Goal: Task Accomplishment & Management: Manage account settings

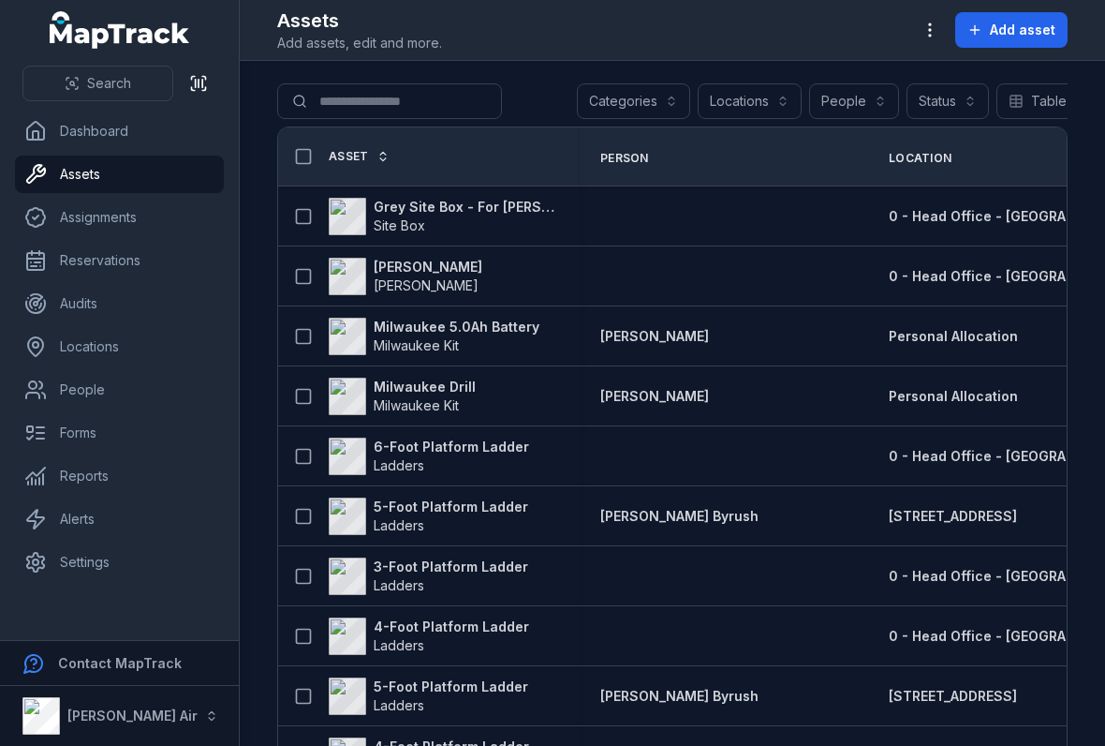
click at [934, 26] on icon "button" at bounding box center [930, 30] width 19 height 19
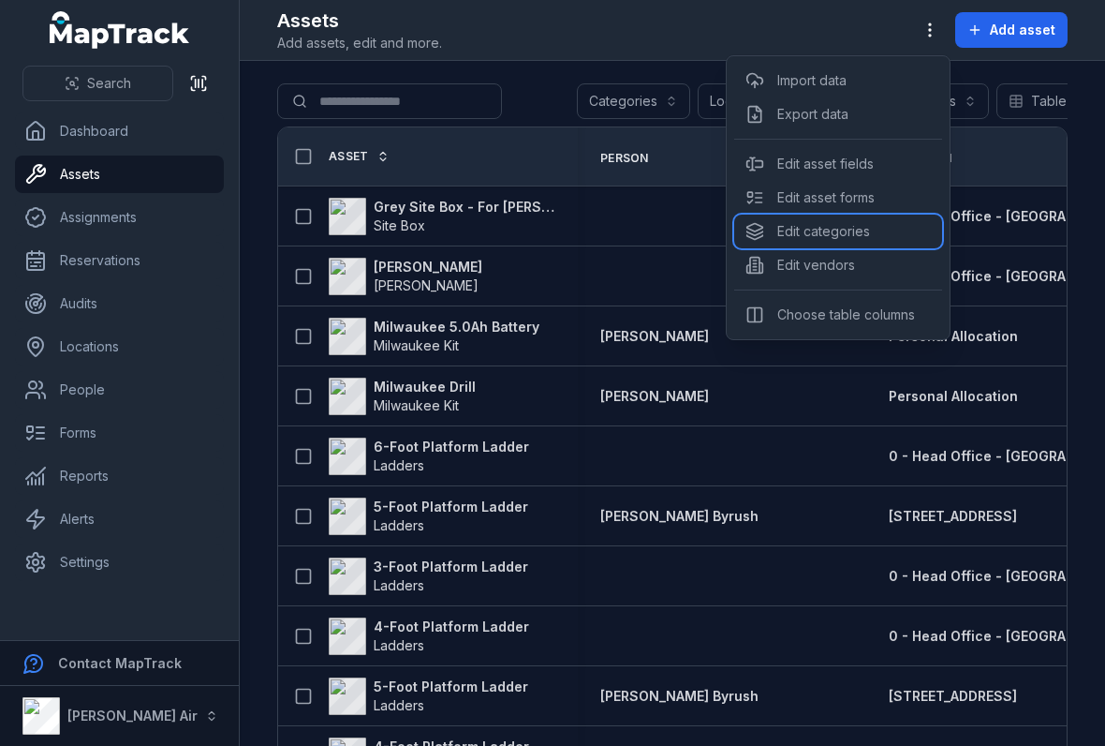
click at [806, 223] on div "Edit categories" at bounding box center [838, 232] width 208 height 34
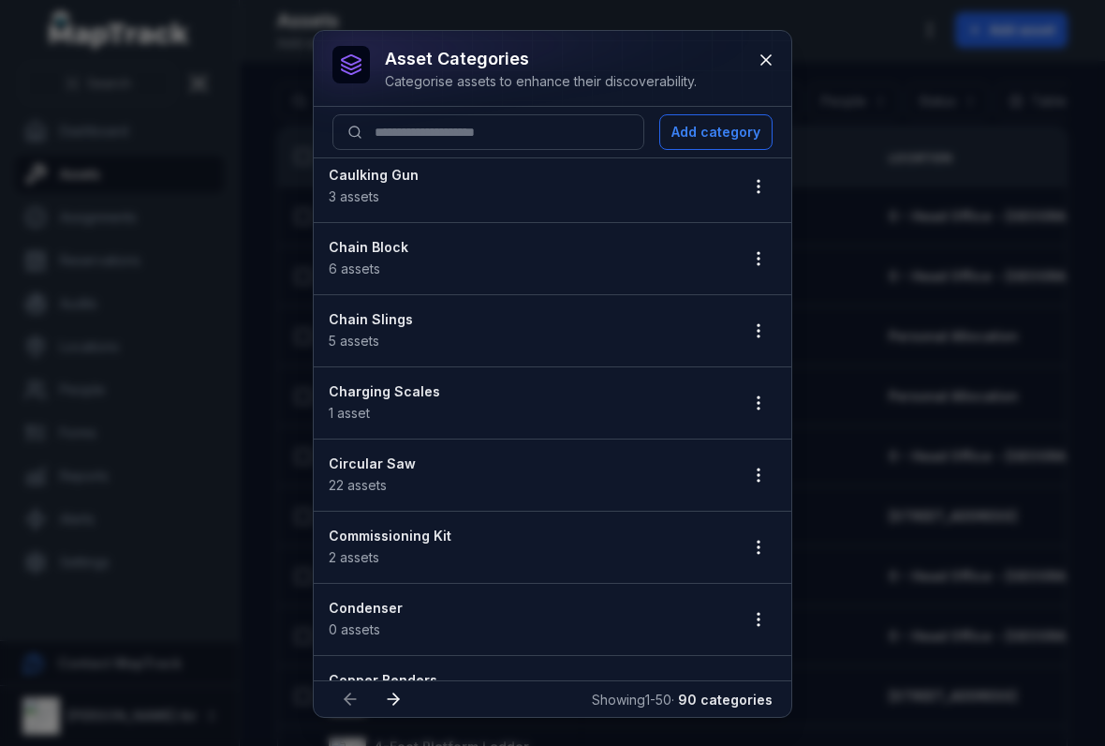
scroll to position [756, 0]
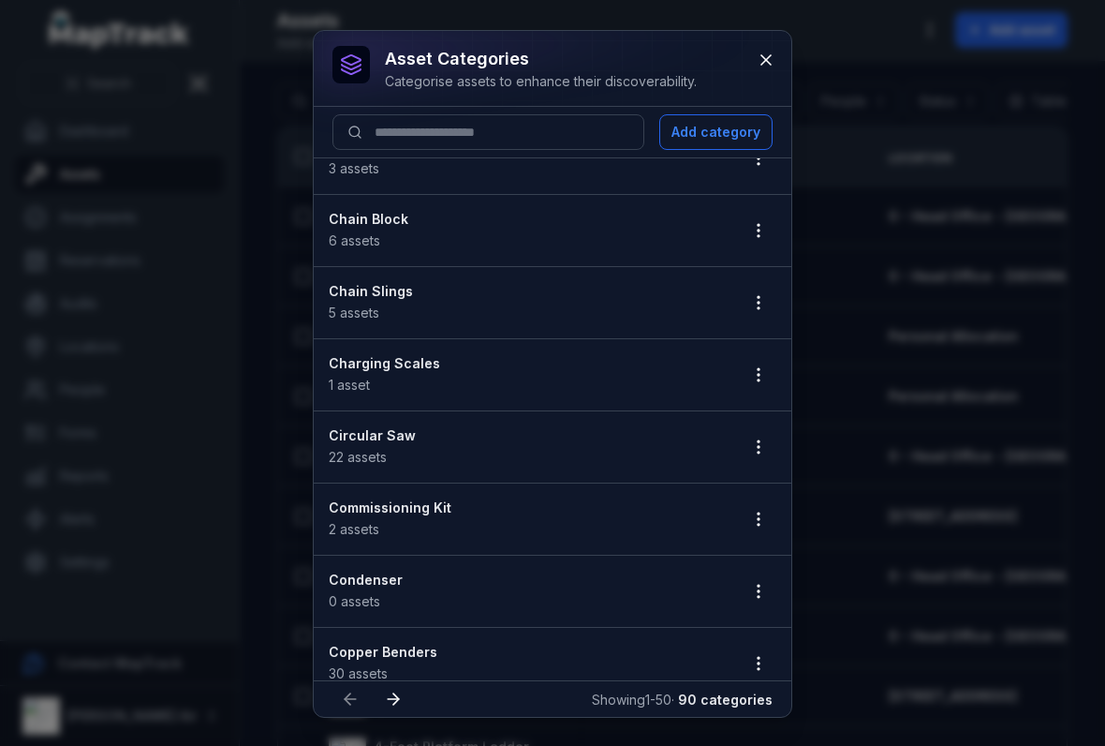
click at [771, 447] on button "button" at bounding box center [759, 447] width 36 height 36
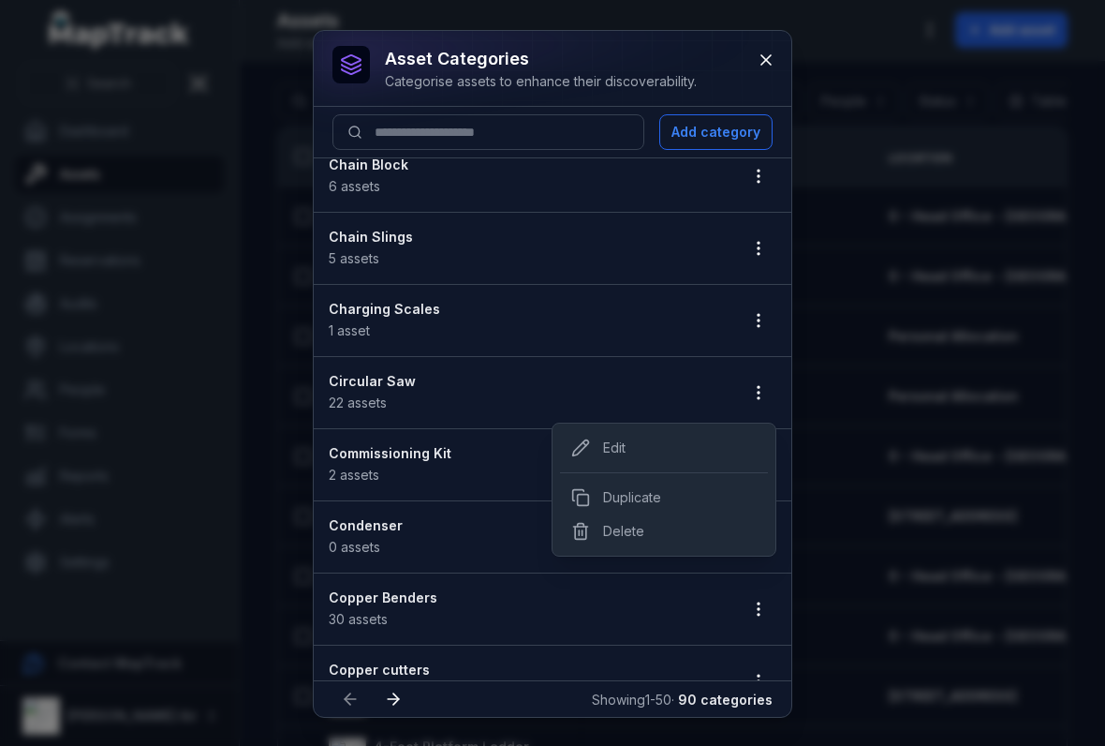
scroll to position [813, 0]
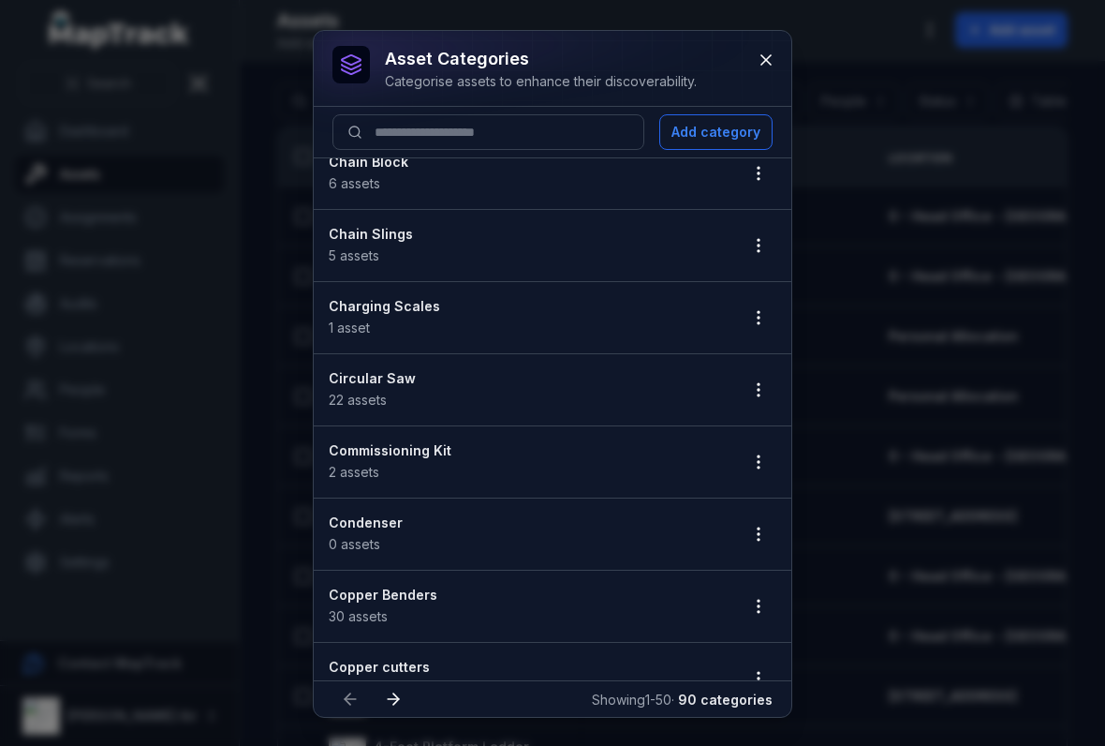
click at [749, 390] on button "button" at bounding box center [759, 390] width 36 height 36
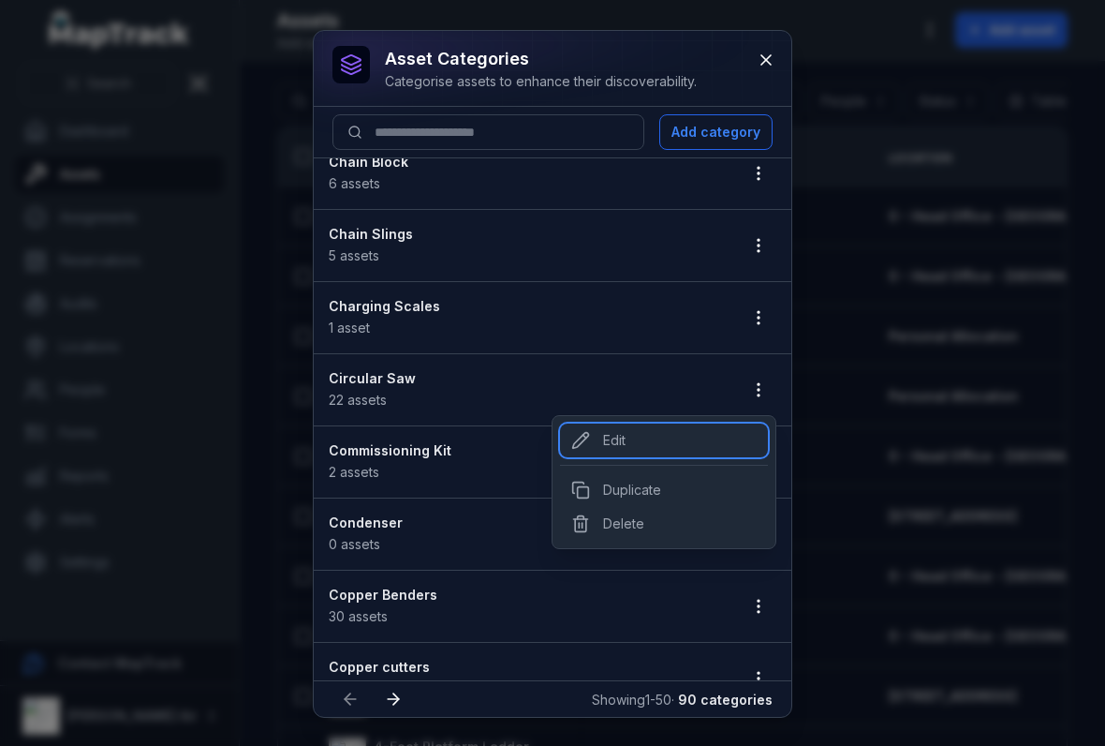
click at [622, 451] on div "Edit" at bounding box center [664, 440] width 208 height 34
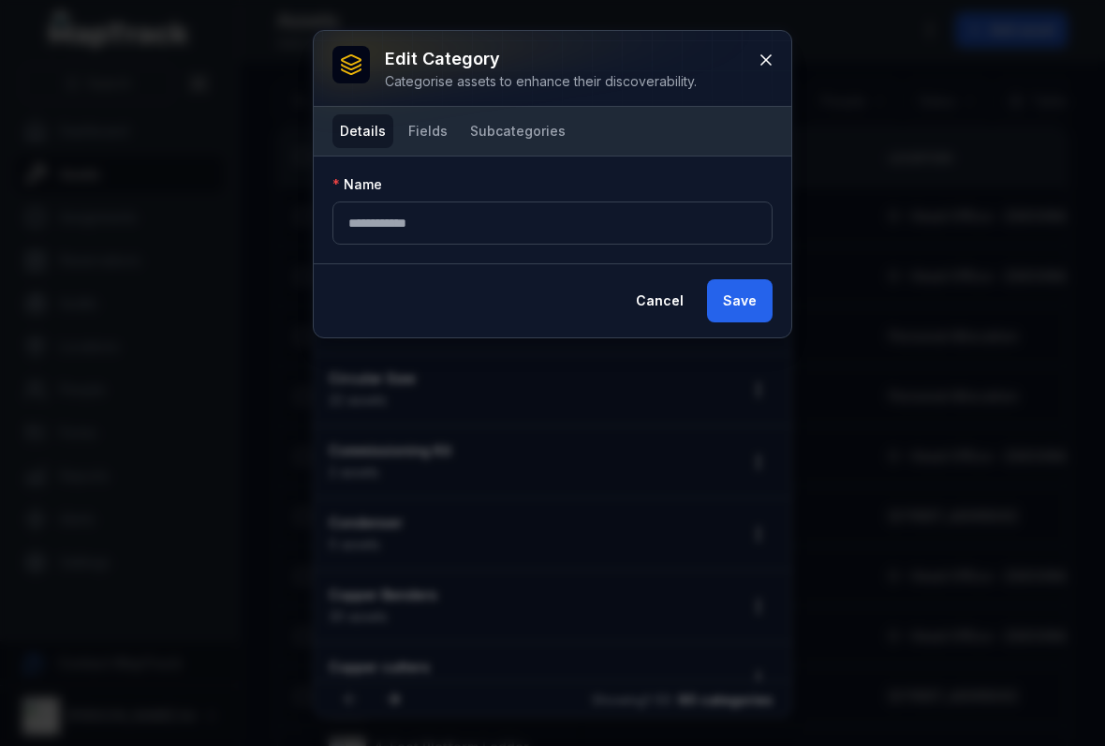
click at [433, 134] on button "Fields" at bounding box center [428, 131] width 54 height 34
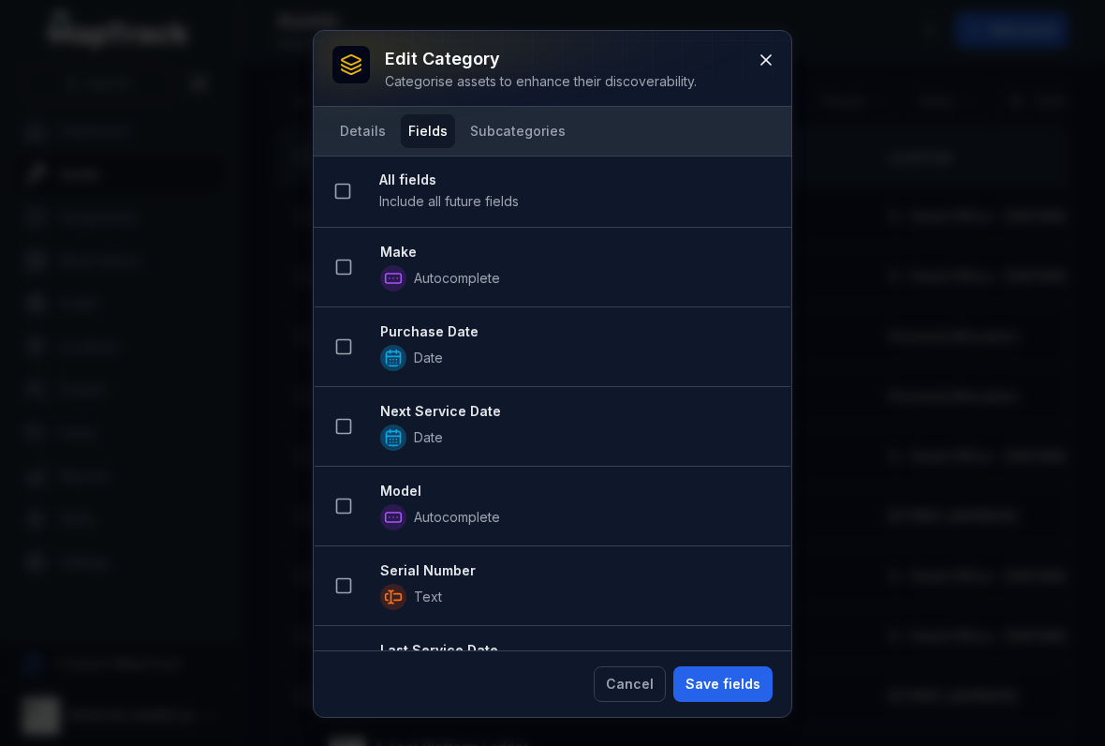
click at [358, 259] on button at bounding box center [344, 267] width 36 height 36
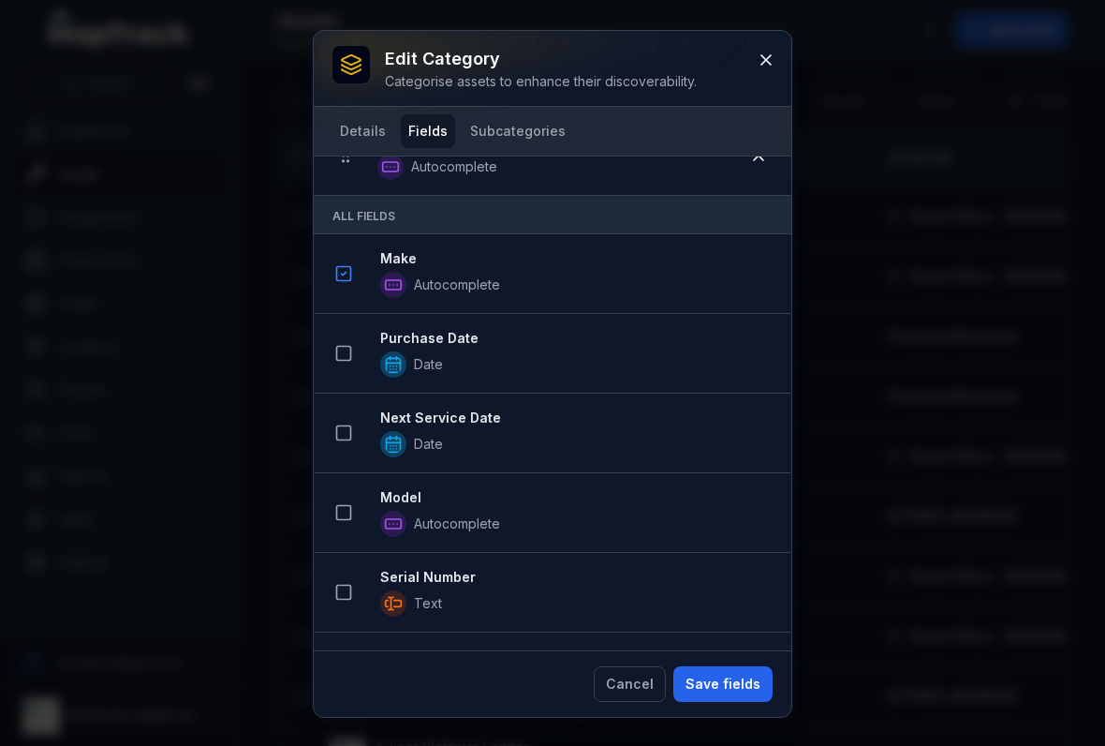
click at [345, 420] on button at bounding box center [344, 433] width 36 height 36
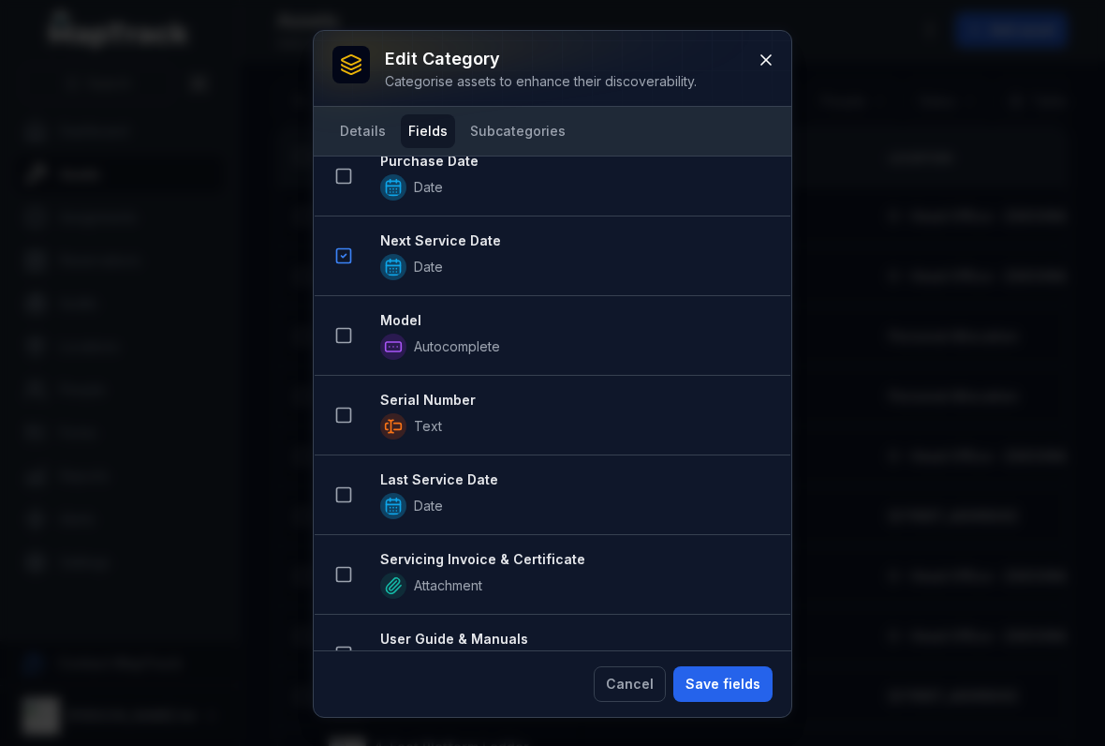
click at [347, 350] on button at bounding box center [344, 336] width 36 height 36
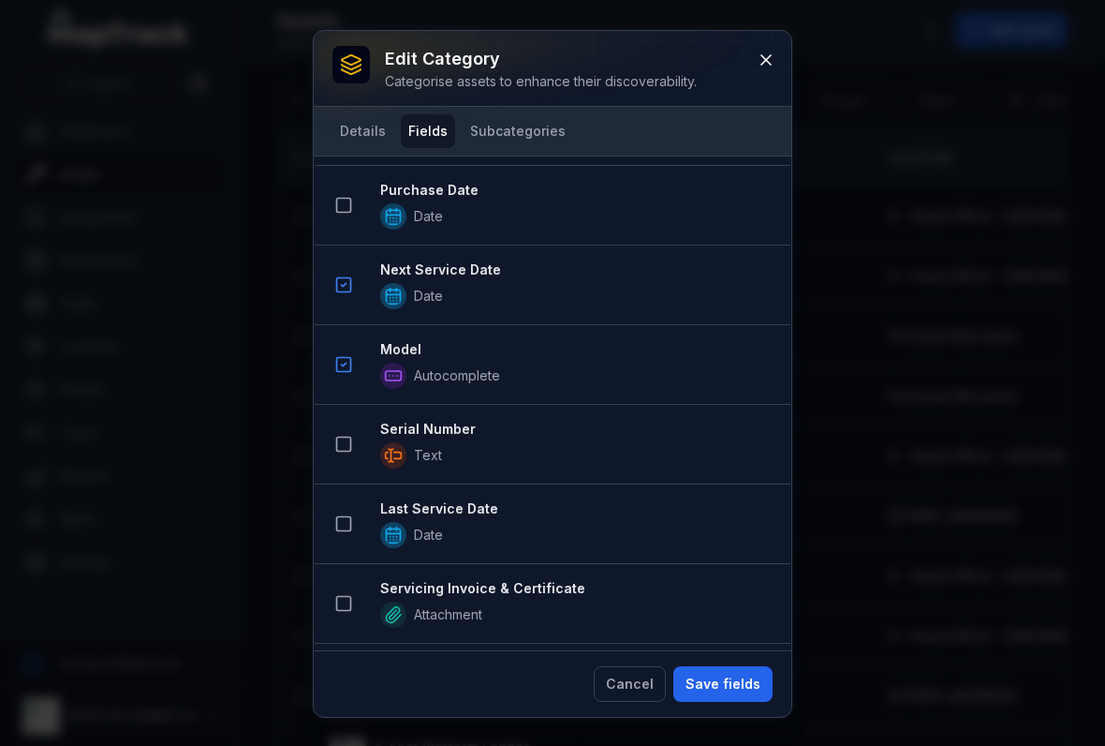
click at [353, 456] on button at bounding box center [344, 444] width 36 height 36
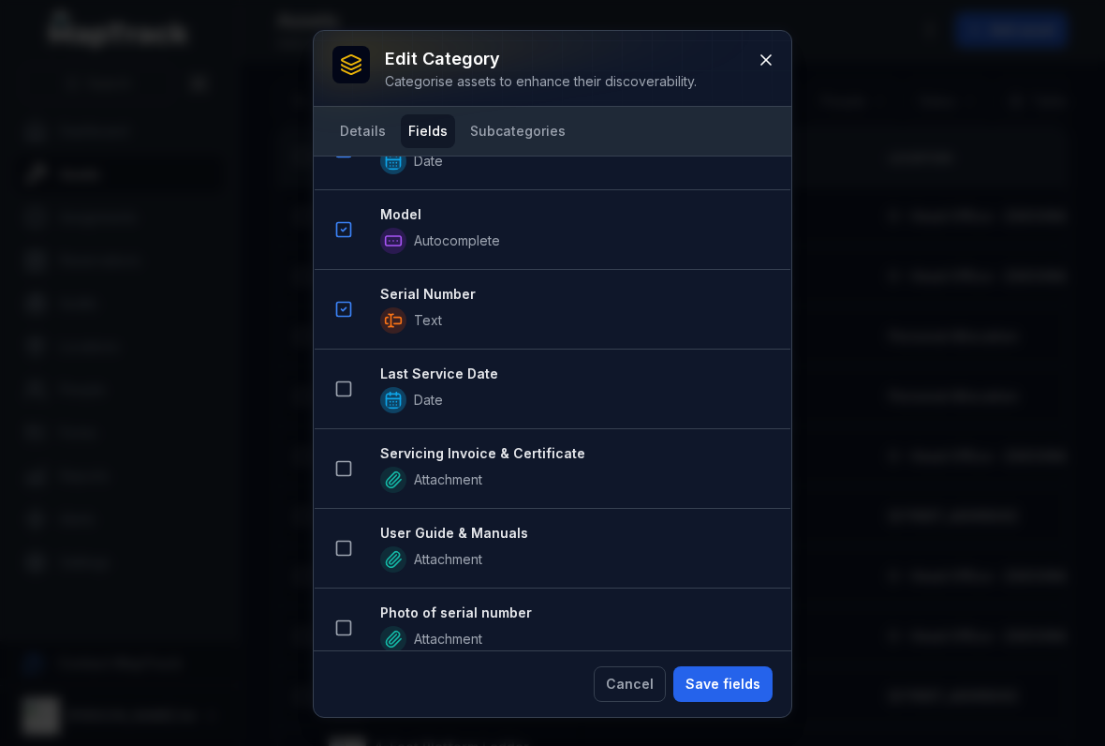
click at [358, 394] on button at bounding box center [344, 389] width 36 height 36
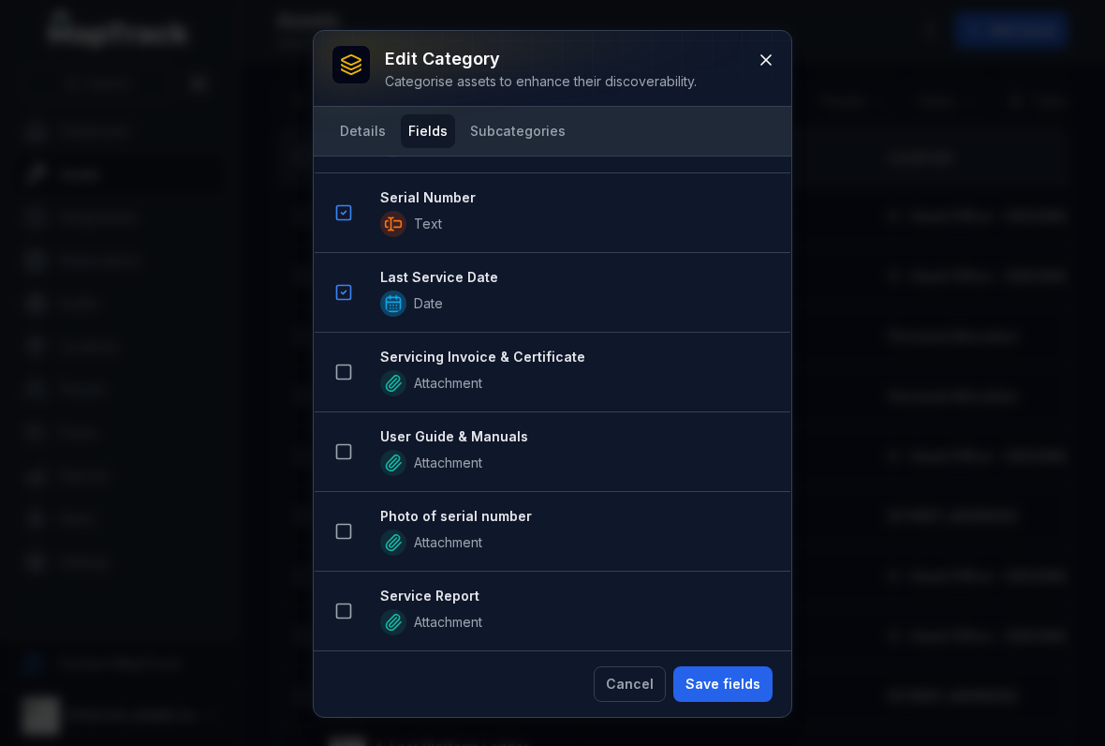
click at [352, 381] on button at bounding box center [344, 372] width 36 height 36
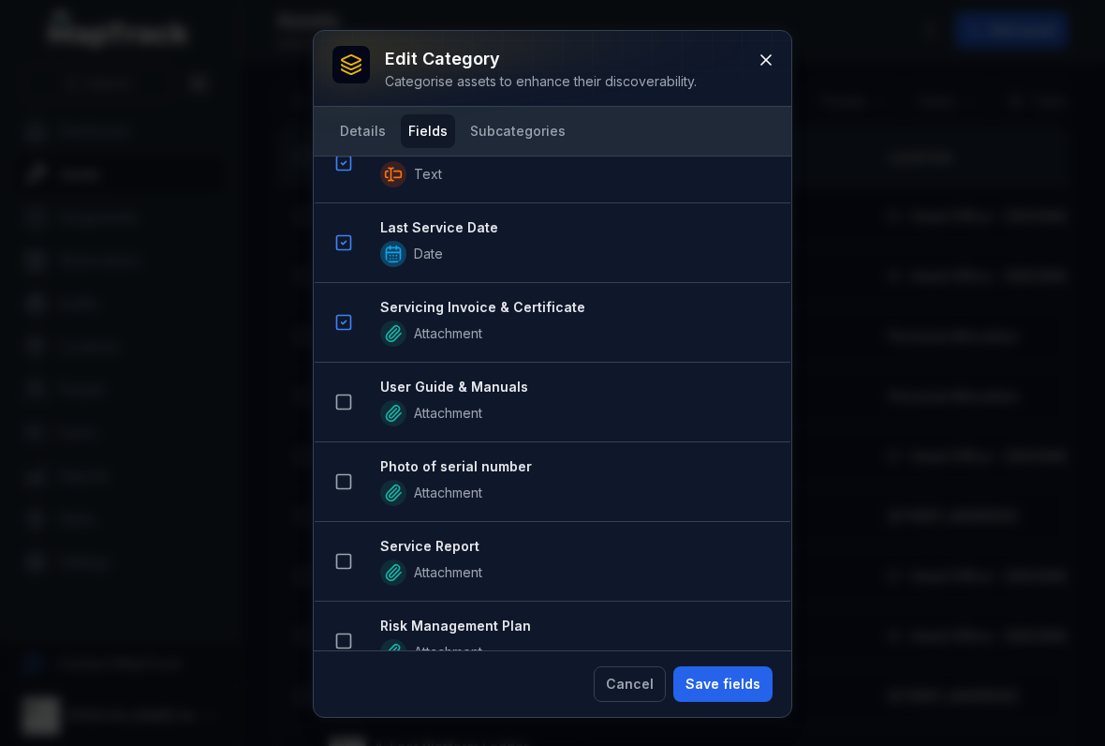
click at [338, 396] on icon at bounding box center [343, 402] width 19 height 19
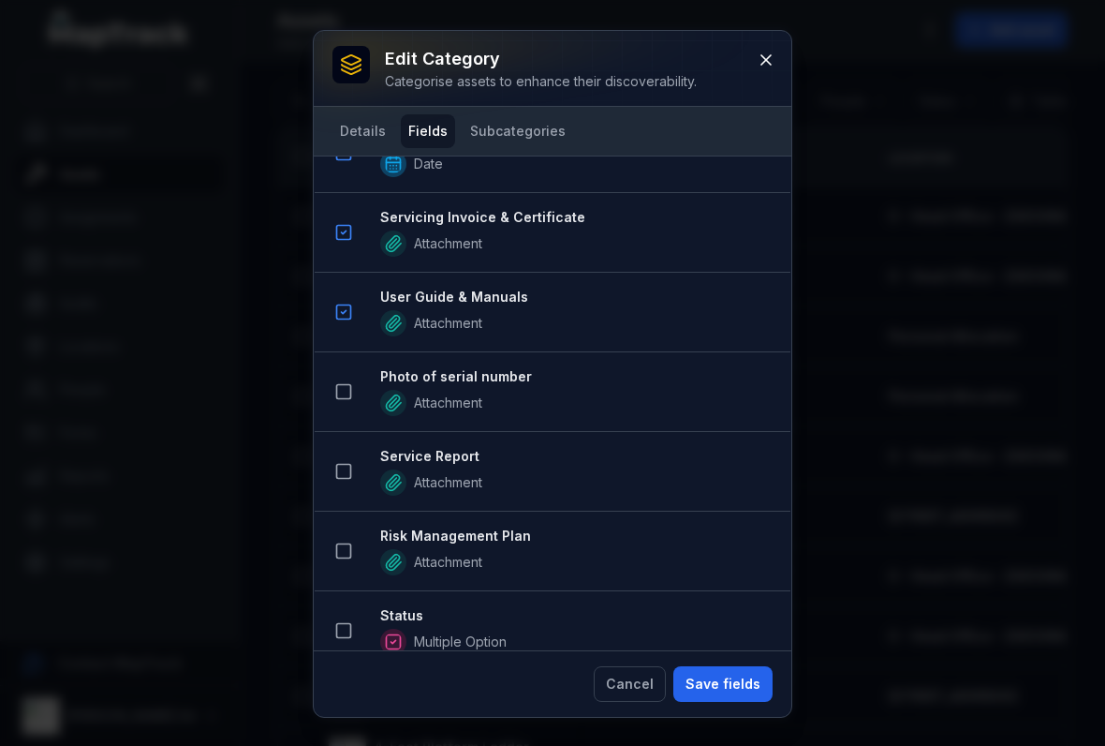
click at [348, 398] on rect at bounding box center [344, 392] width 14 height 14
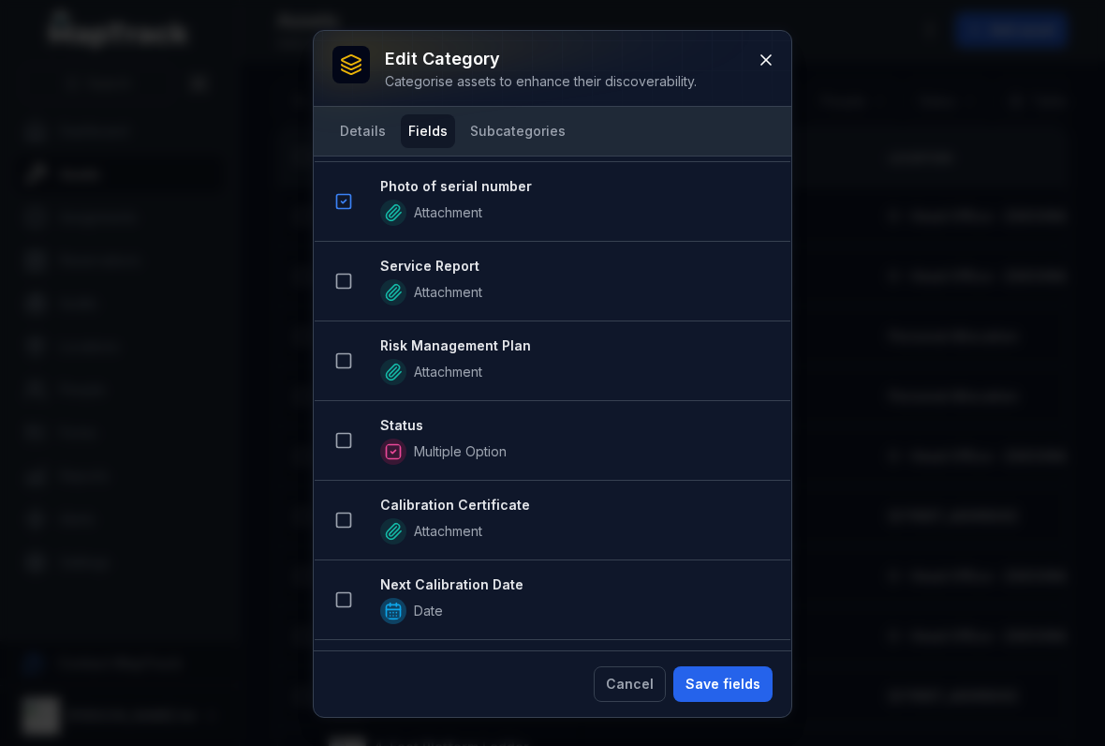
click at [347, 445] on icon at bounding box center [343, 440] width 19 height 19
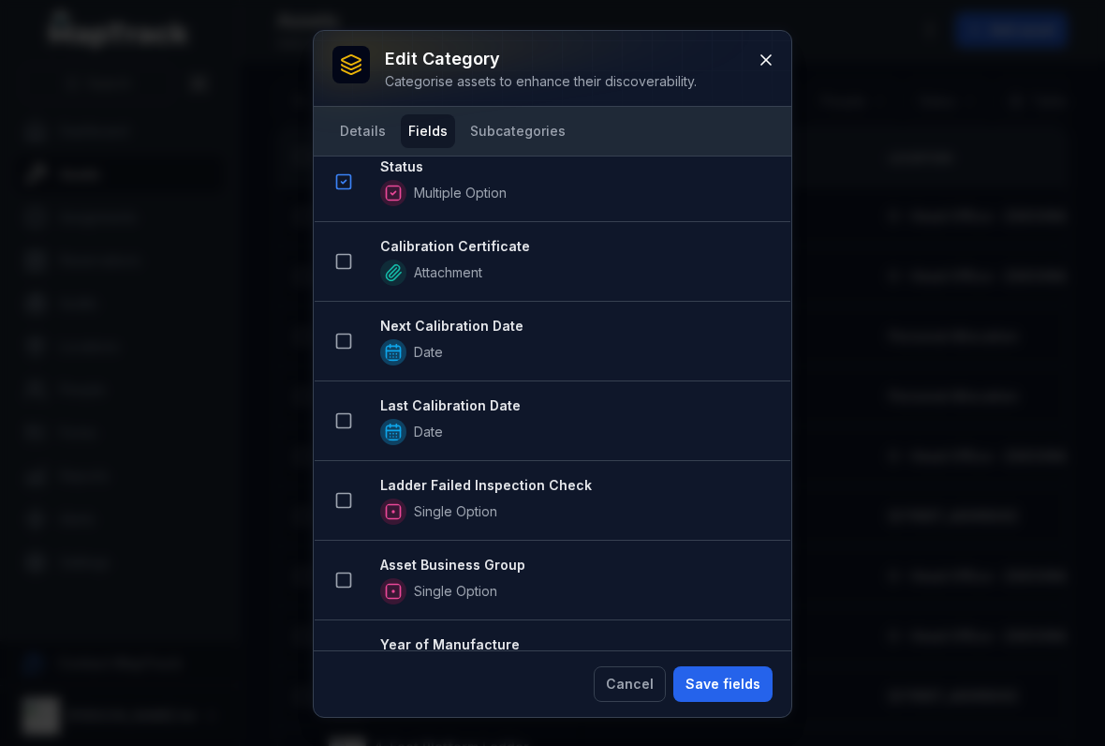
scroll to position [1786, 0]
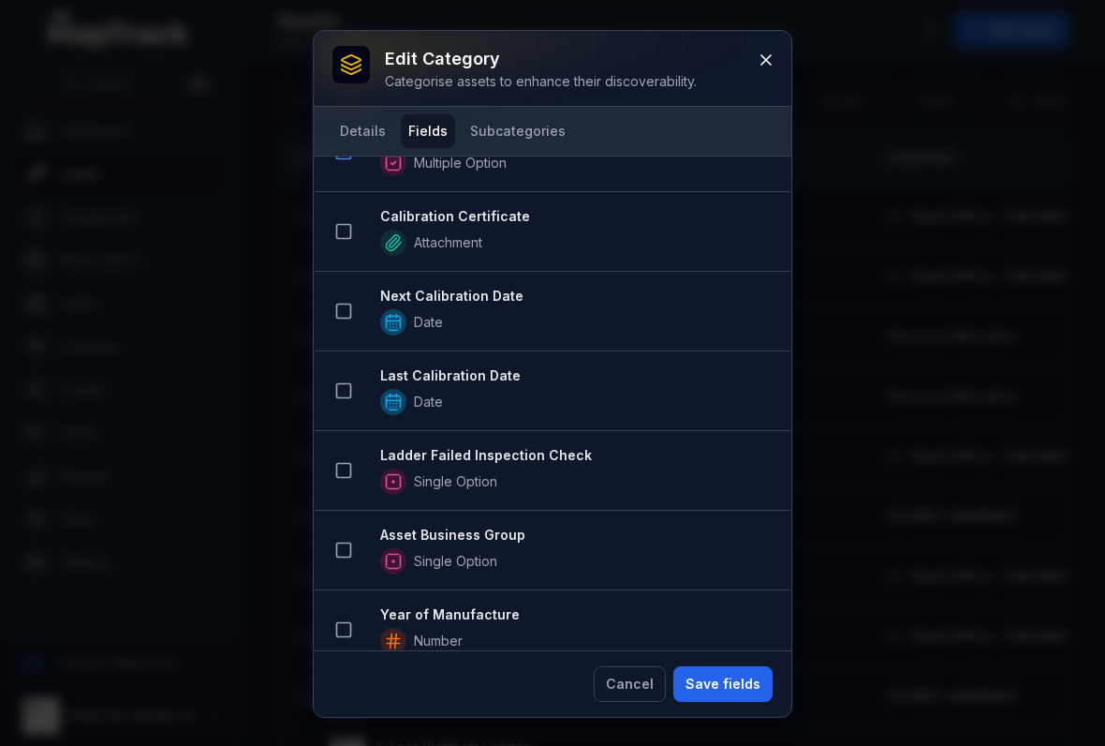
click at [334, 473] on button at bounding box center [344, 470] width 36 height 36
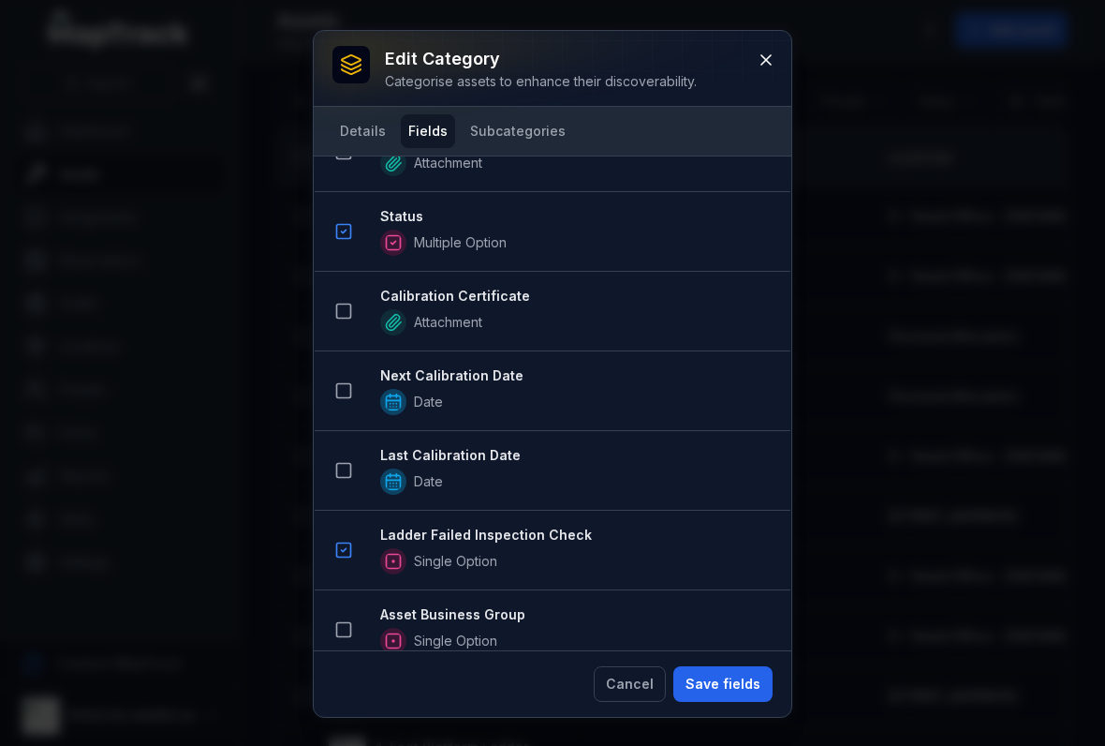
click at [348, 541] on icon at bounding box center [343, 550] width 19 height 19
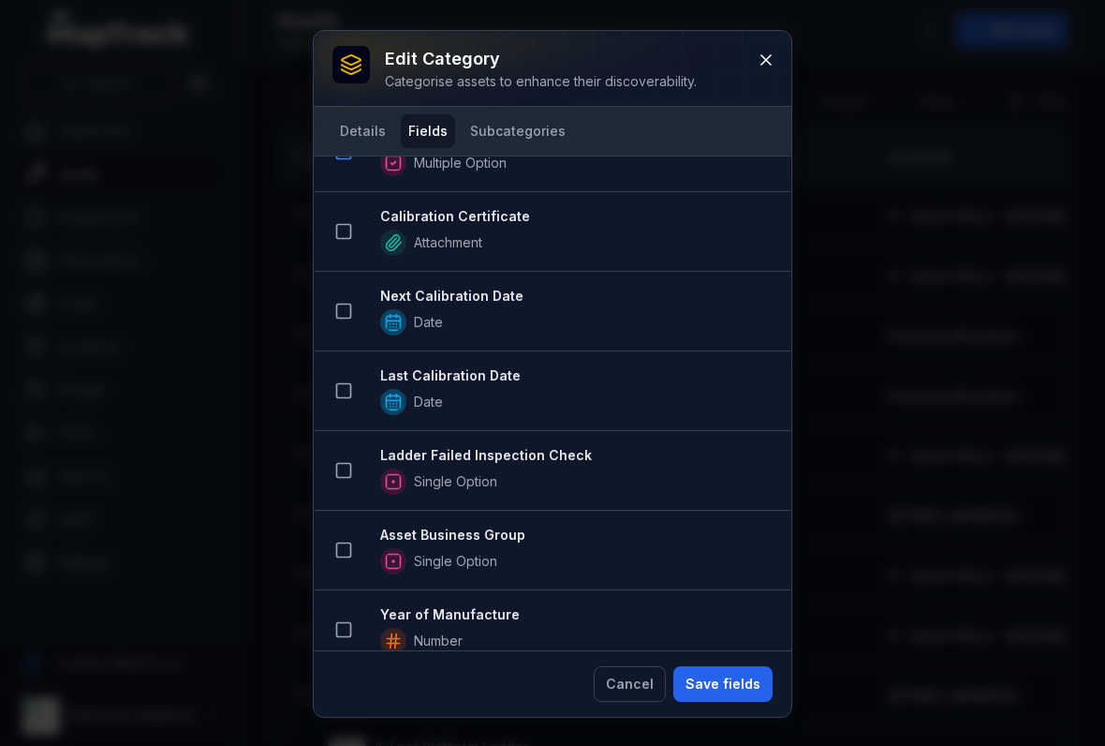
scroll to position [1837, 0]
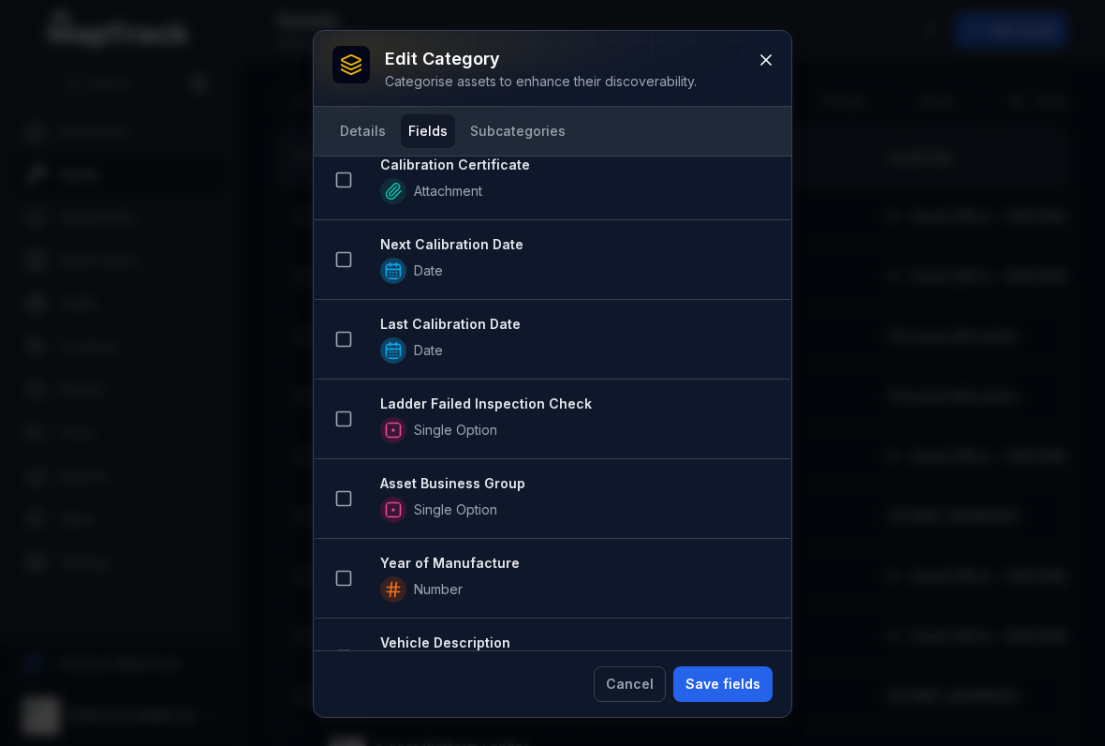
click at [348, 507] on icon at bounding box center [343, 498] width 19 height 19
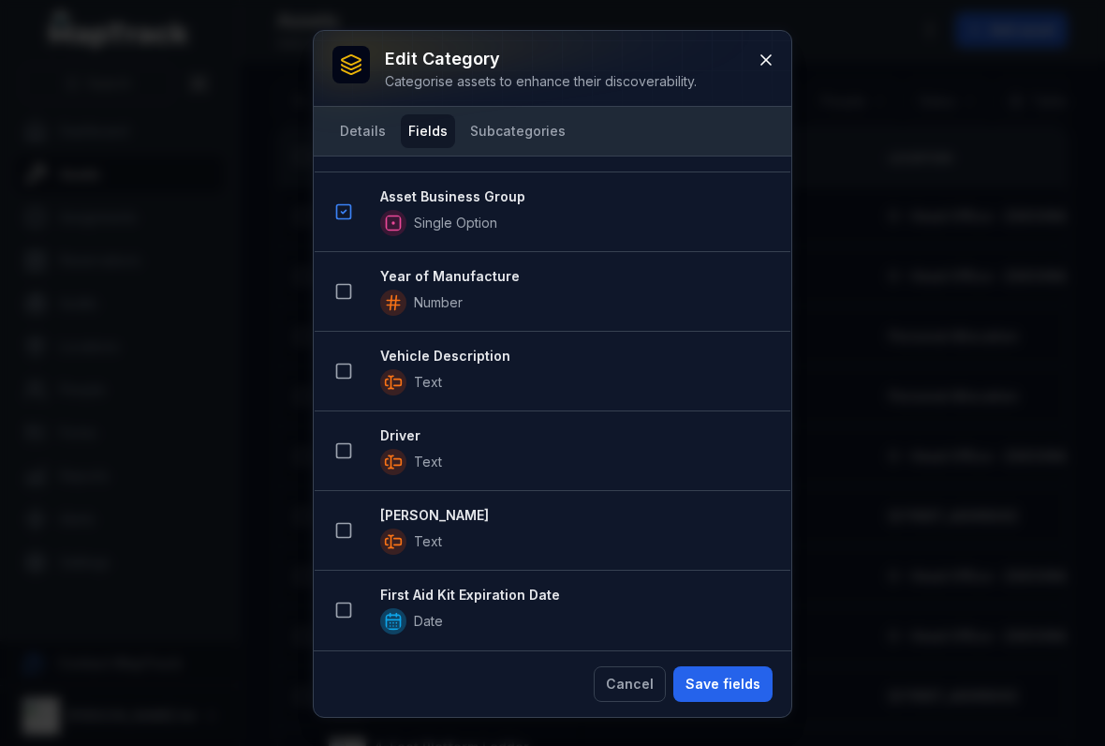
click at [719, 683] on button "Save fields" at bounding box center [723, 684] width 99 height 36
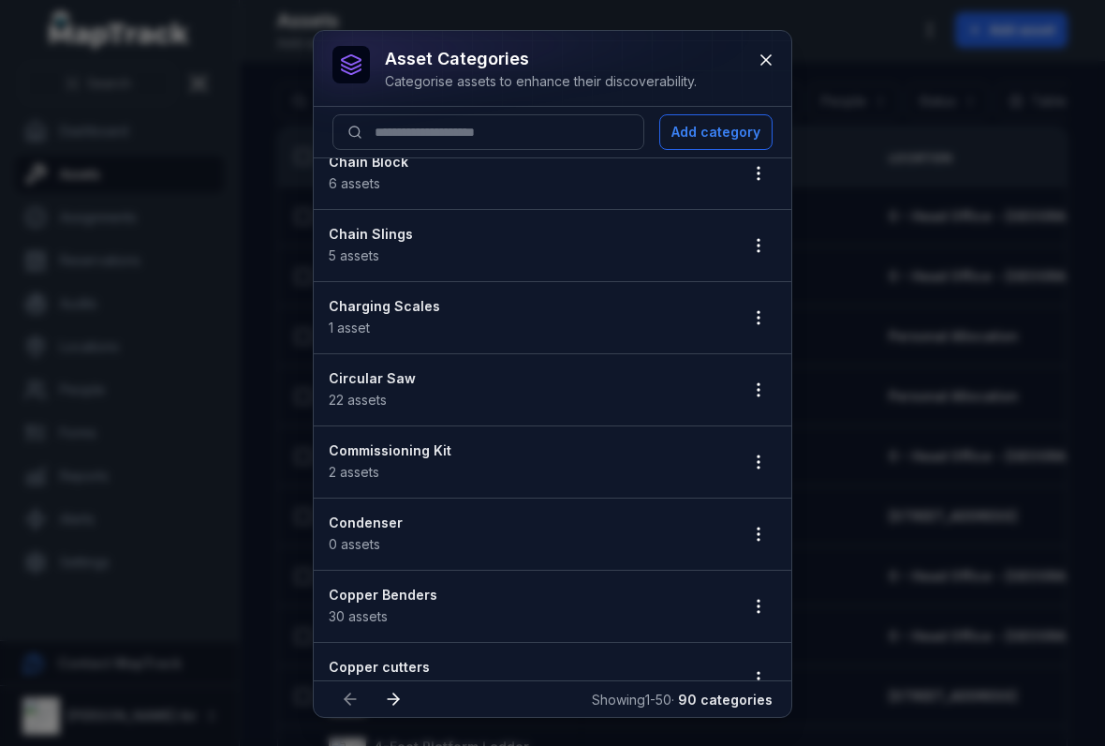
click at [766, 475] on button "button" at bounding box center [759, 462] width 36 height 36
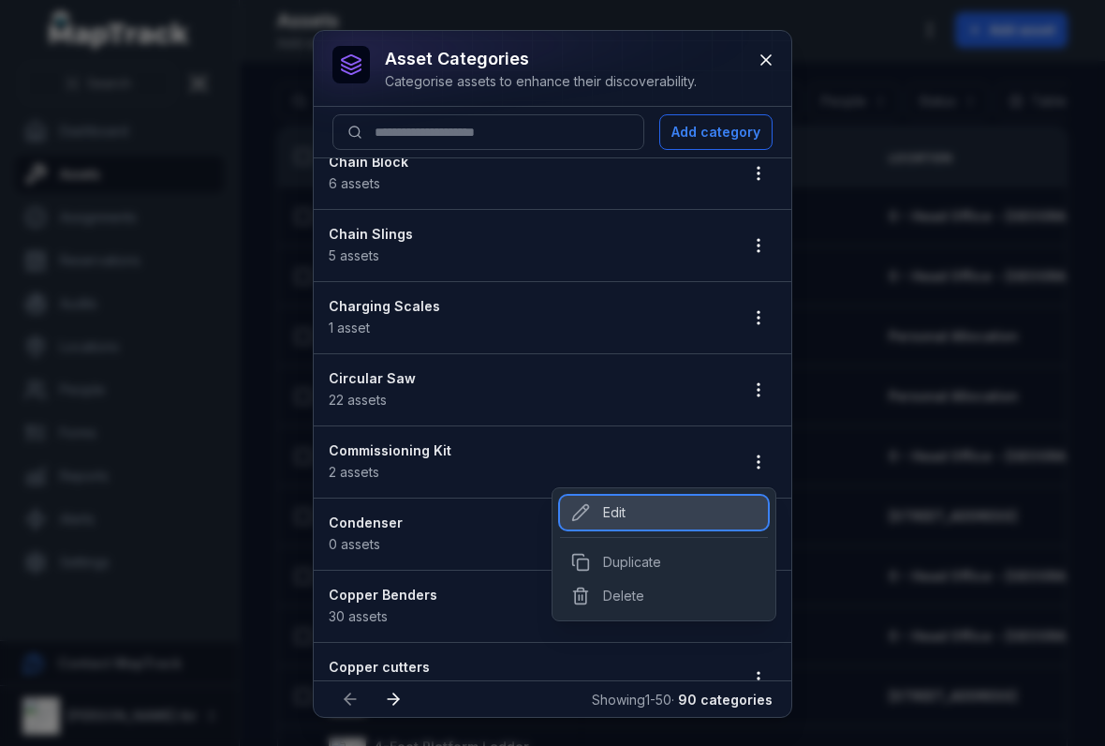
click at [615, 519] on div "Edit" at bounding box center [664, 513] width 208 height 34
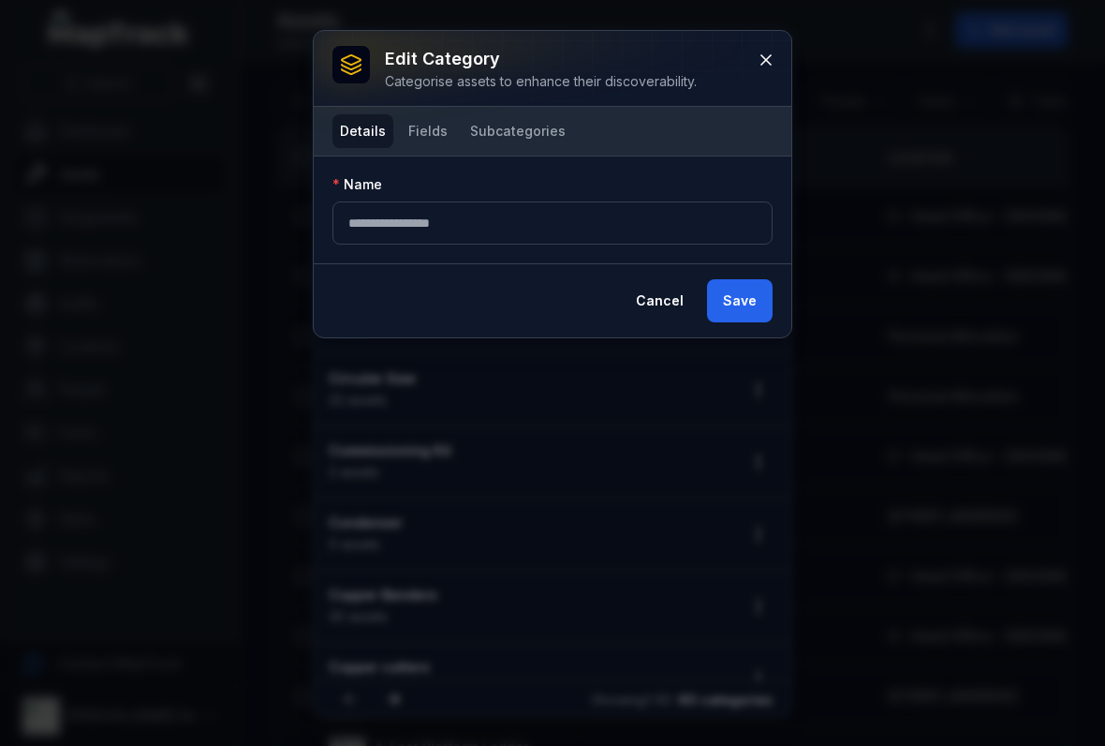
click at [425, 147] on button "Fields" at bounding box center [428, 131] width 54 height 34
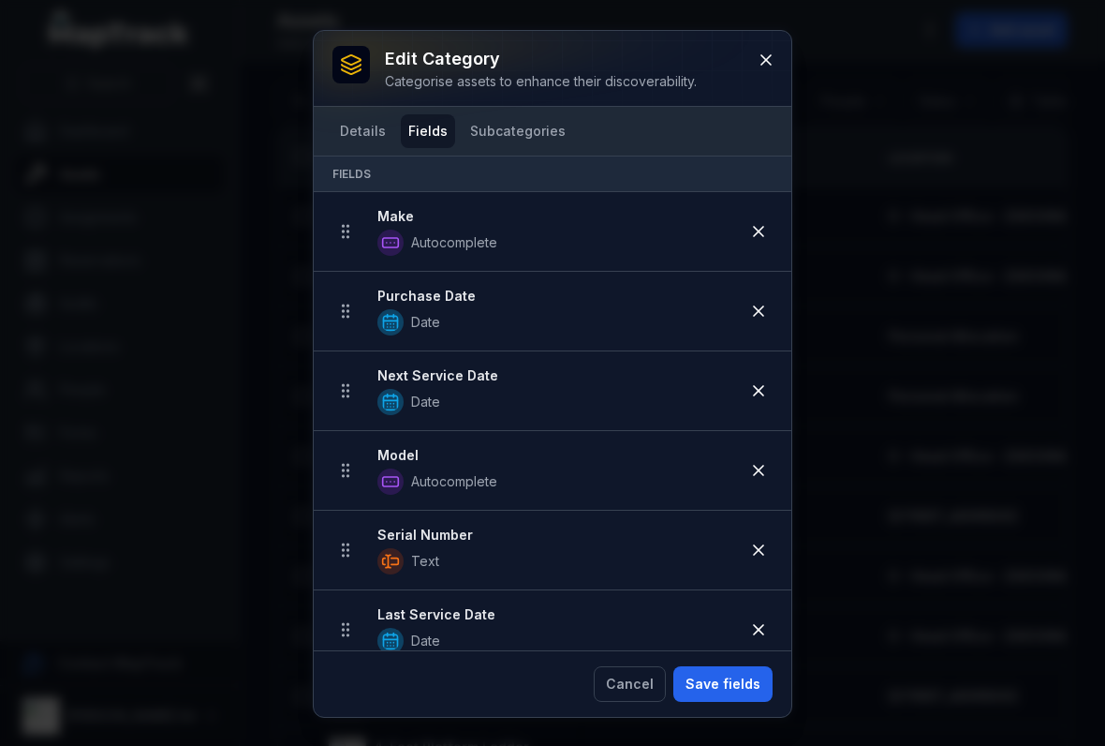
scroll to position [88, 0]
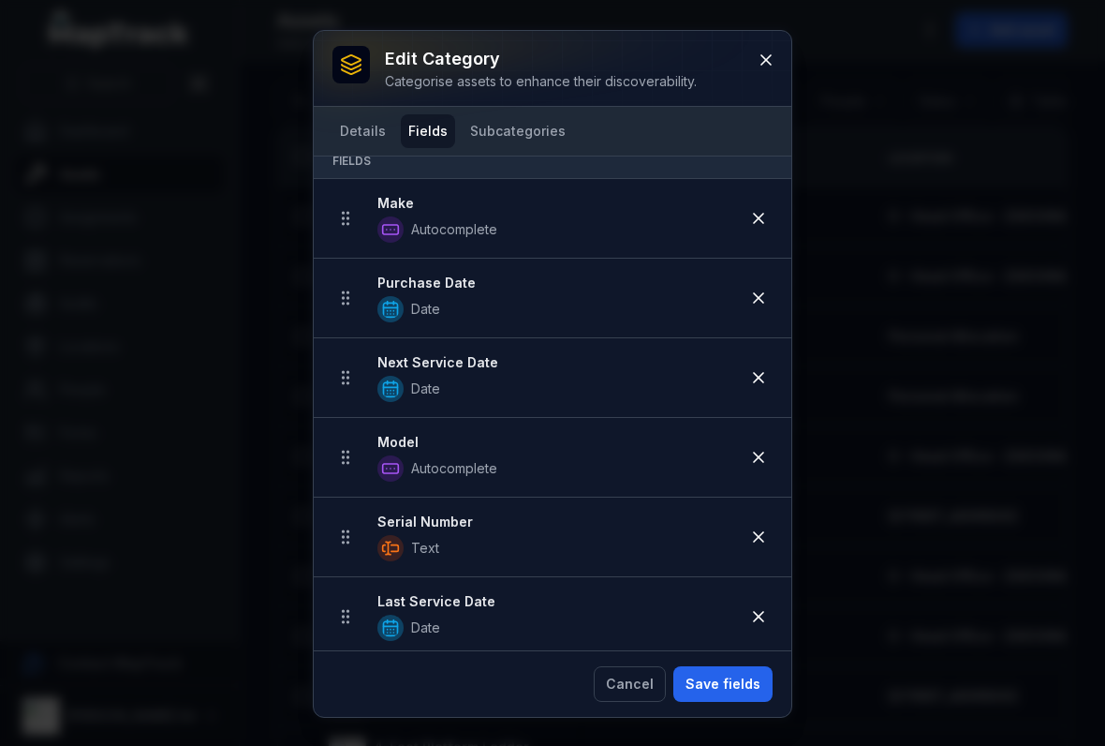
click at [764, 291] on icon at bounding box center [758, 298] width 19 height 19
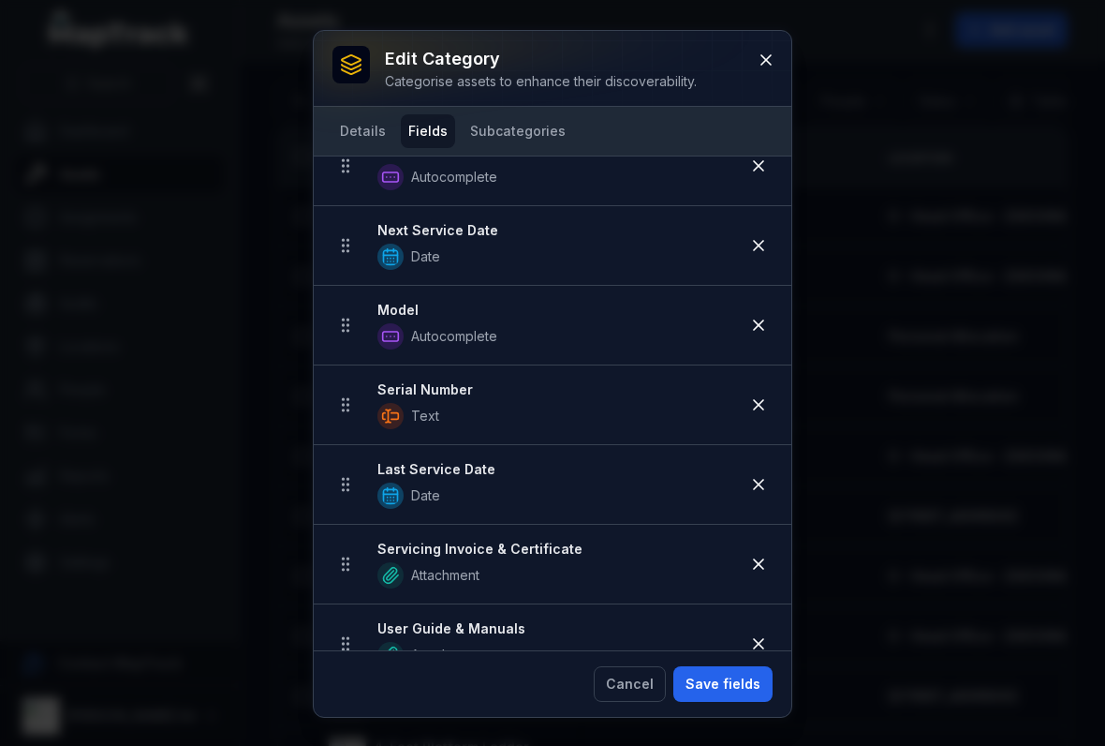
scroll to position [140, 0]
click at [759, 60] on icon at bounding box center [766, 60] width 19 height 19
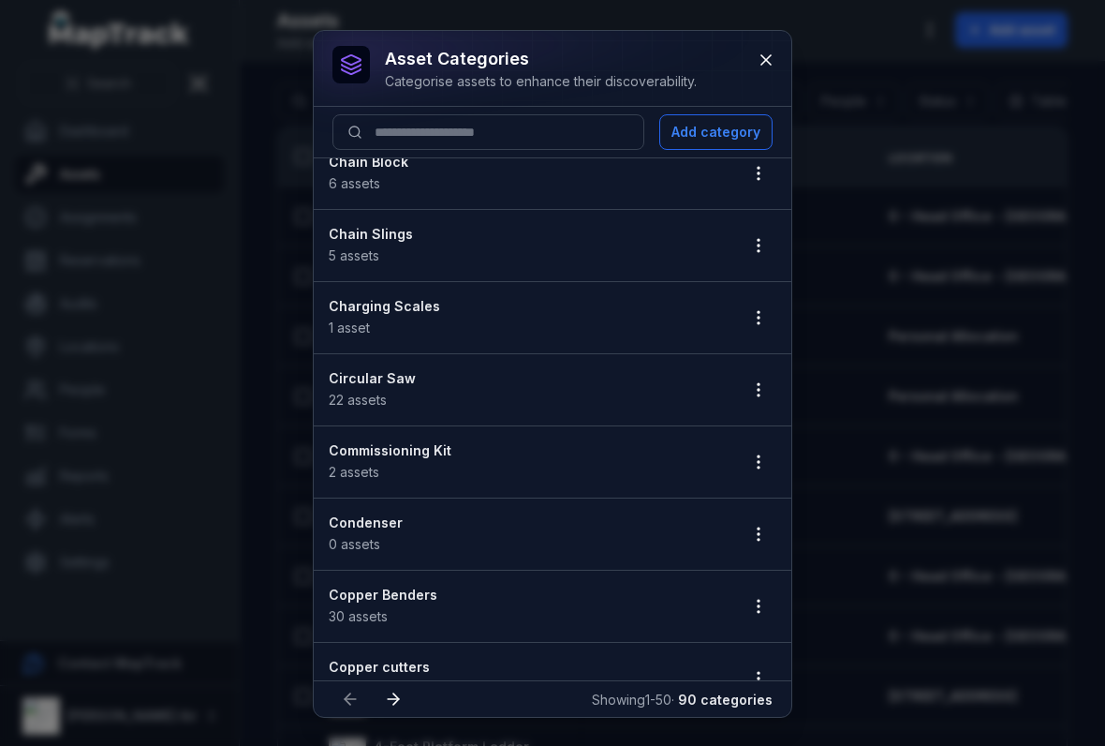
click at [758, 445] on button "button" at bounding box center [759, 462] width 36 height 36
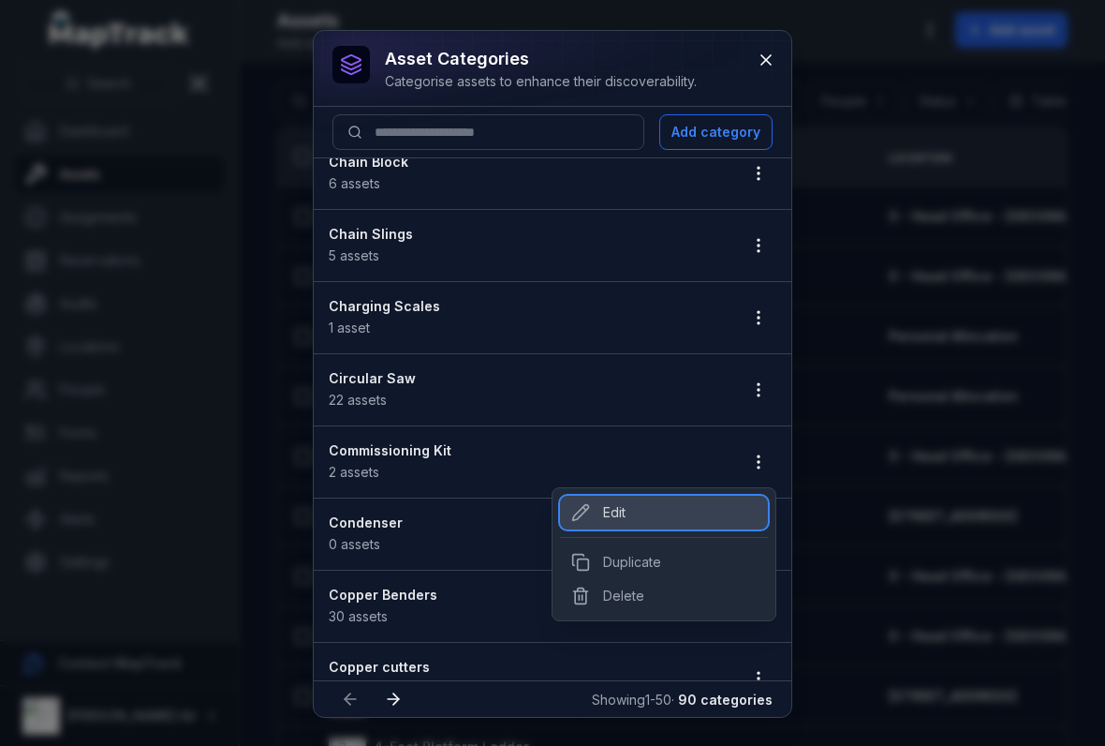
click at [684, 522] on div "Edit" at bounding box center [664, 513] width 208 height 34
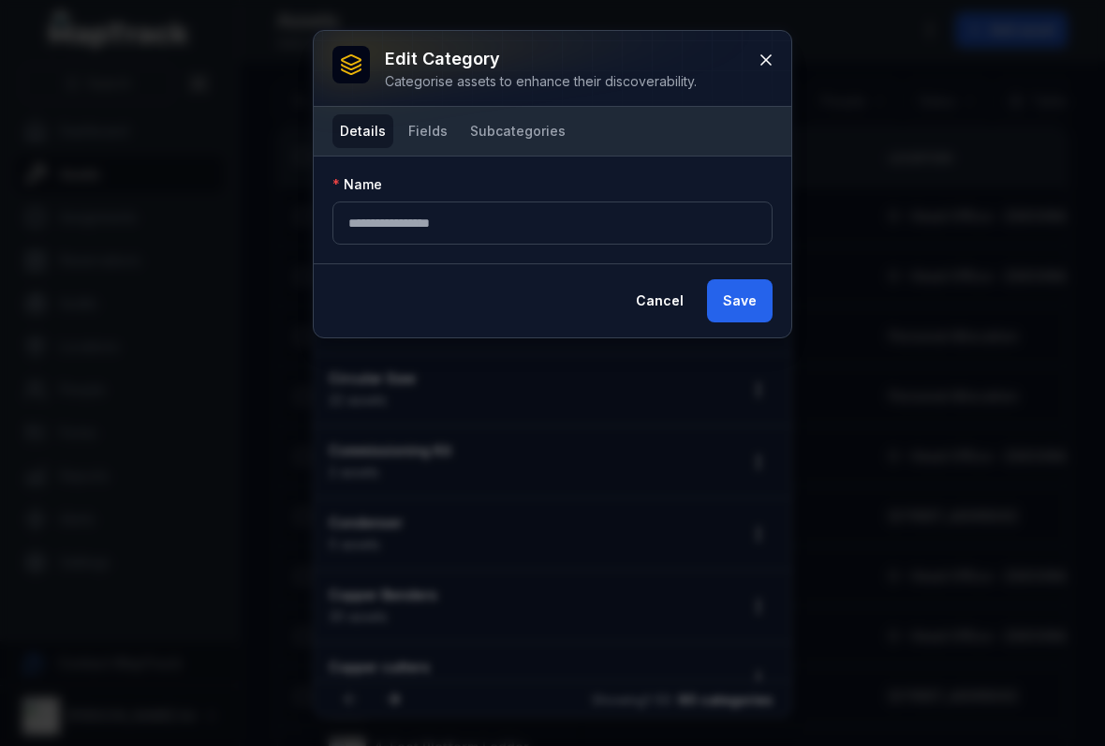
click at [419, 132] on button "Fields" at bounding box center [428, 131] width 54 height 34
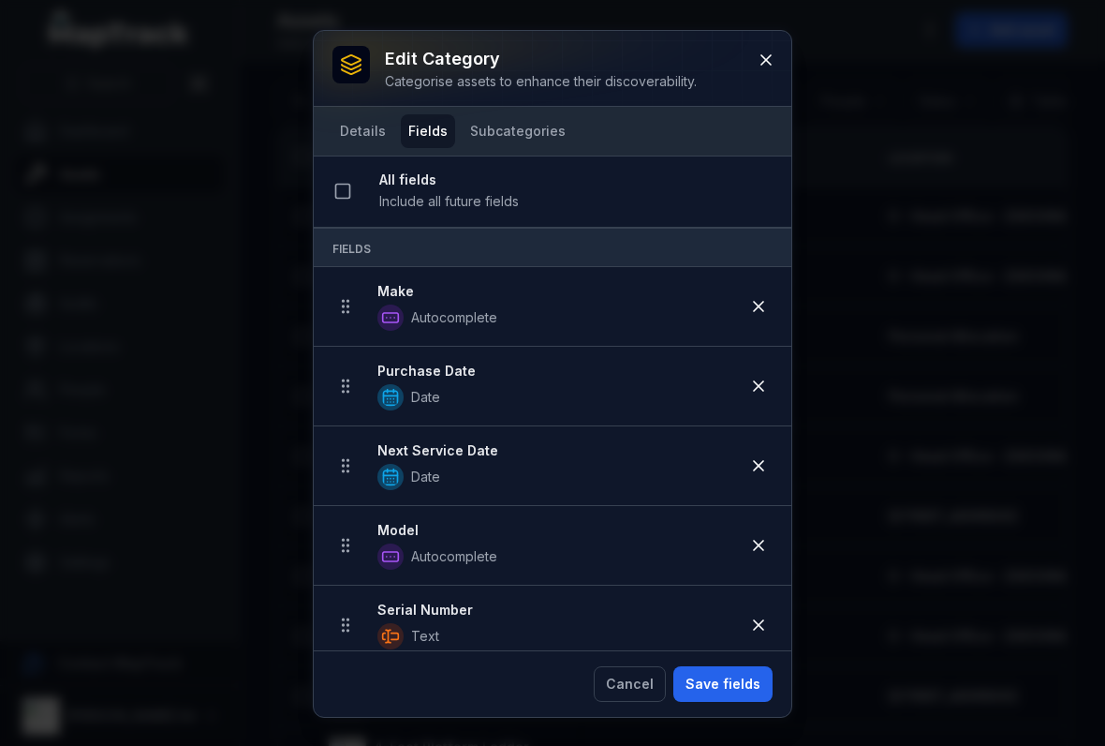
scroll to position [52, 0]
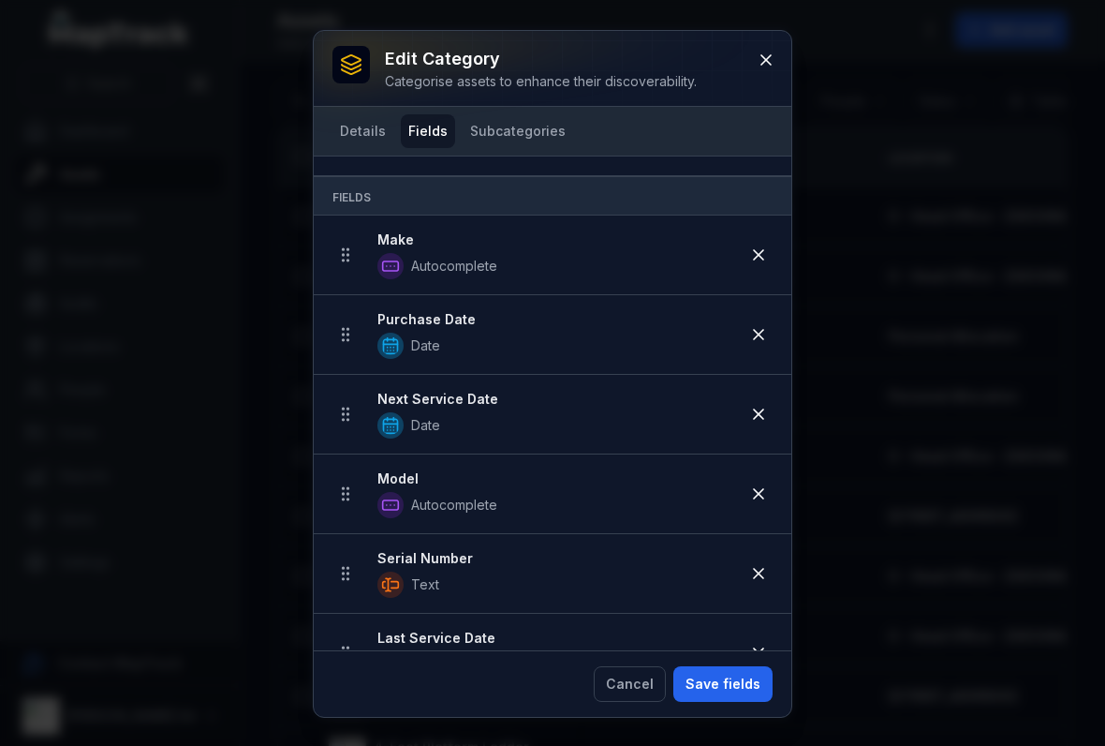
click at [758, 333] on icon at bounding box center [758, 334] width 9 height 9
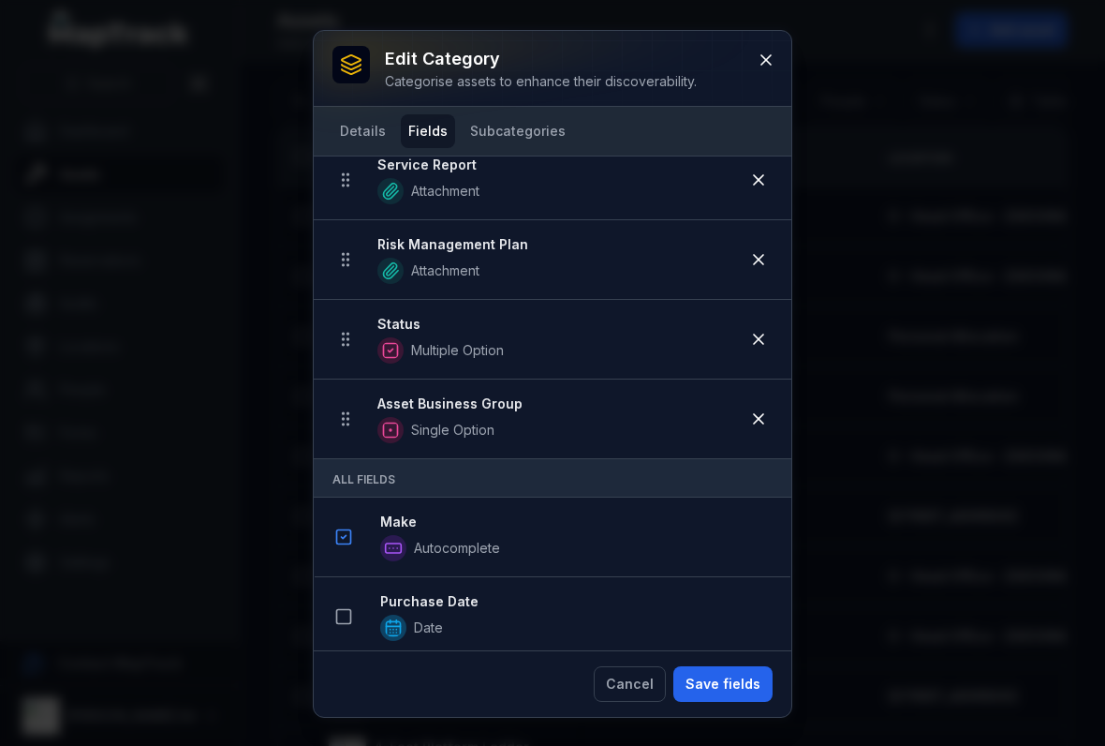
scroll to position [798, 0]
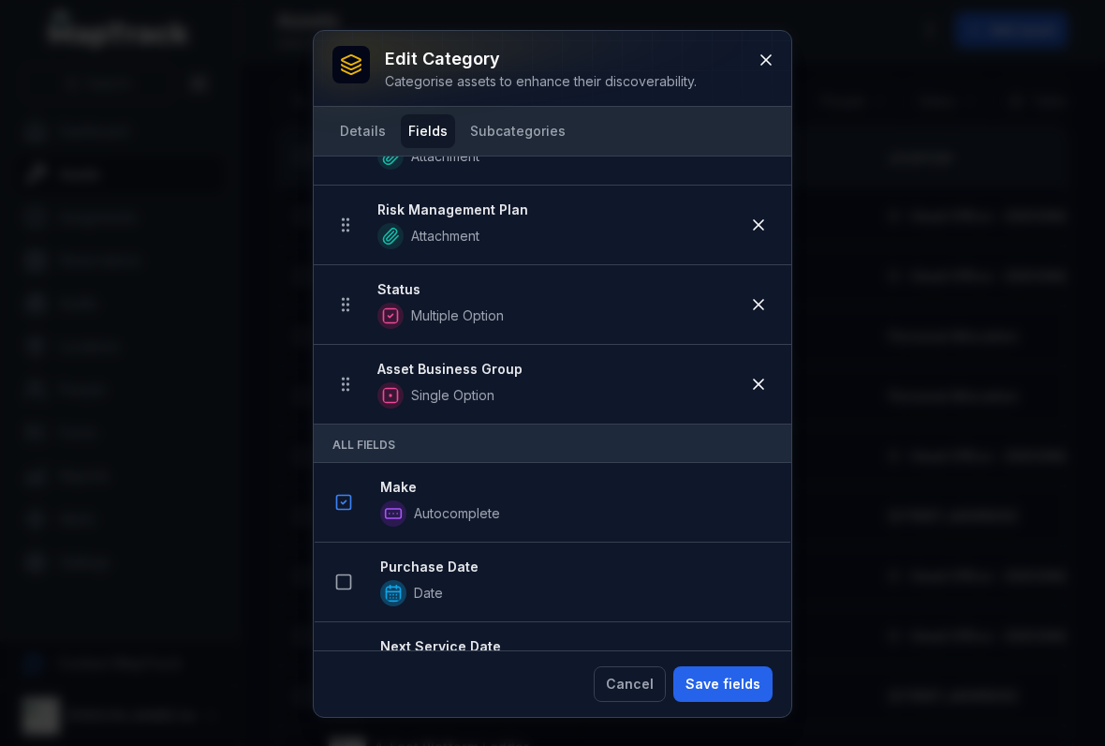
click at [723, 695] on button "Save fields" at bounding box center [723, 684] width 99 height 36
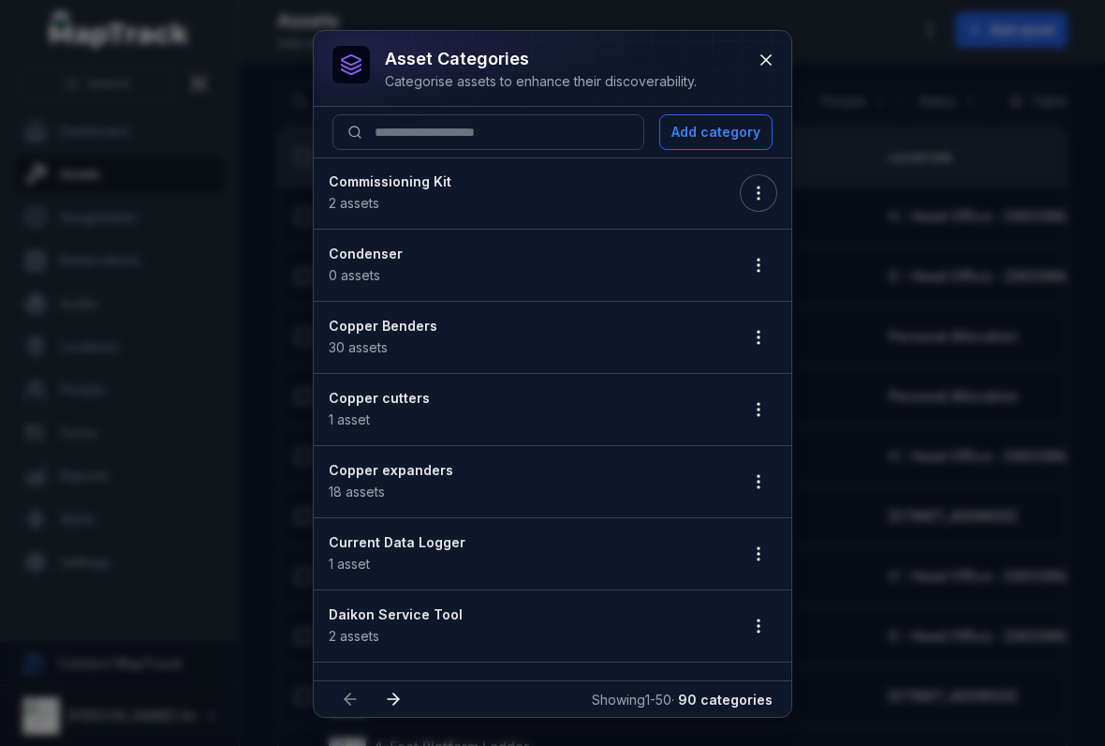
scroll to position [1062, 0]
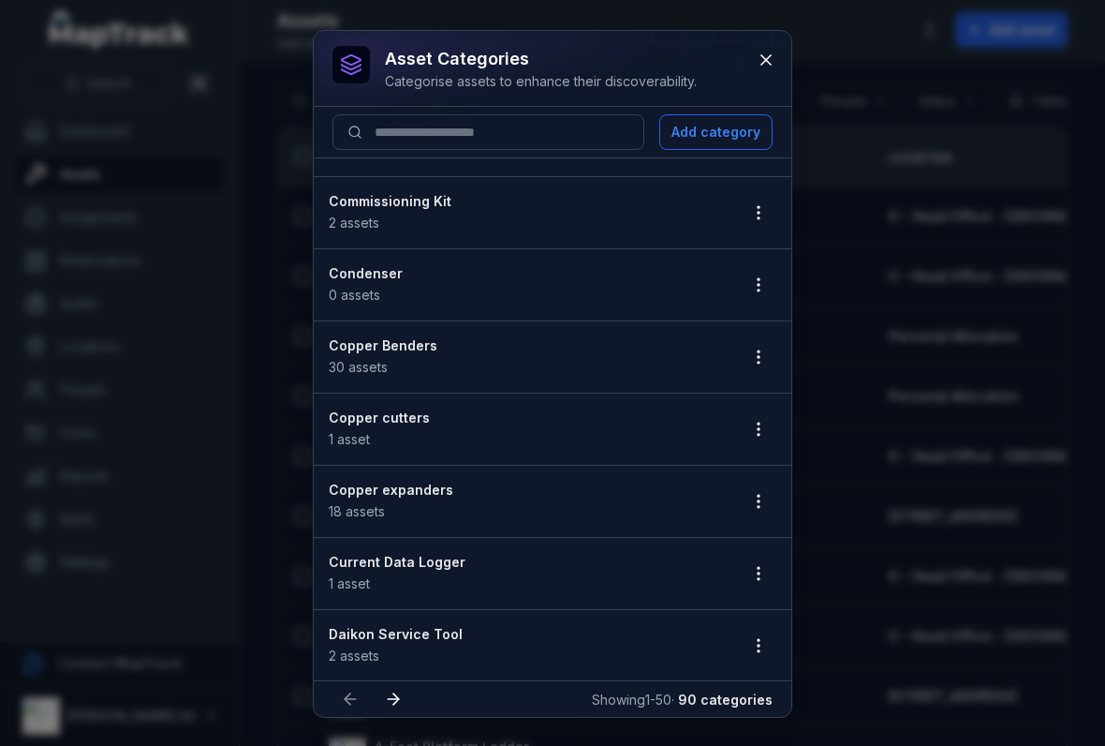
click at [751, 301] on button "button" at bounding box center [759, 285] width 36 height 36
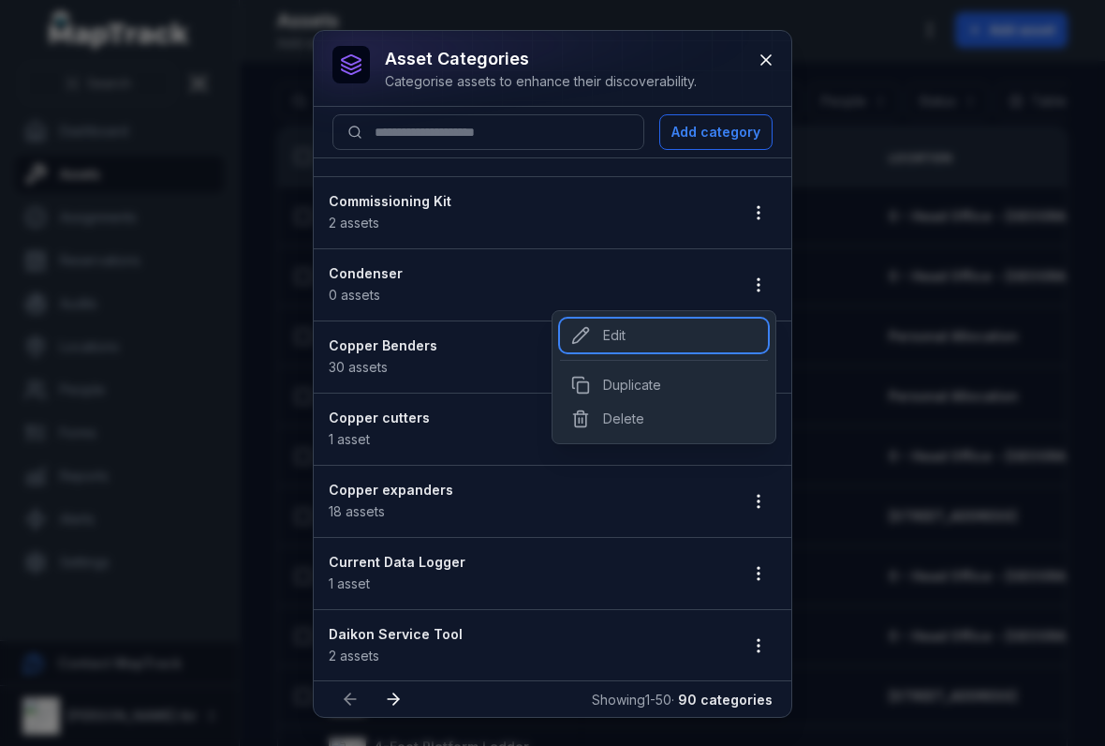
click at [608, 341] on div "Edit" at bounding box center [664, 336] width 208 height 34
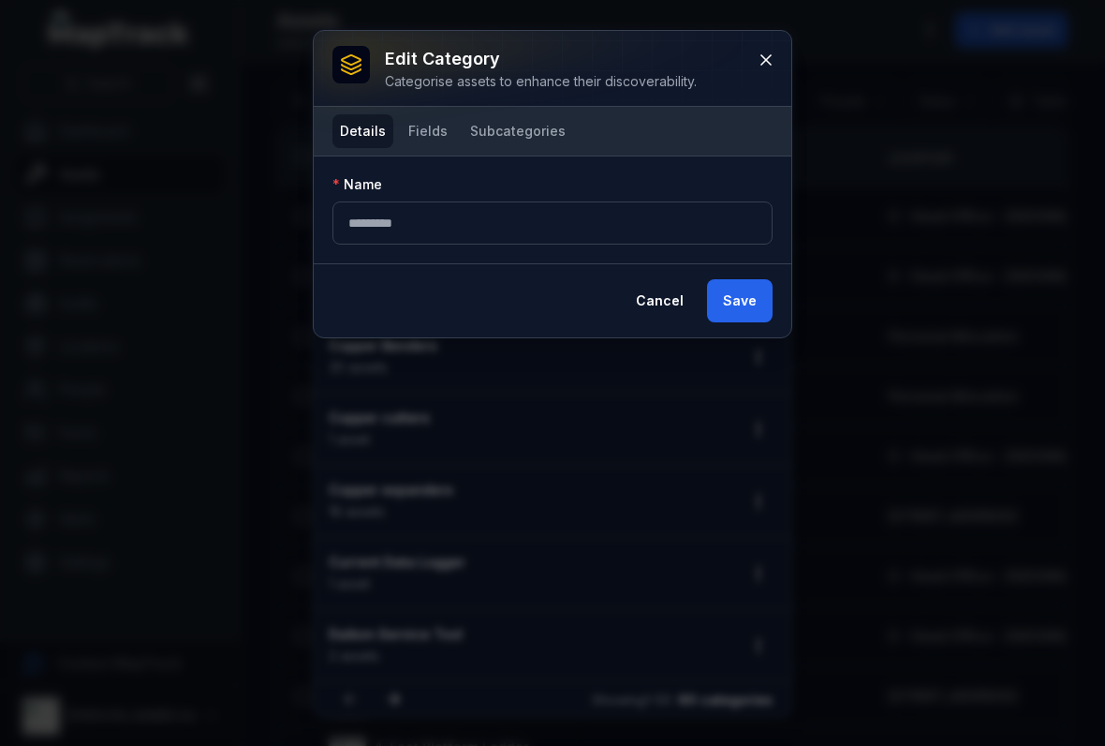
click at [422, 120] on button "Fields" at bounding box center [428, 131] width 54 height 34
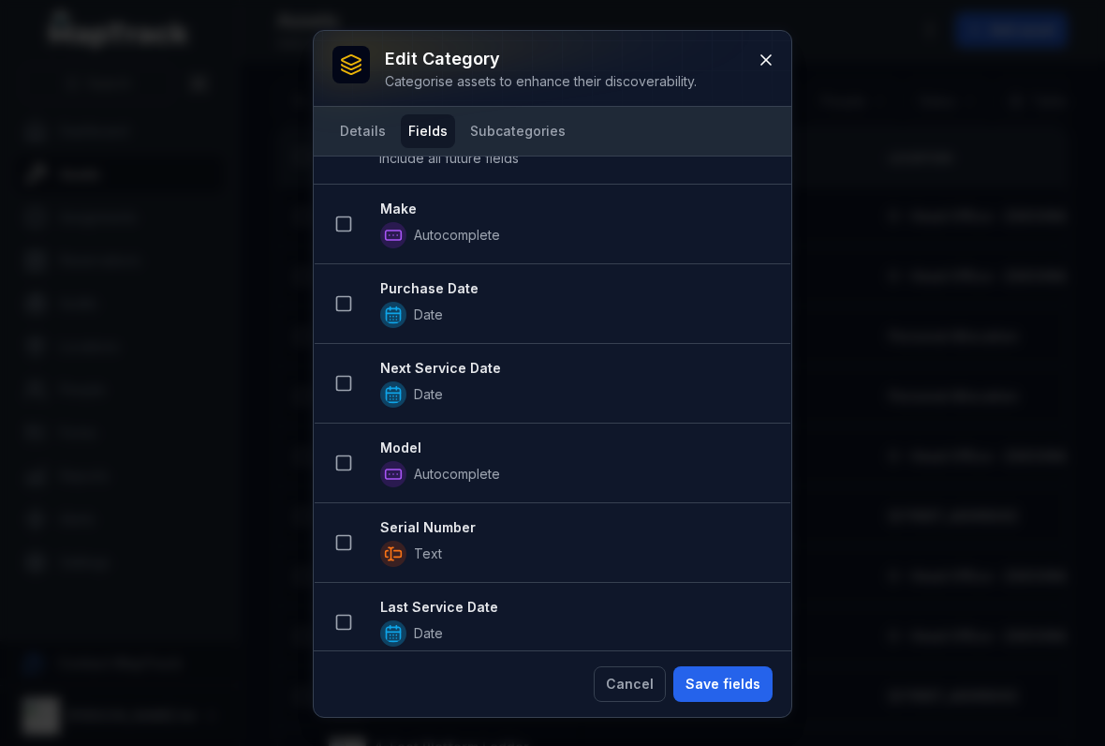
click at [349, 214] on button at bounding box center [344, 224] width 36 height 36
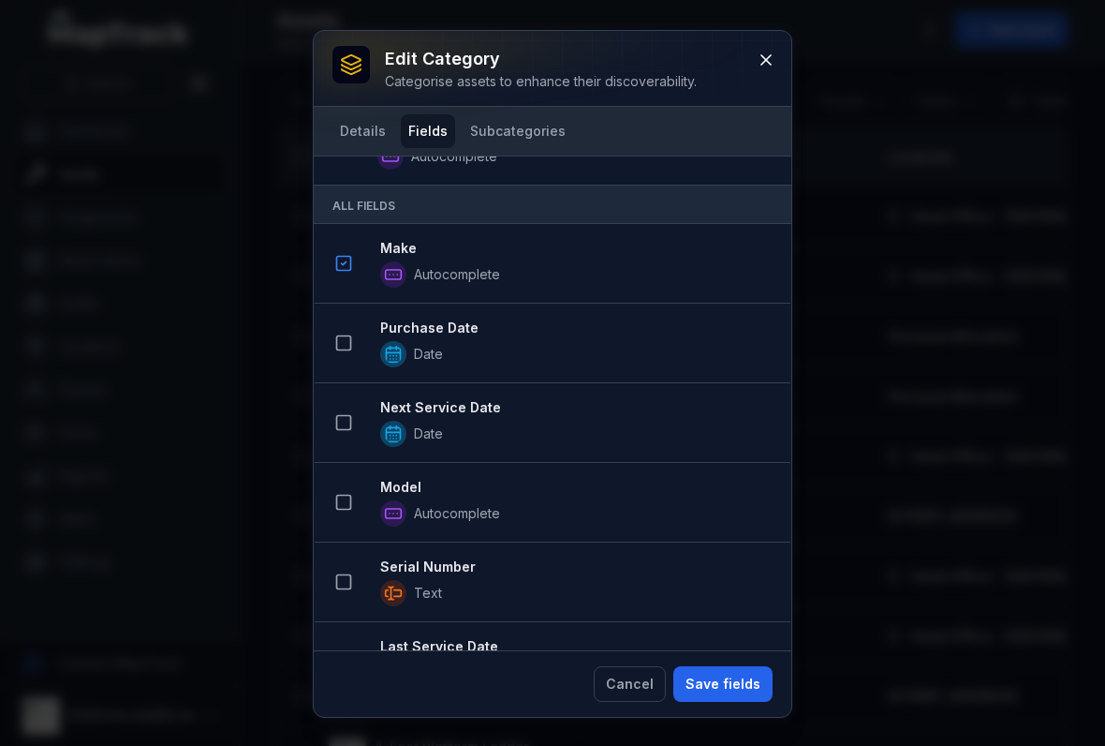
click at [356, 434] on button at bounding box center [344, 423] width 36 height 36
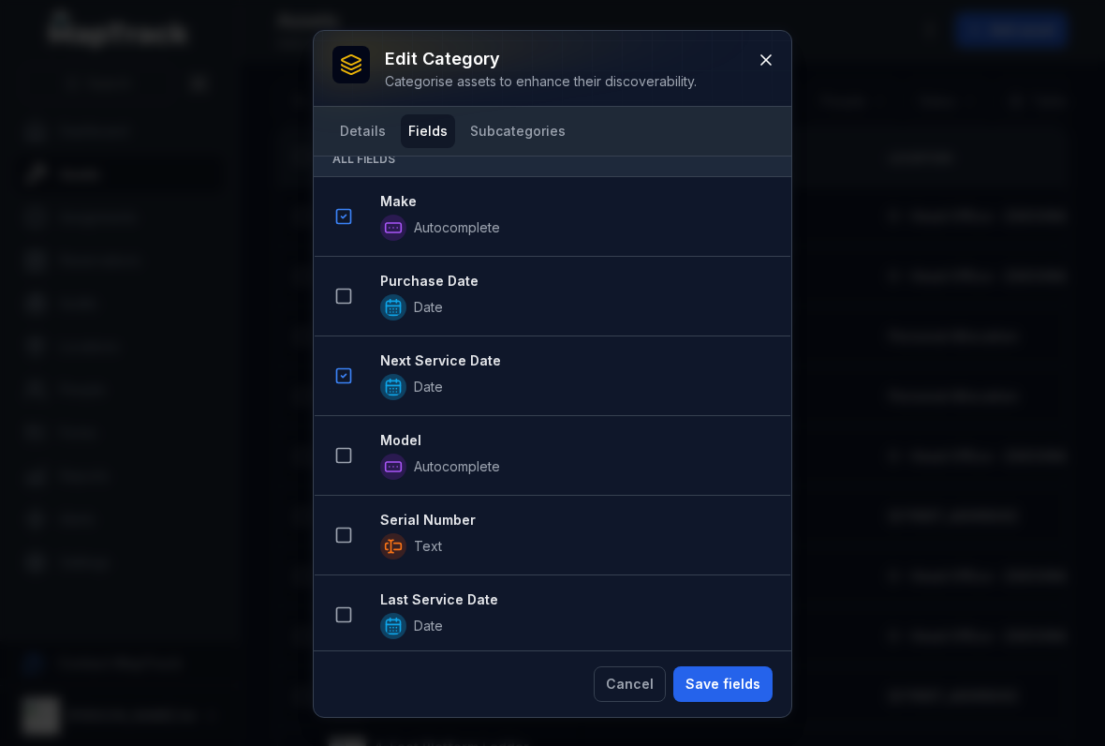
scroll to position [289, 0]
click at [334, 443] on button at bounding box center [344, 454] width 36 height 36
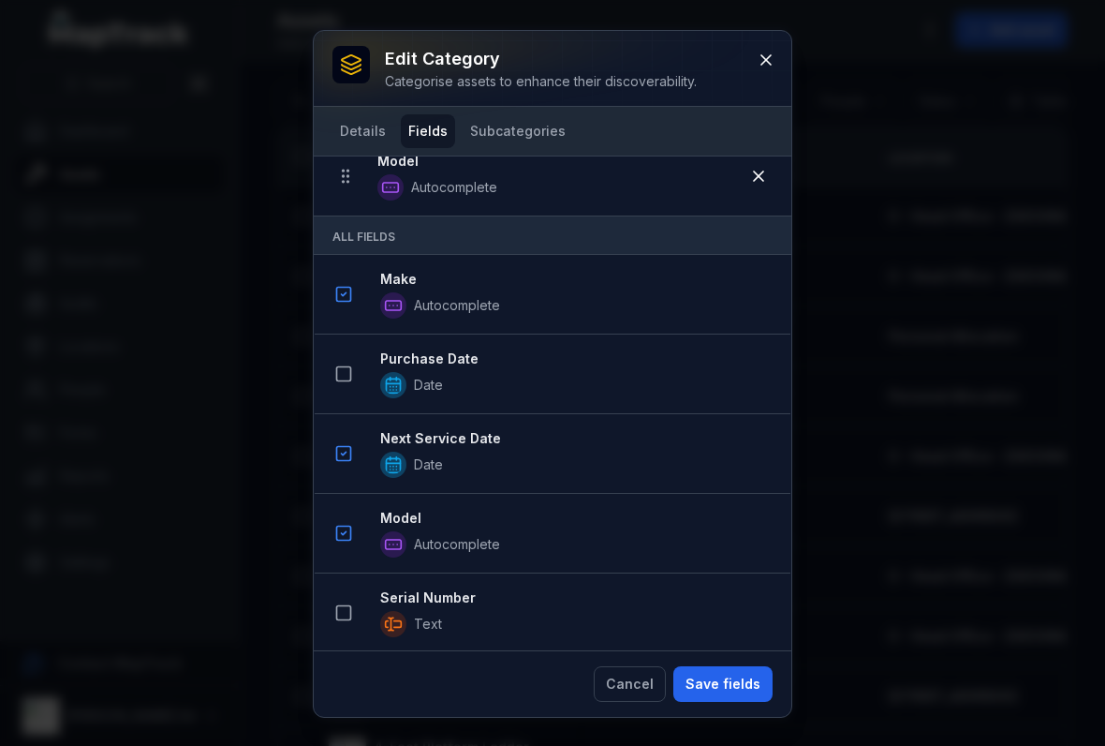
click at [353, 530] on button at bounding box center [344, 533] width 36 height 36
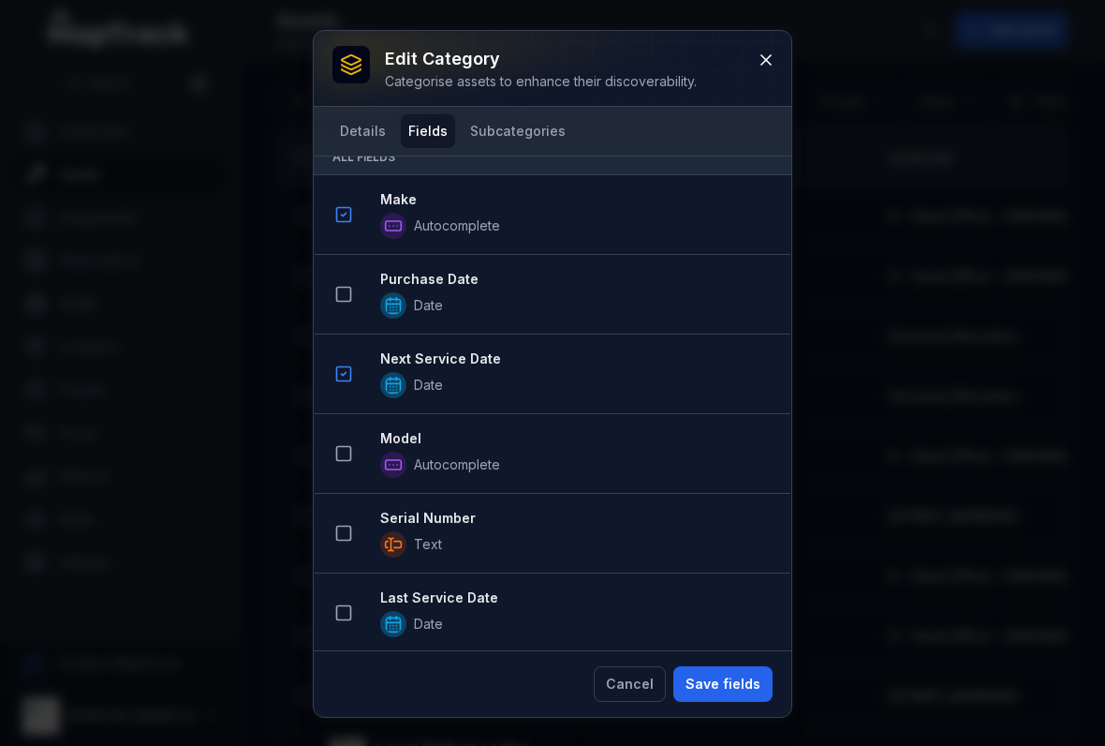
click at [359, 522] on div at bounding box center [344, 533] width 36 height 36
click at [352, 458] on icon at bounding box center [343, 453] width 19 height 19
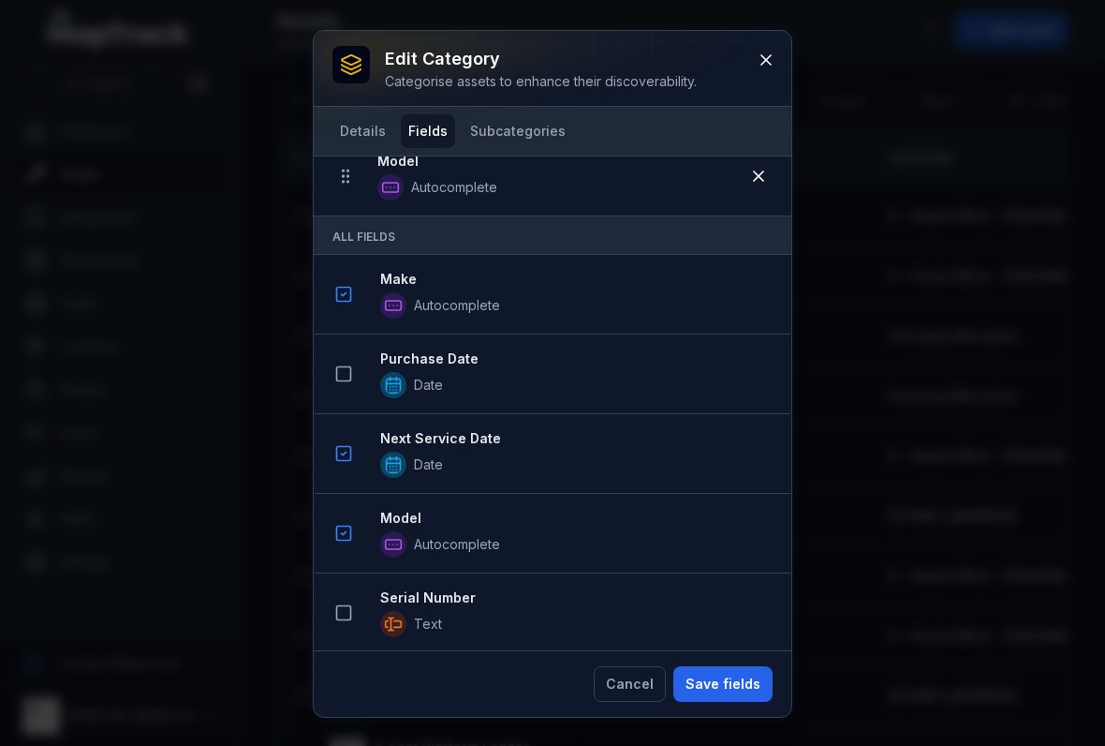
click at [346, 549] on button at bounding box center [344, 533] width 36 height 36
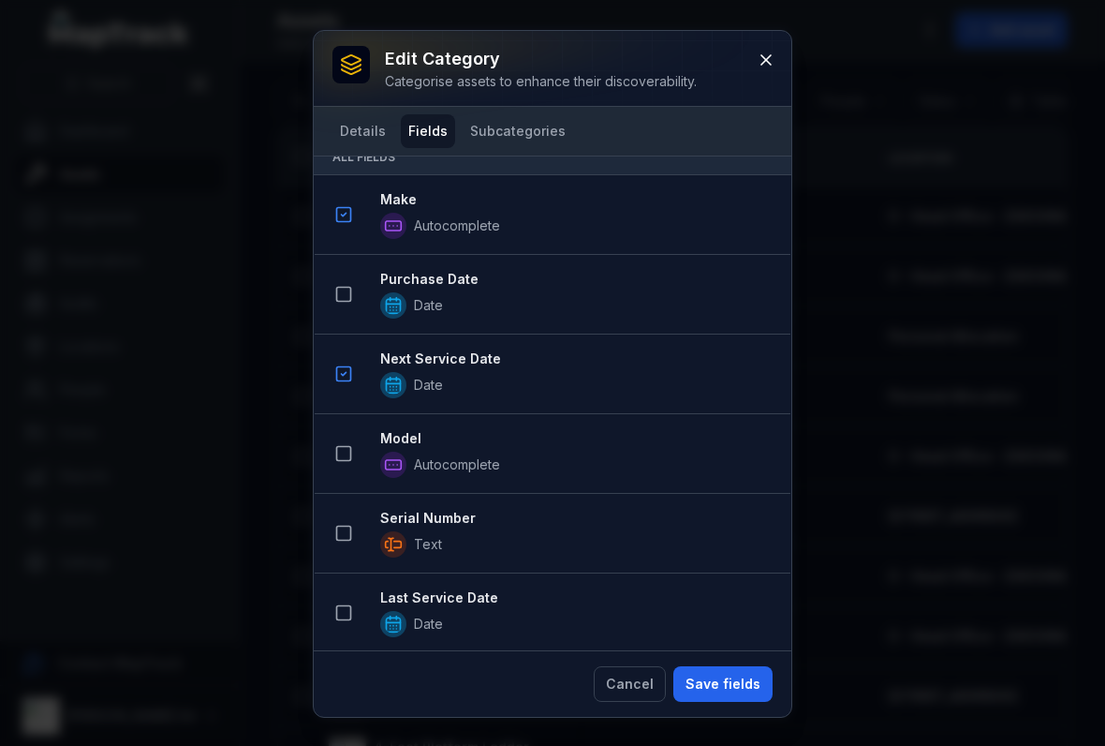
click at [343, 442] on button at bounding box center [344, 454] width 36 height 36
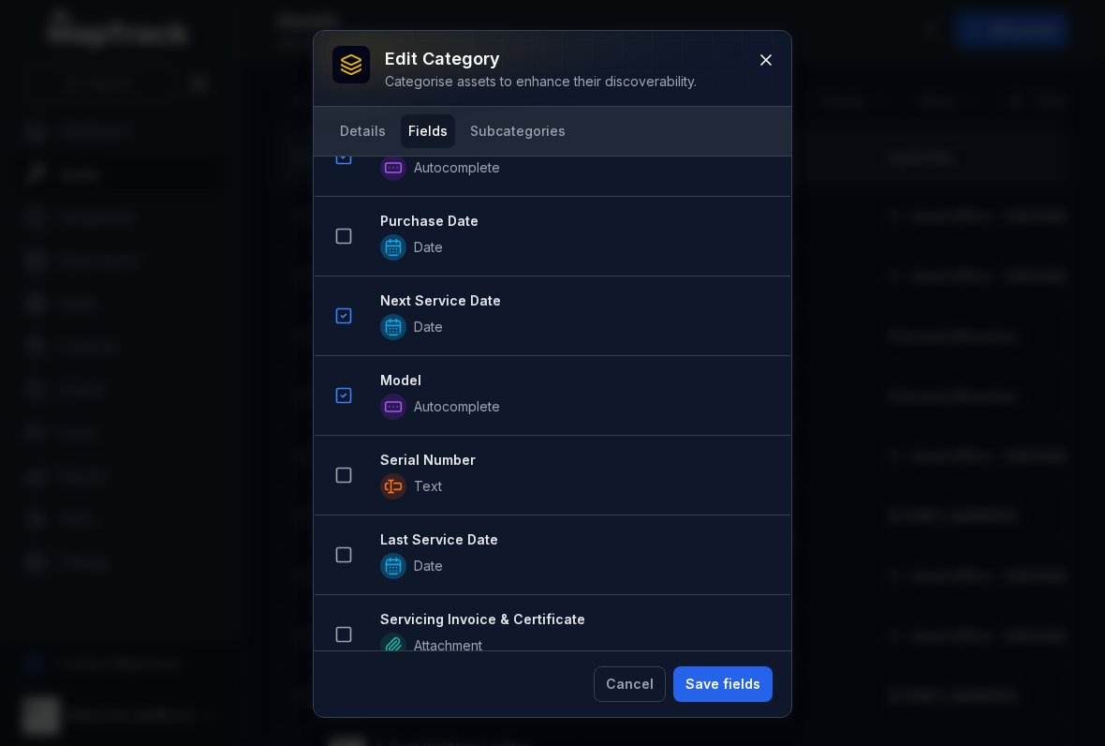
click at [358, 477] on button at bounding box center [344, 475] width 36 height 36
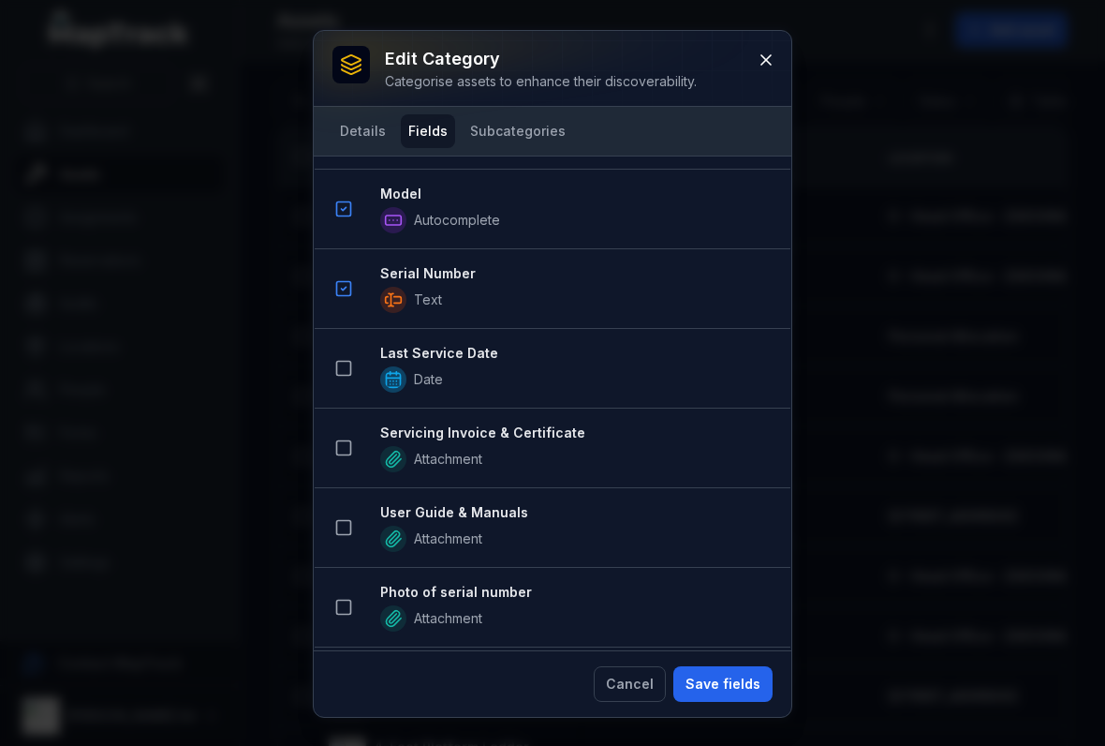
scroll to position [743, 0]
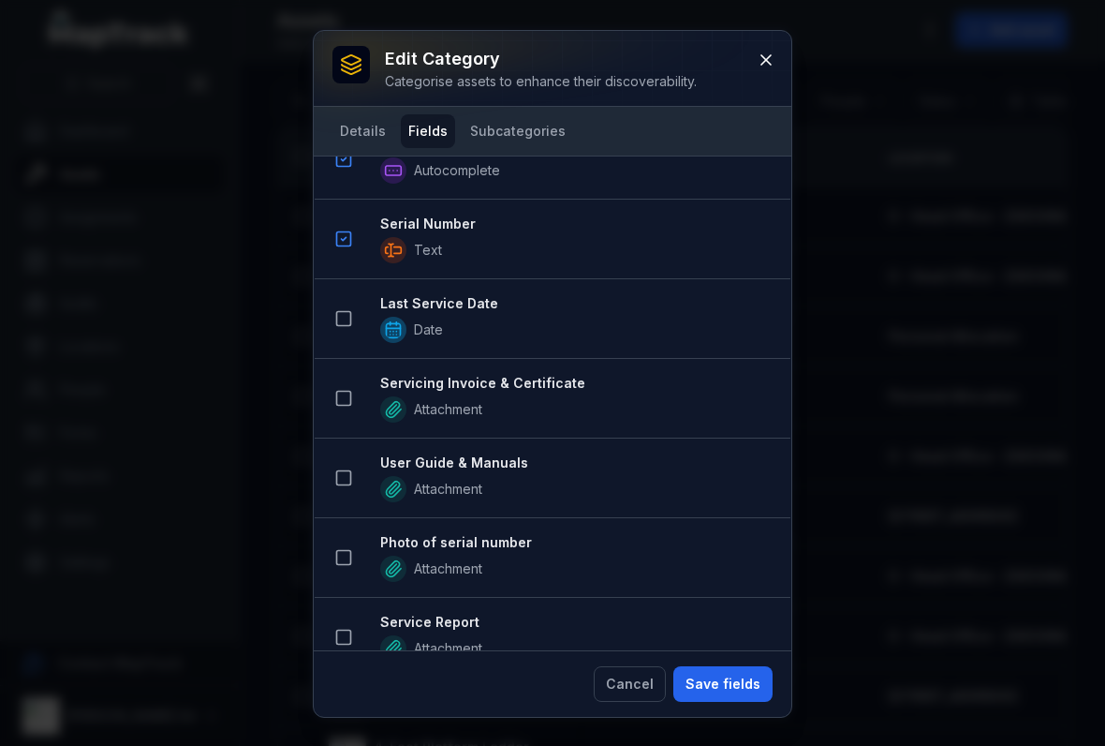
click at [360, 311] on button at bounding box center [344, 319] width 36 height 36
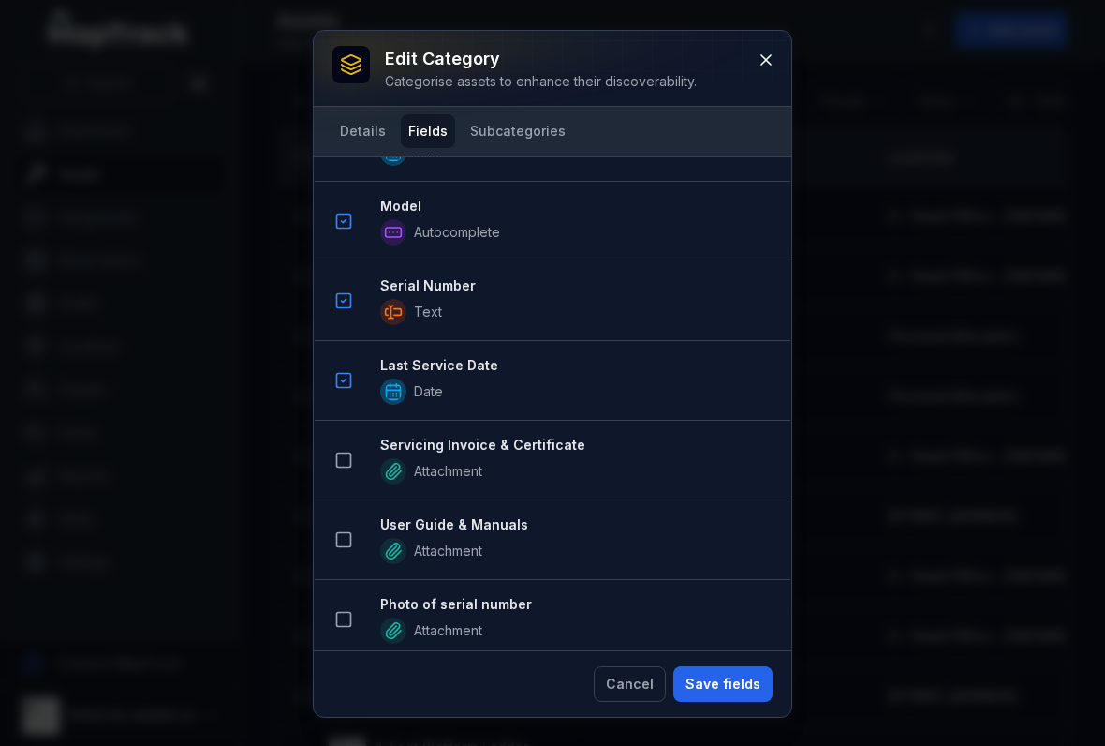
click at [343, 453] on rect at bounding box center [344, 460] width 14 height 14
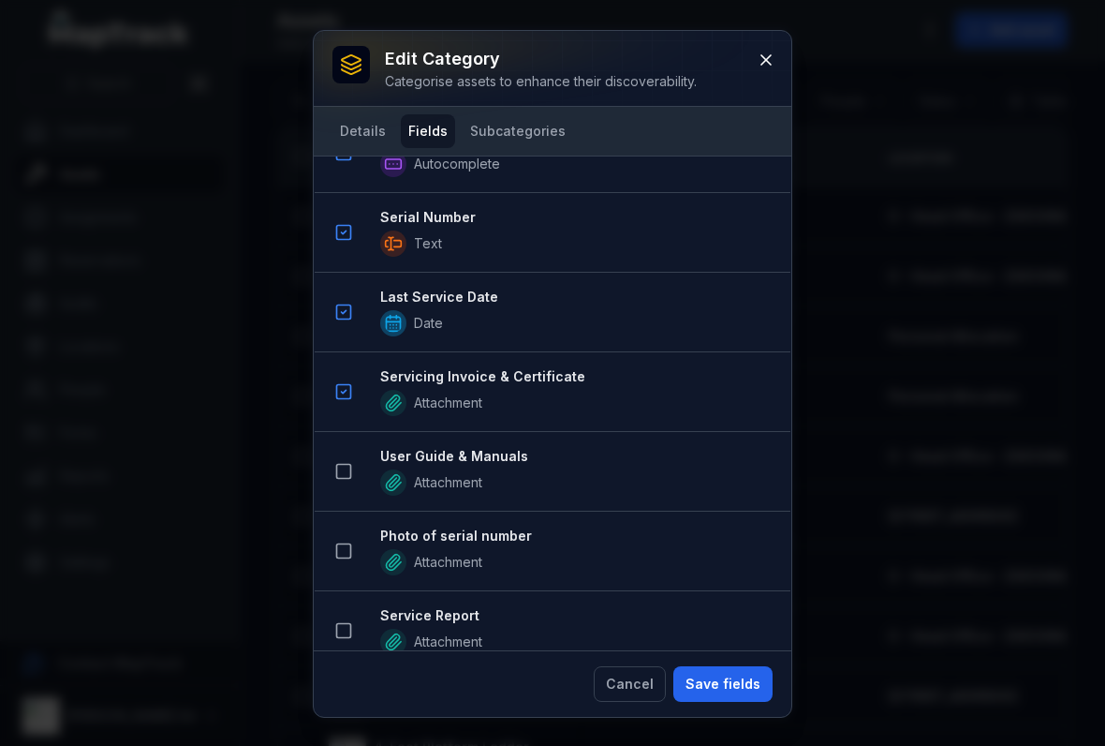
click at [351, 480] on icon at bounding box center [343, 471] width 19 height 19
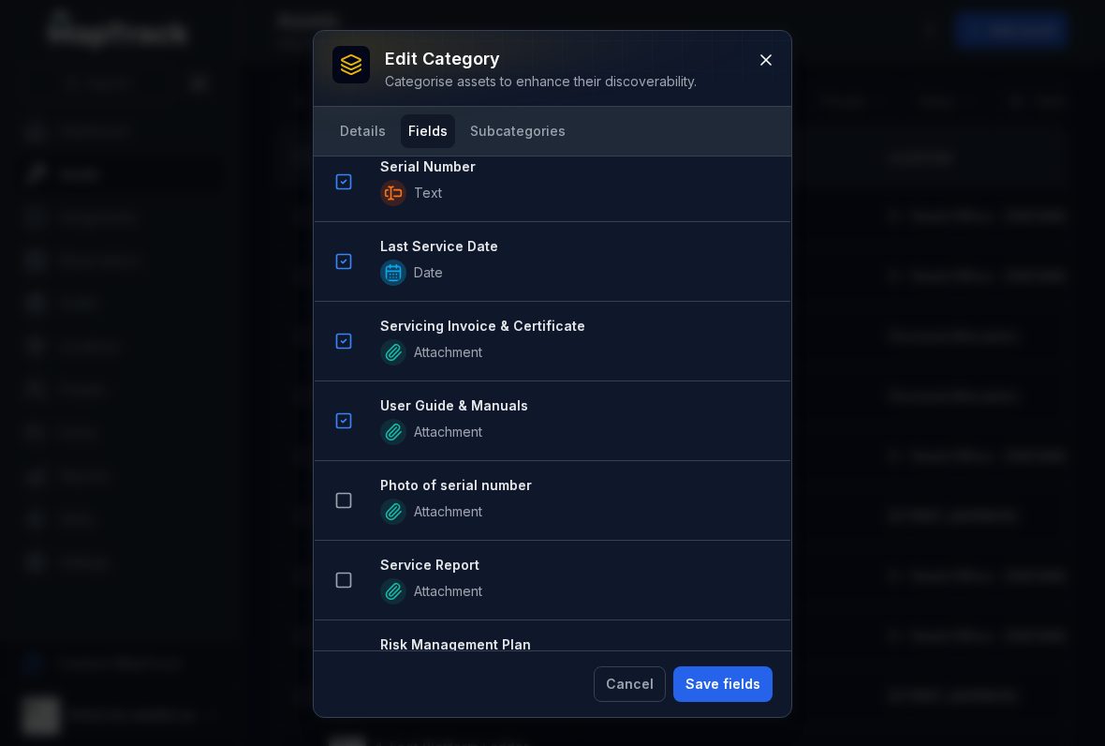
scroll to position [1056, 0]
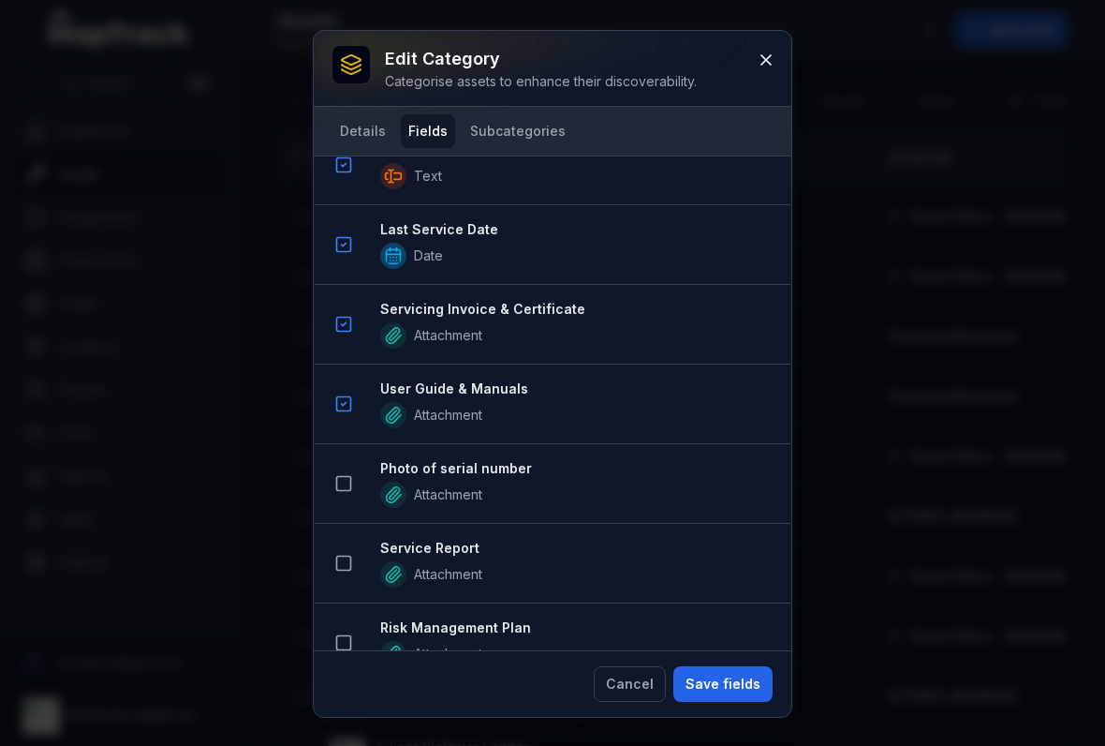
click at [338, 417] on button at bounding box center [344, 404] width 36 height 36
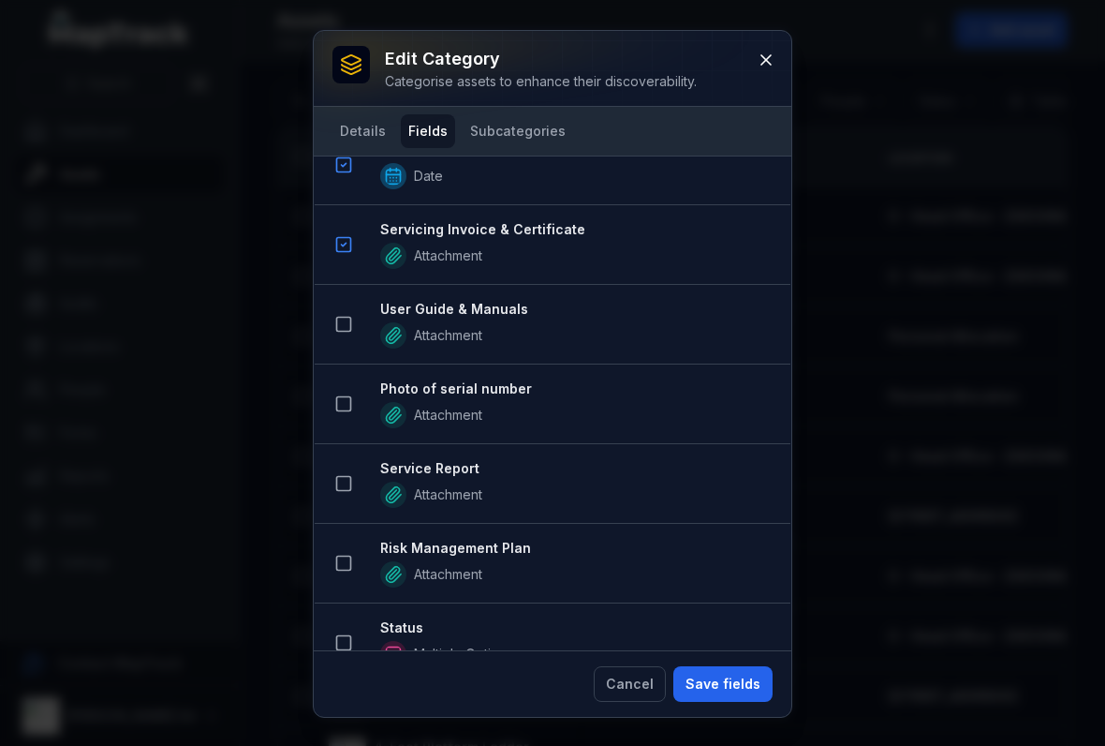
click at [348, 389] on button at bounding box center [344, 404] width 36 height 36
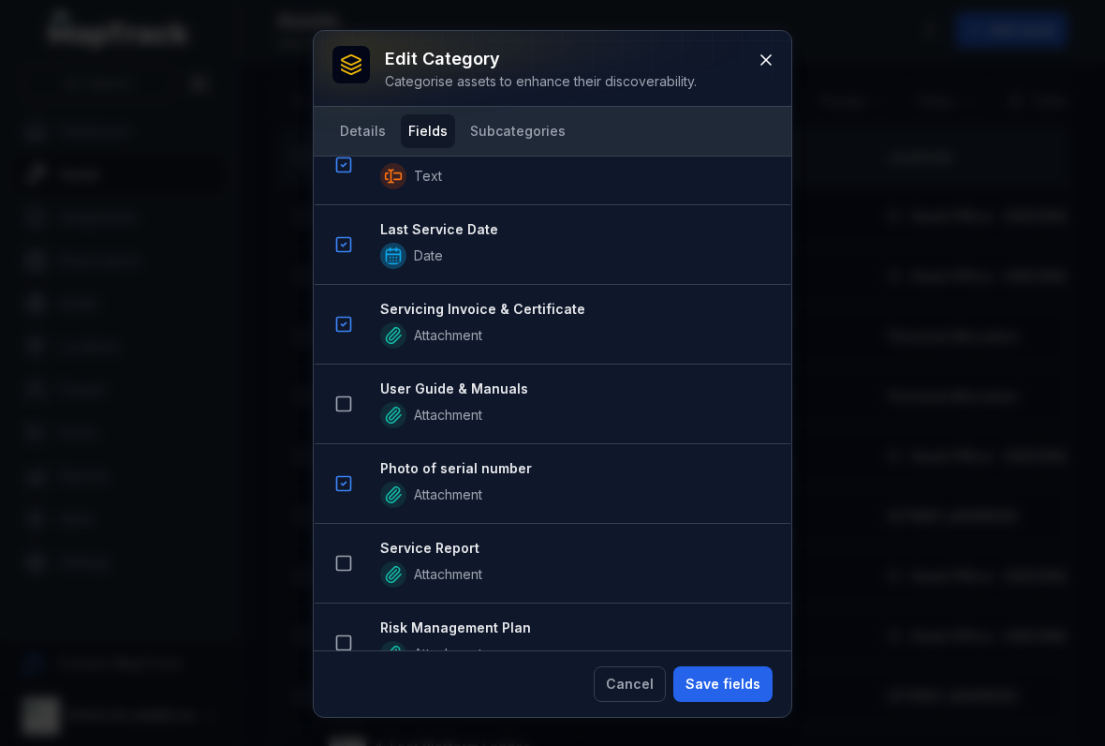
click at [348, 408] on icon at bounding box center [343, 403] width 19 height 19
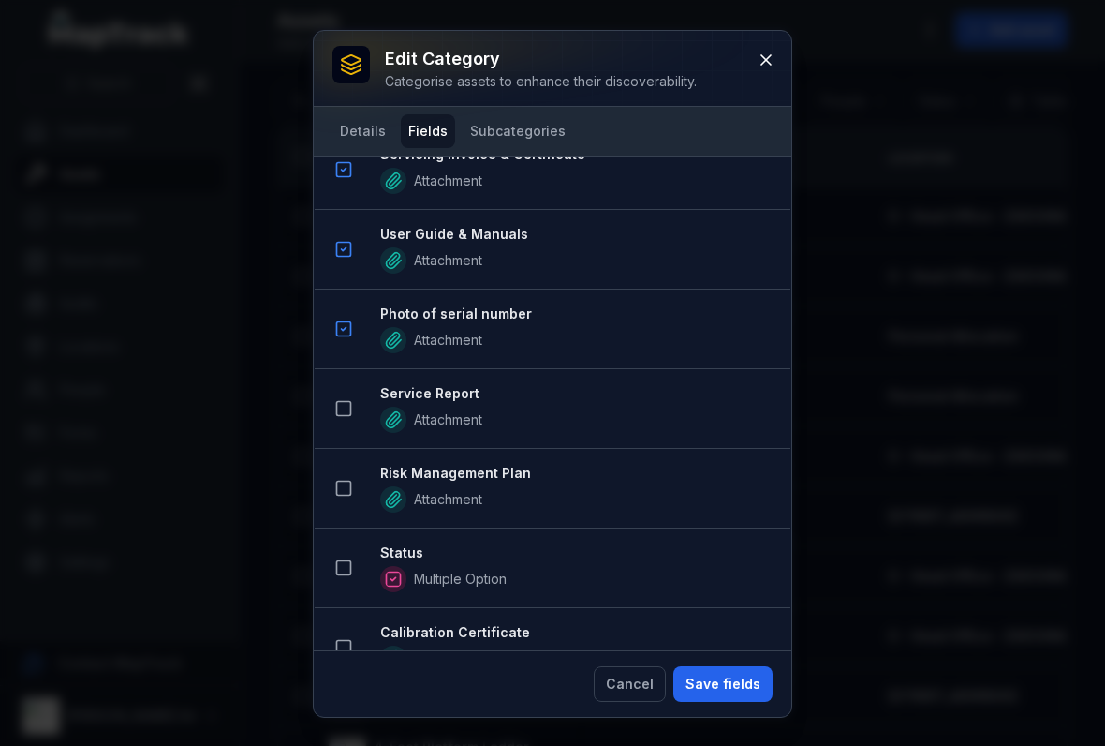
click at [338, 407] on icon at bounding box center [343, 408] width 19 height 19
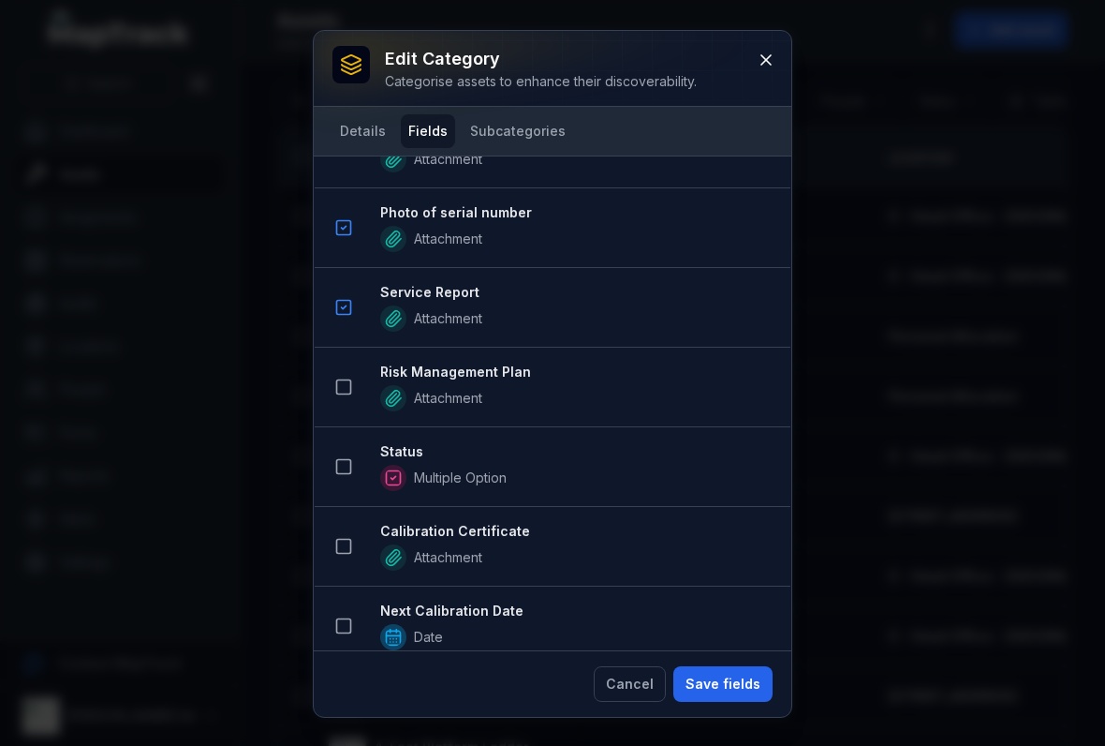
click at [345, 378] on icon at bounding box center [343, 387] width 19 height 19
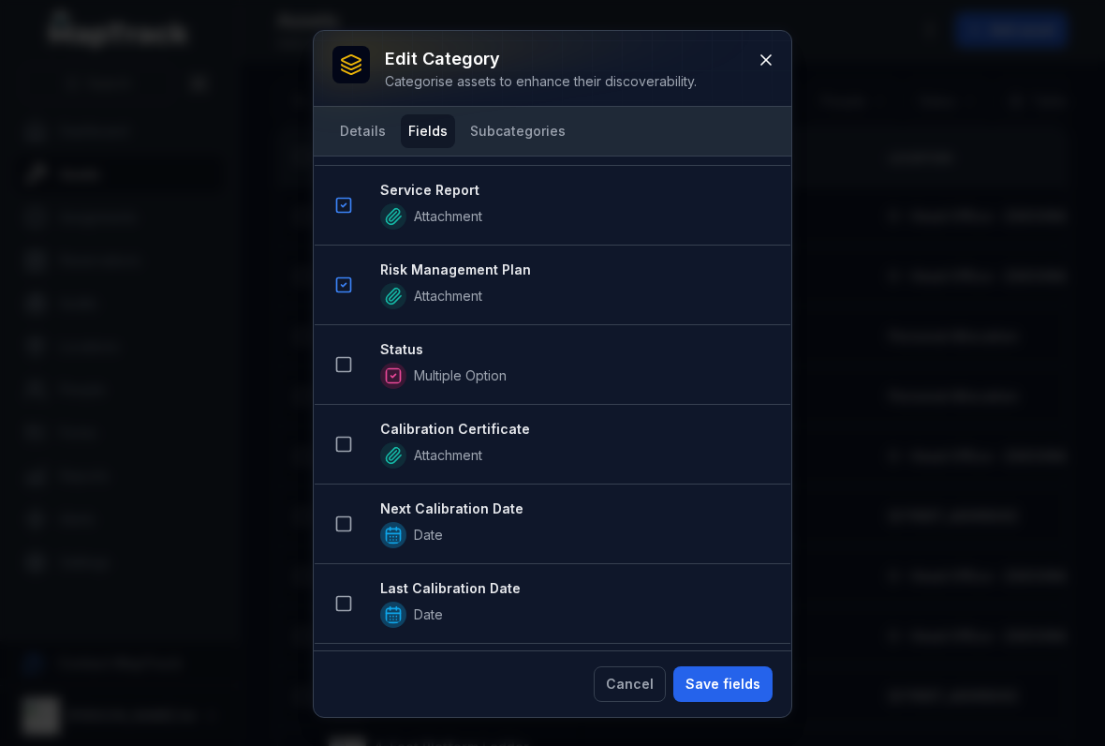
click at [335, 349] on button at bounding box center [344, 365] width 36 height 36
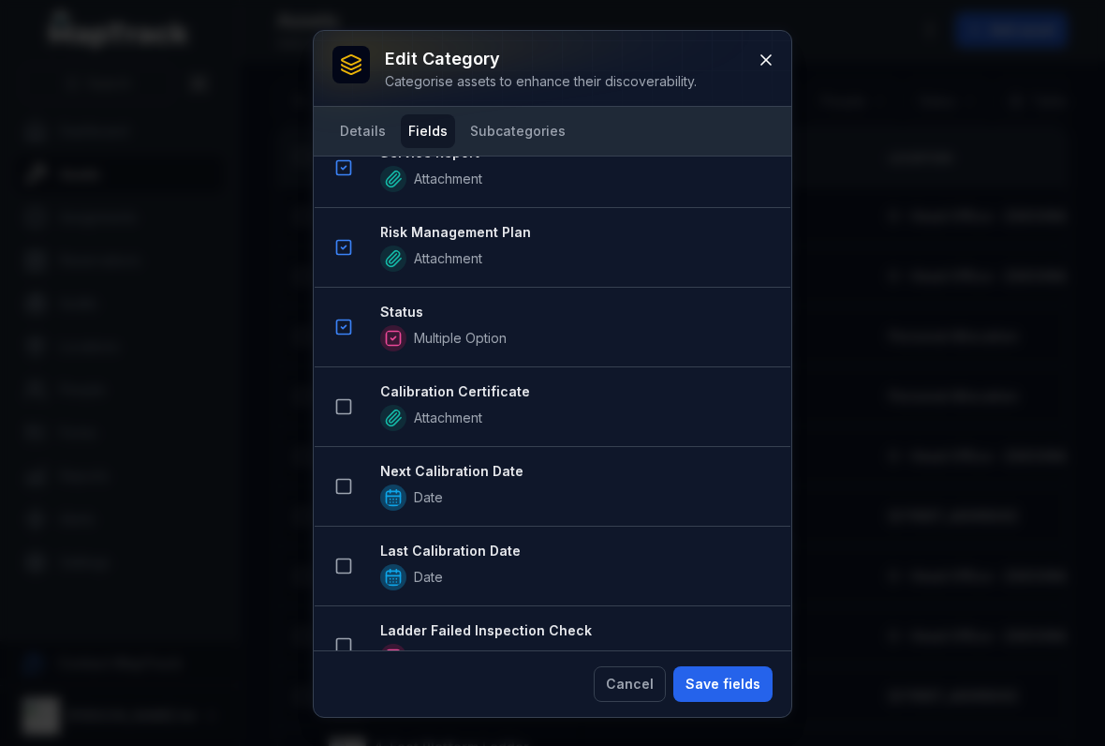
scroll to position [1771, 0]
click at [349, 413] on rect at bounding box center [344, 406] width 14 height 14
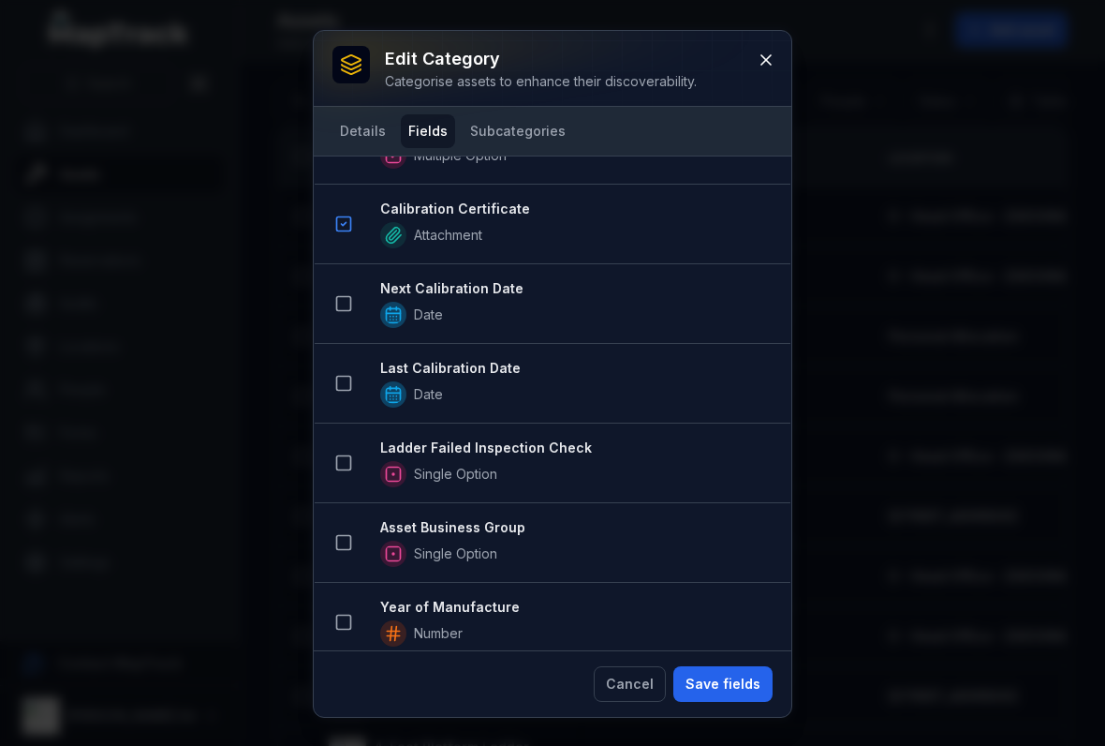
scroll to position [2034, 0]
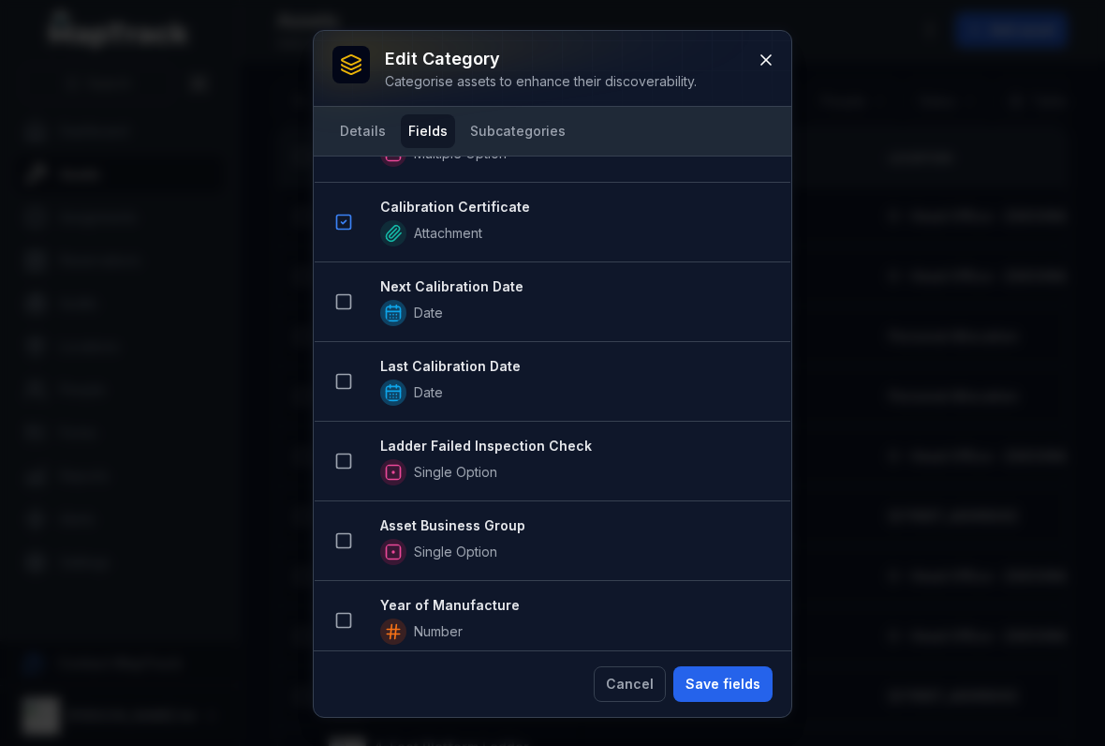
click at [338, 541] on icon at bounding box center [343, 540] width 19 height 19
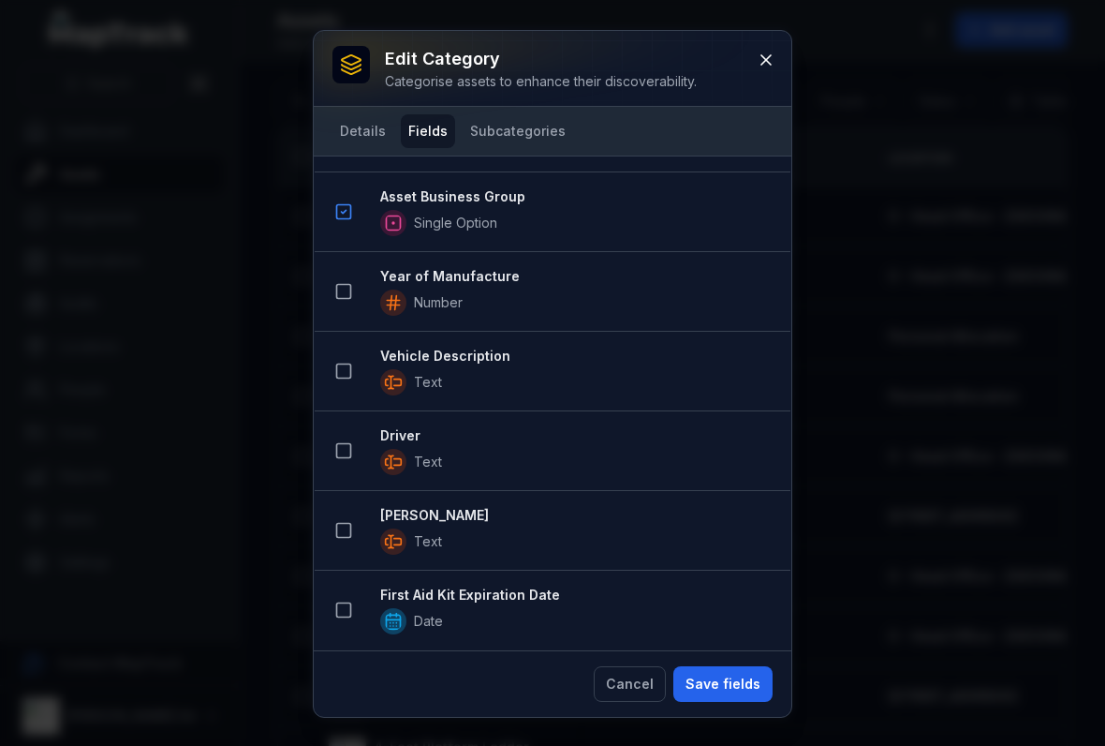
scroll to position [2444, 0]
click at [731, 684] on button "Save fields" at bounding box center [723, 684] width 99 height 36
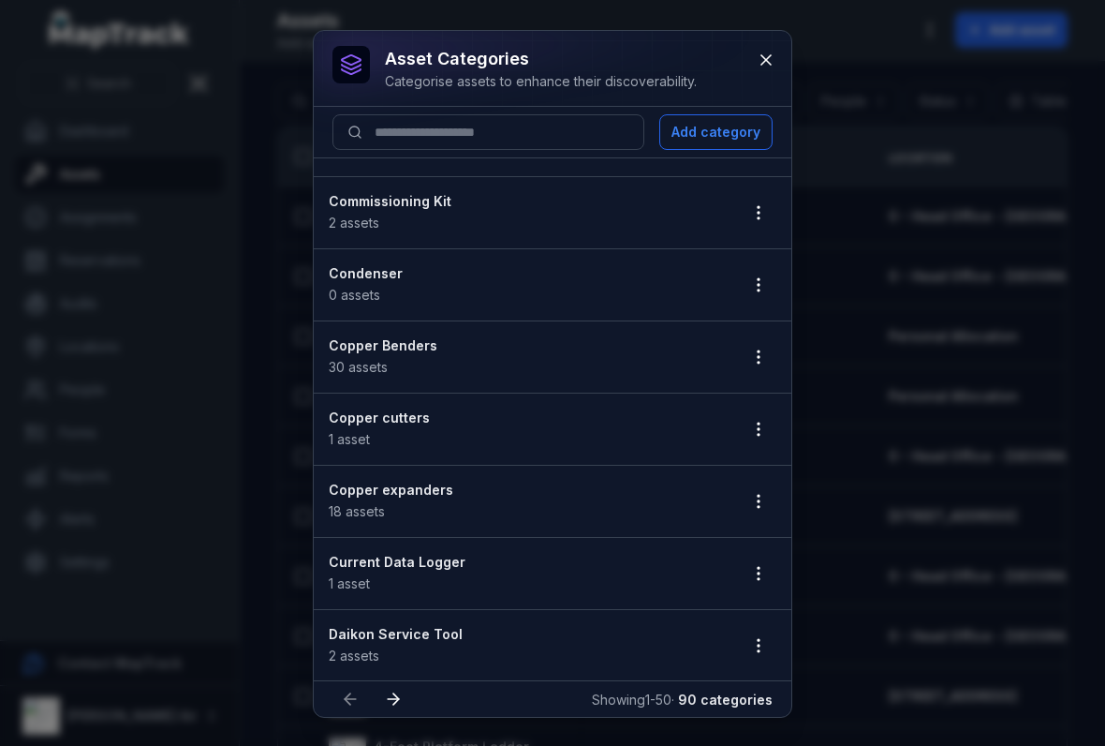
click at [774, 354] on button "button" at bounding box center [759, 357] width 36 height 36
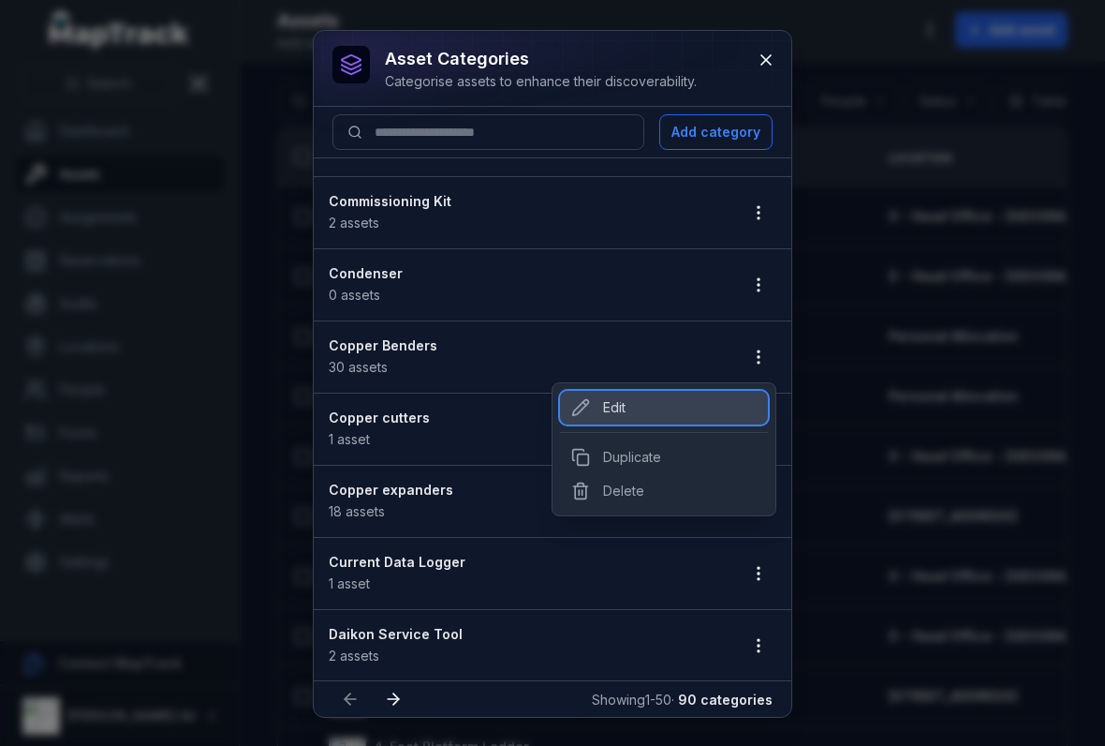
click at [641, 394] on div "Edit" at bounding box center [664, 408] width 208 height 34
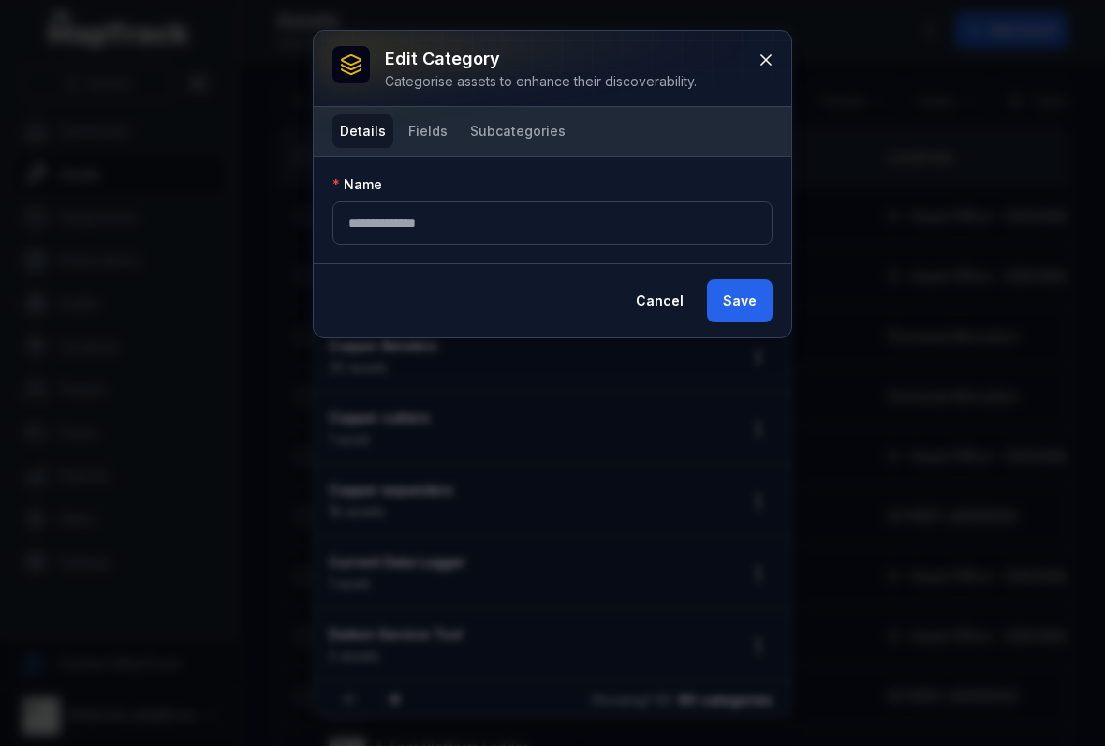
click at [417, 116] on button "Fields" at bounding box center [428, 131] width 54 height 34
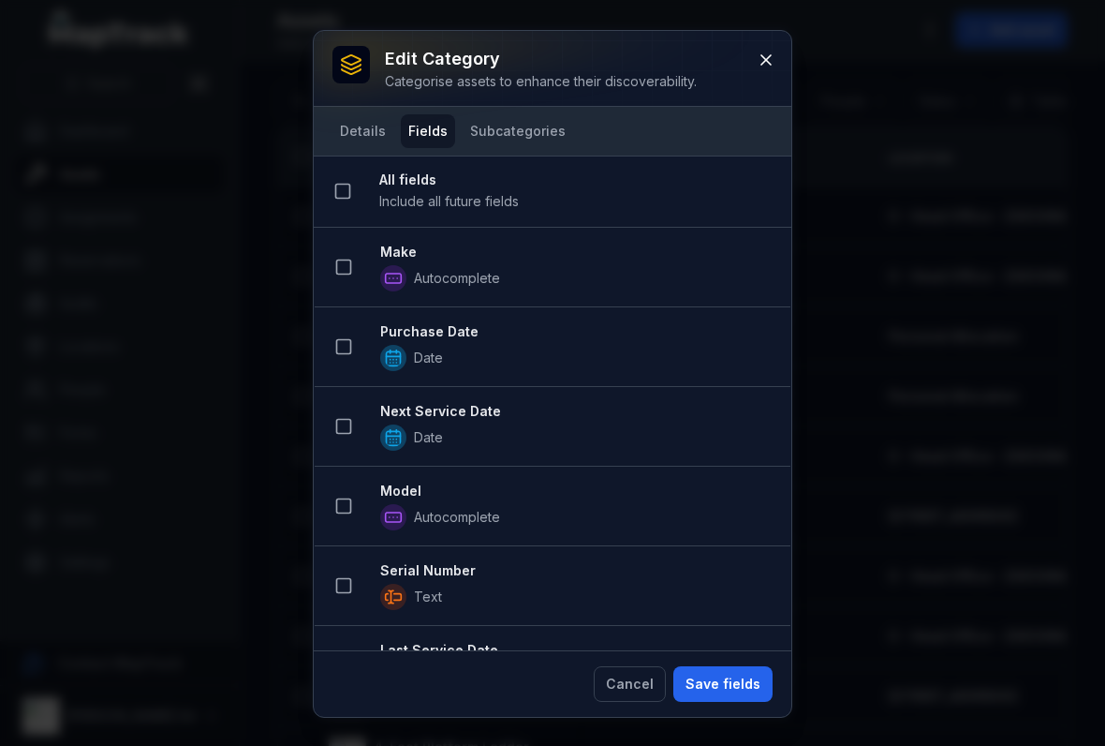
click at [340, 242] on li "Make Autocomplete" at bounding box center [553, 268] width 476 height 80
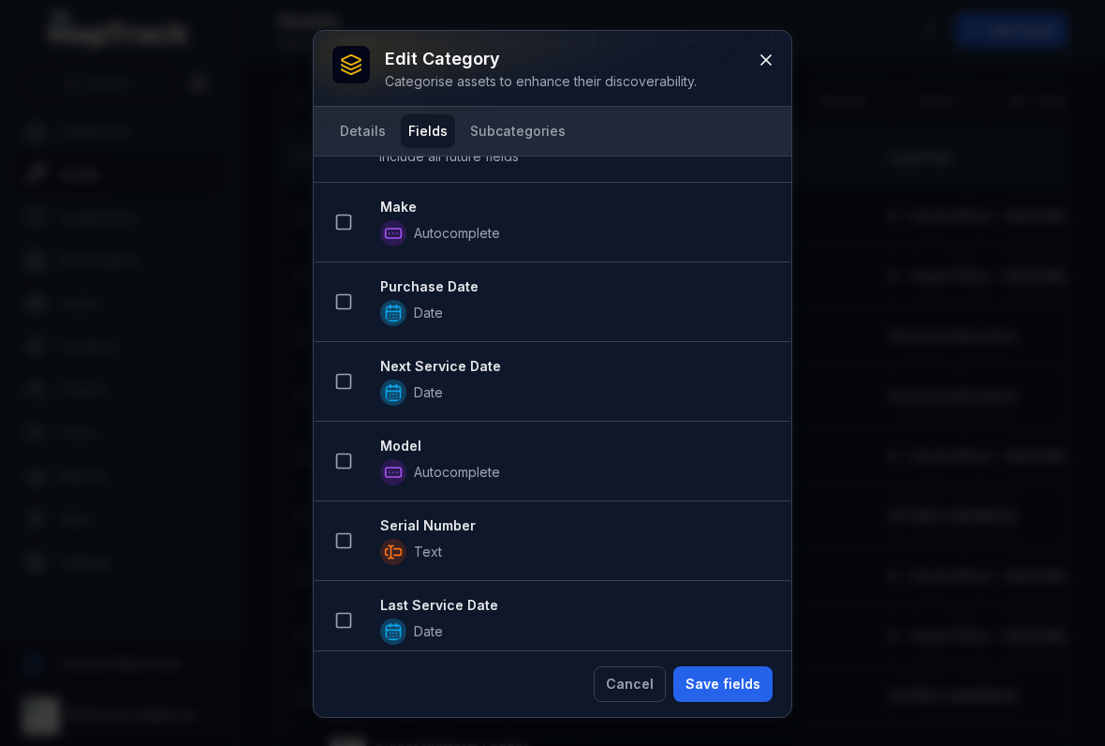
scroll to position [64, 0]
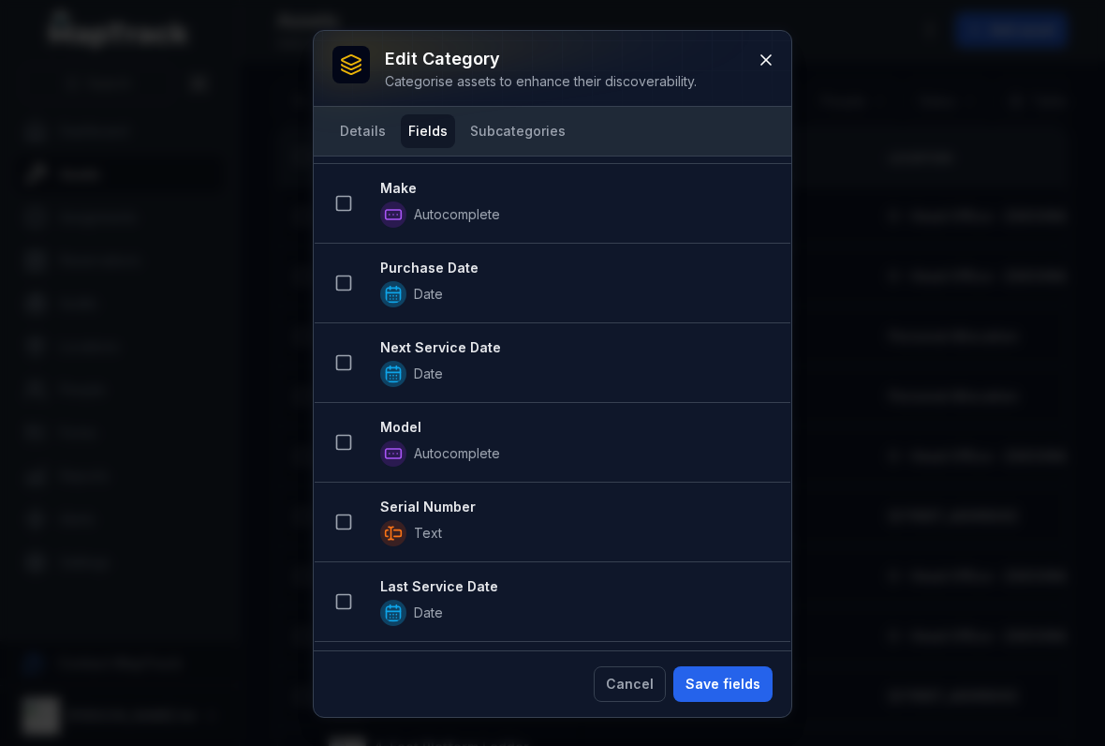
click at [336, 188] on button at bounding box center [344, 203] width 36 height 36
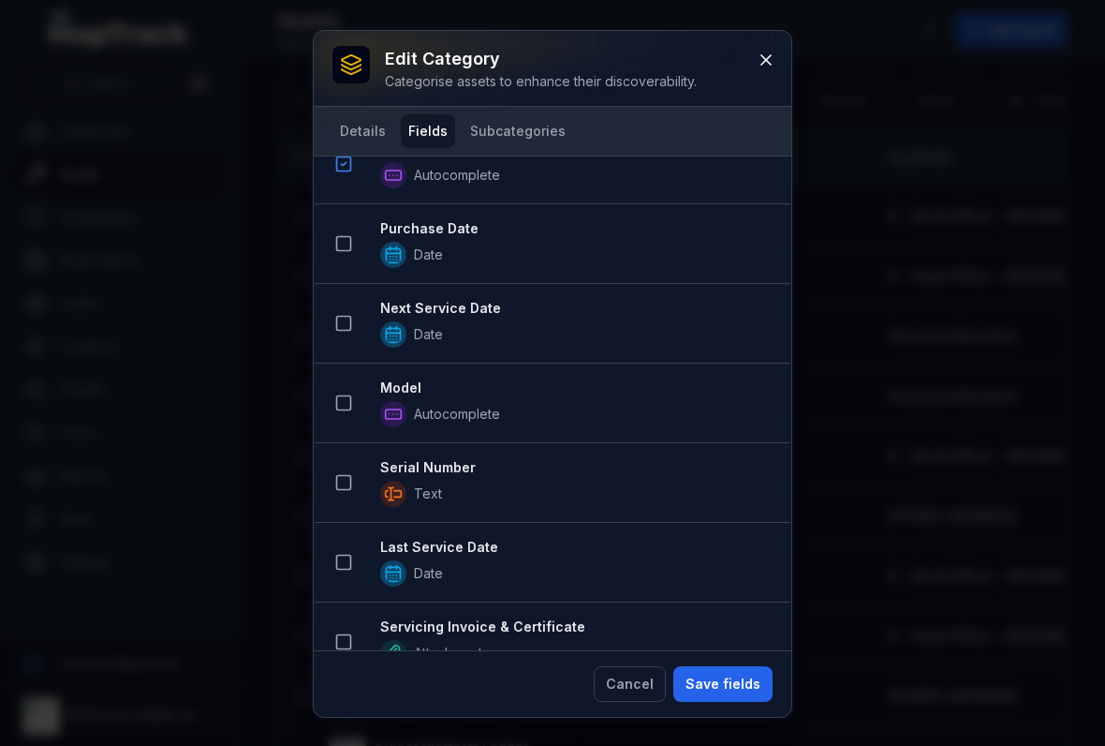
click at [353, 319] on button at bounding box center [344, 323] width 36 height 36
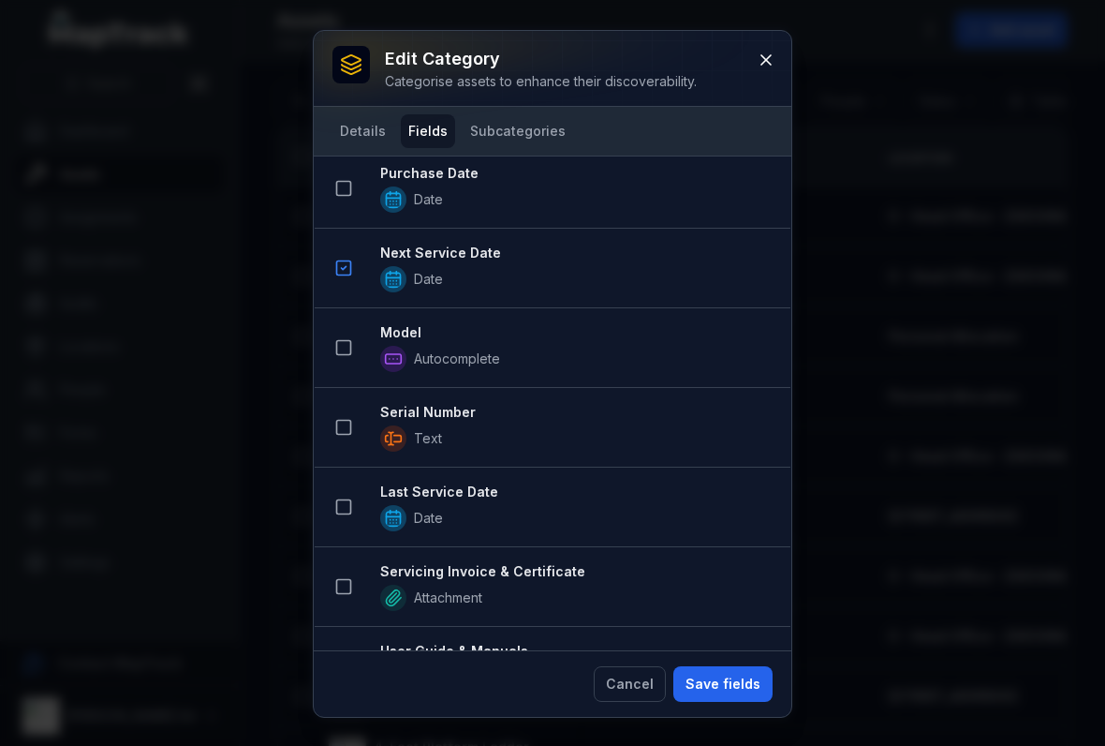
scroll to position [405, 0]
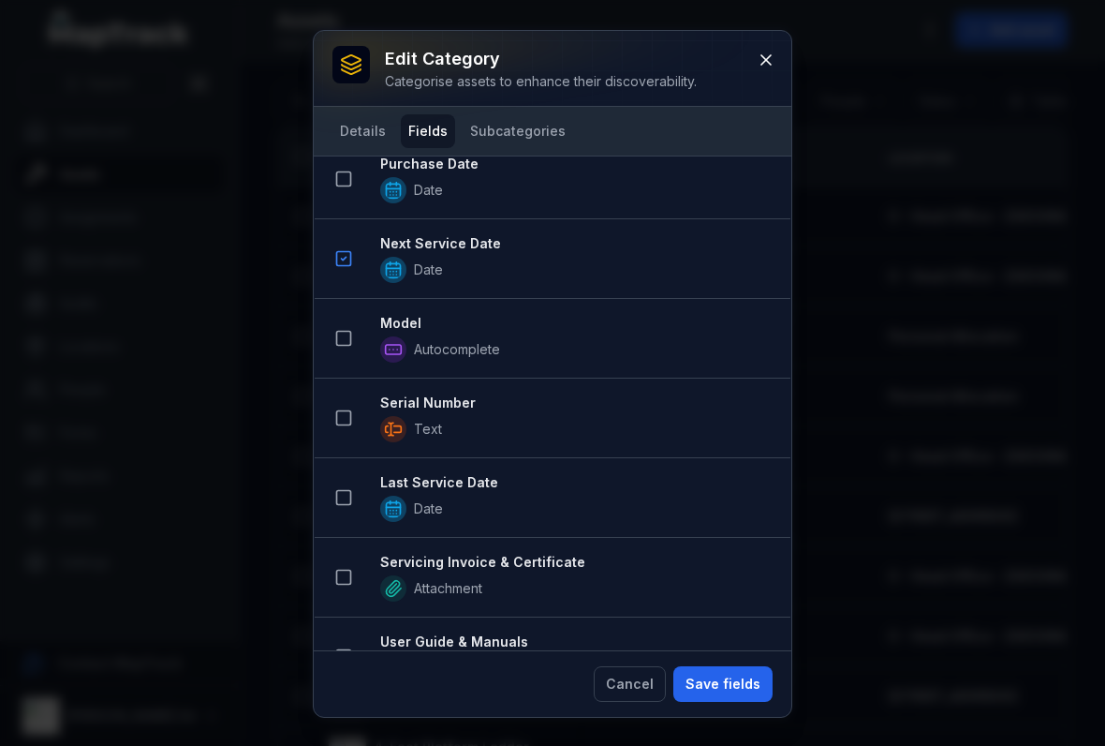
click at [356, 299] on li "Model Autocomplete" at bounding box center [553, 338] width 476 height 81
click at [334, 339] on icon at bounding box center [343, 338] width 19 height 19
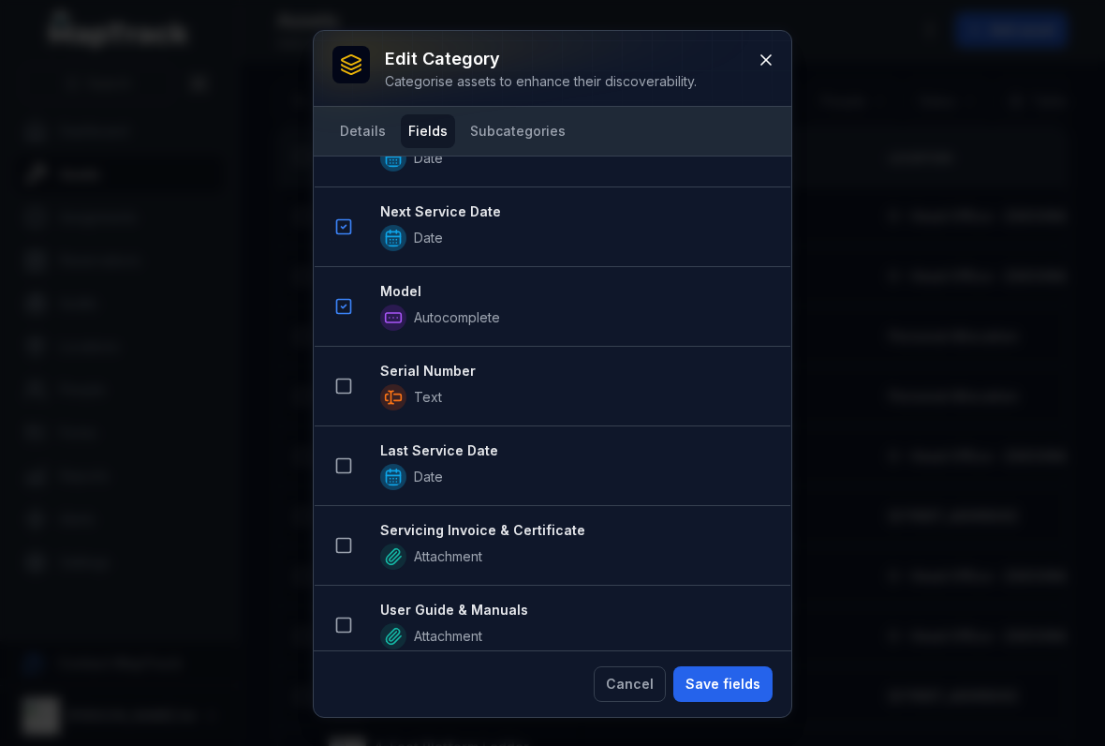
click at [352, 373] on button at bounding box center [344, 386] width 36 height 36
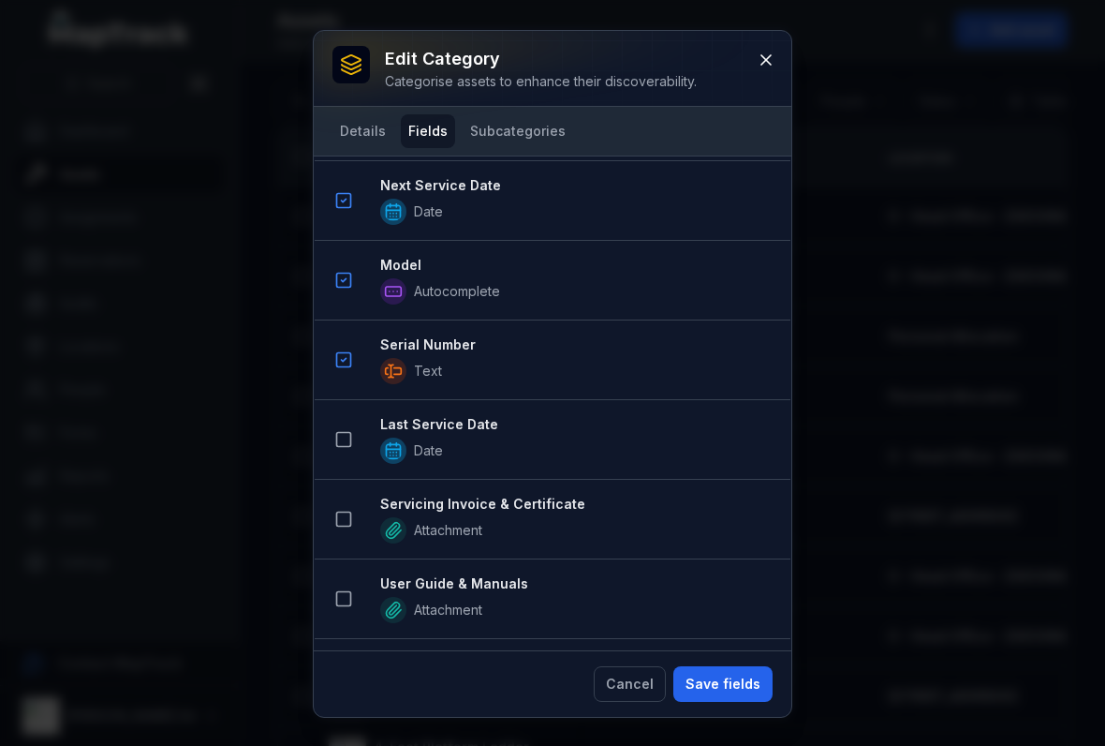
scroll to position [679, 0]
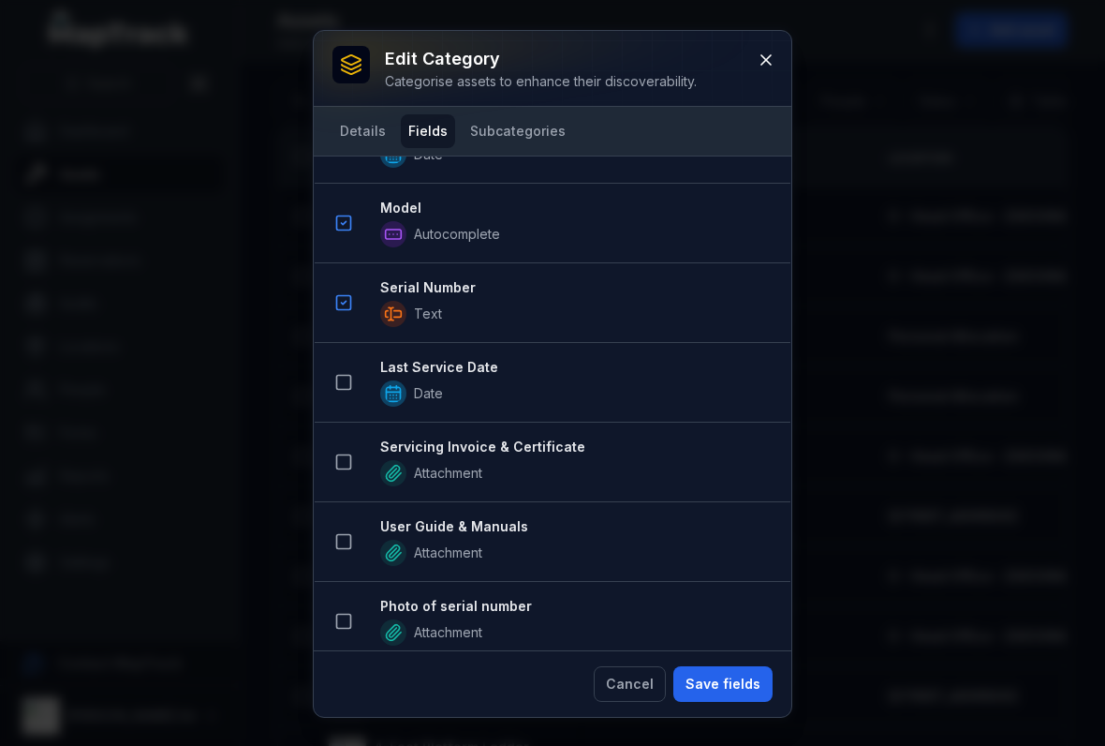
click at [351, 384] on rect at bounding box center [344, 383] width 14 height 14
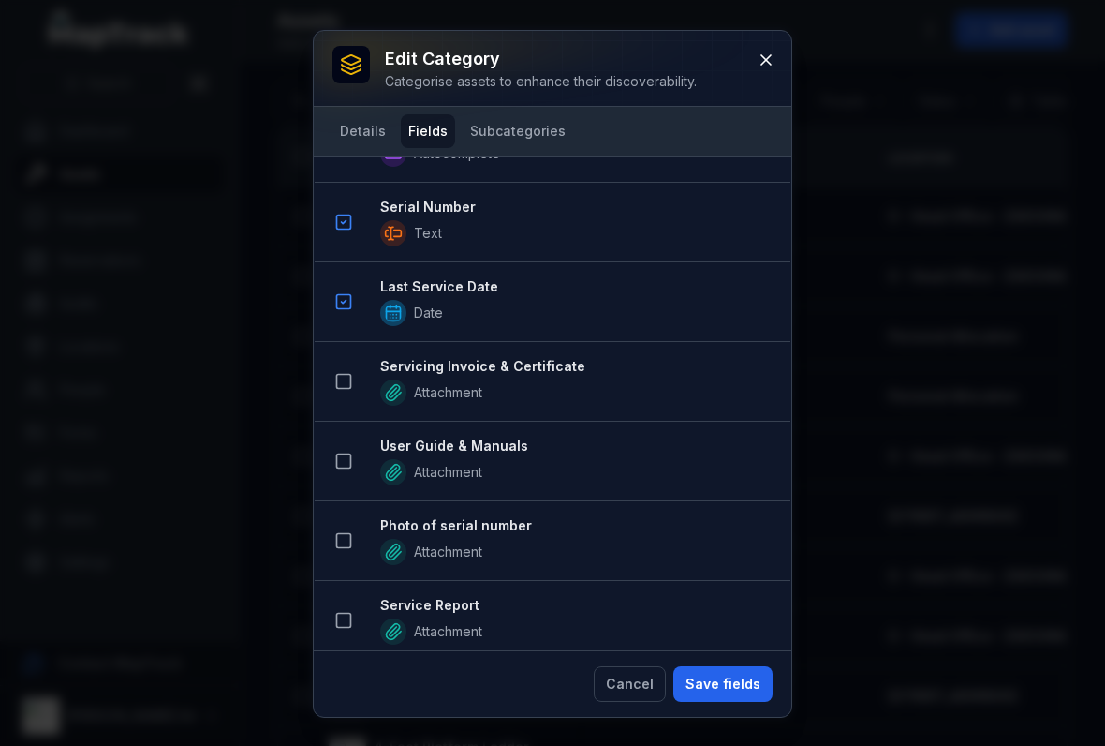
scroll to position [838, 0]
click at [348, 374] on icon at bounding box center [343, 382] width 19 height 19
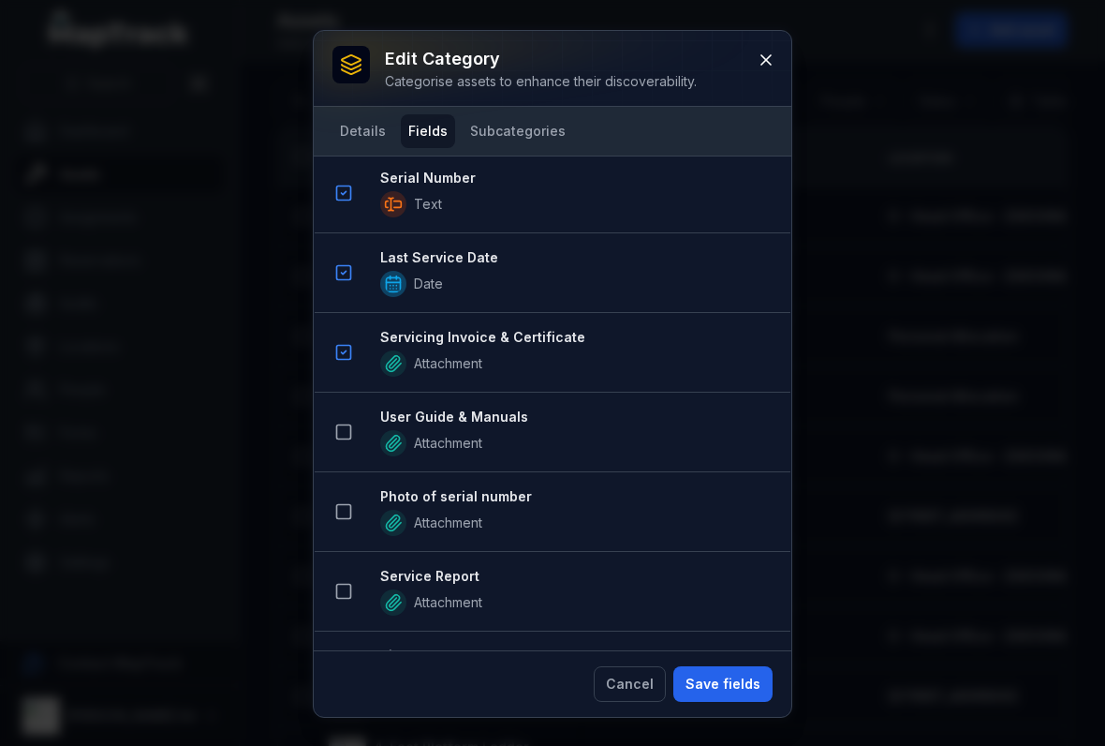
click at [336, 448] on button at bounding box center [344, 432] width 36 height 36
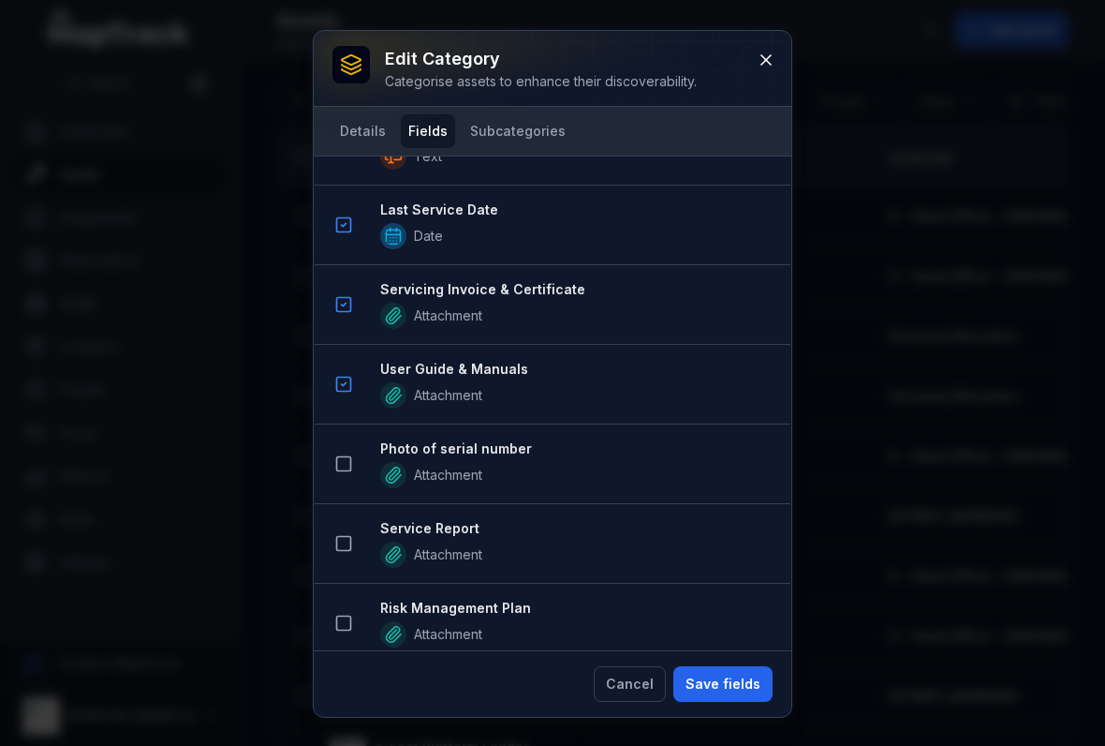
click at [348, 466] on icon at bounding box center [343, 463] width 19 height 19
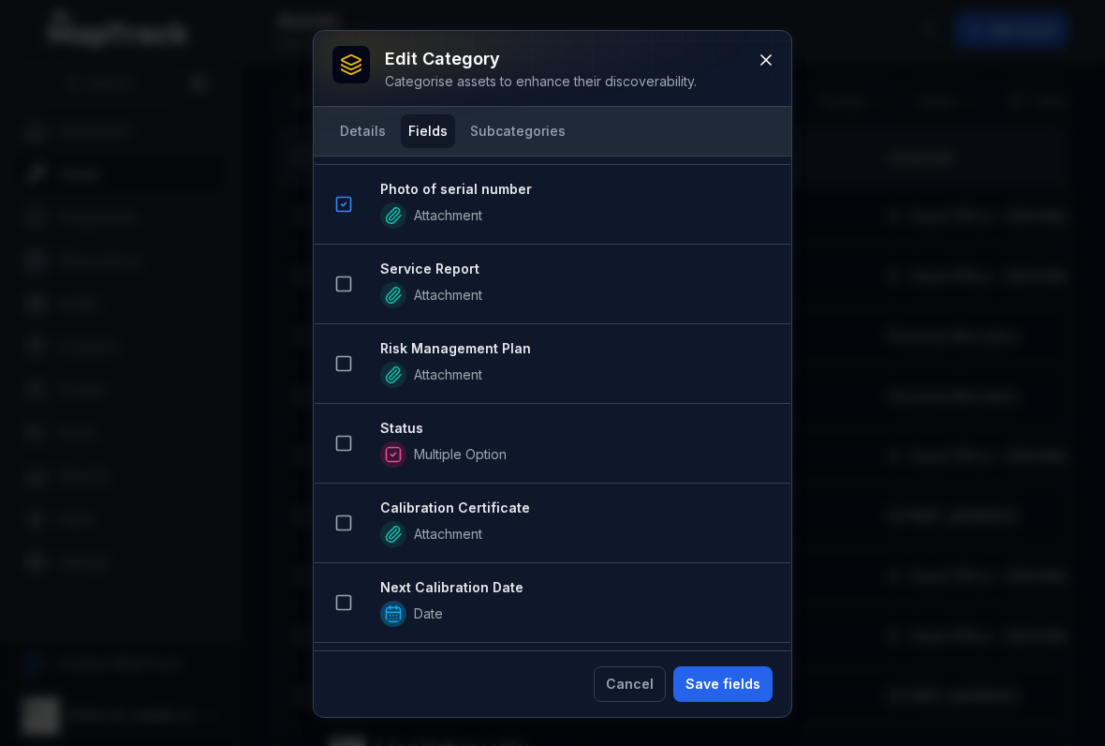
click at [341, 425] on button at bounding box center [344, 443] width 36 height 36
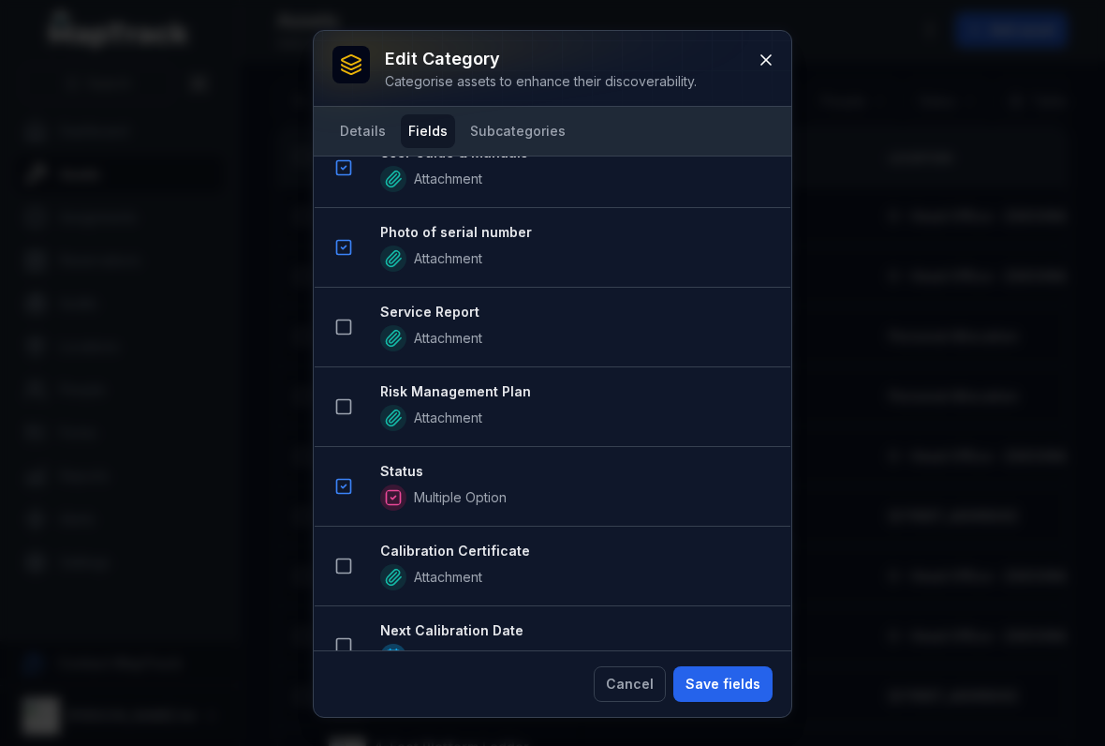
click at [344, 310] on button at bounding box center [344, 327] width 36 height 36
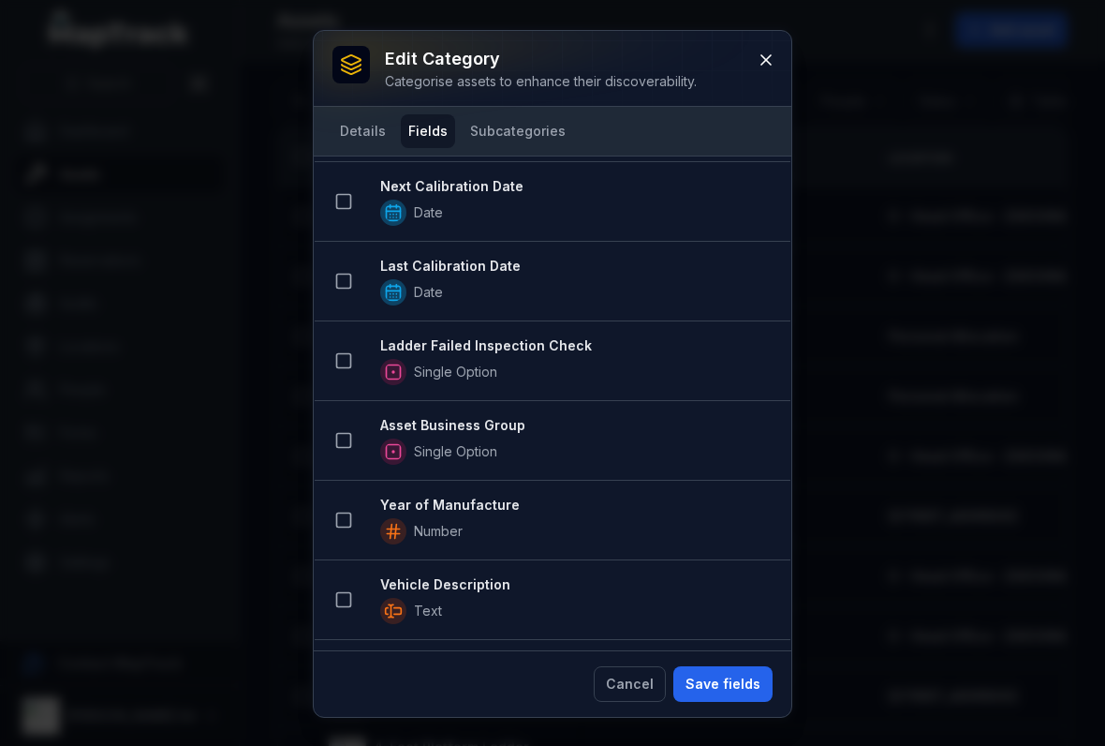
scroll to position [1978, 0]
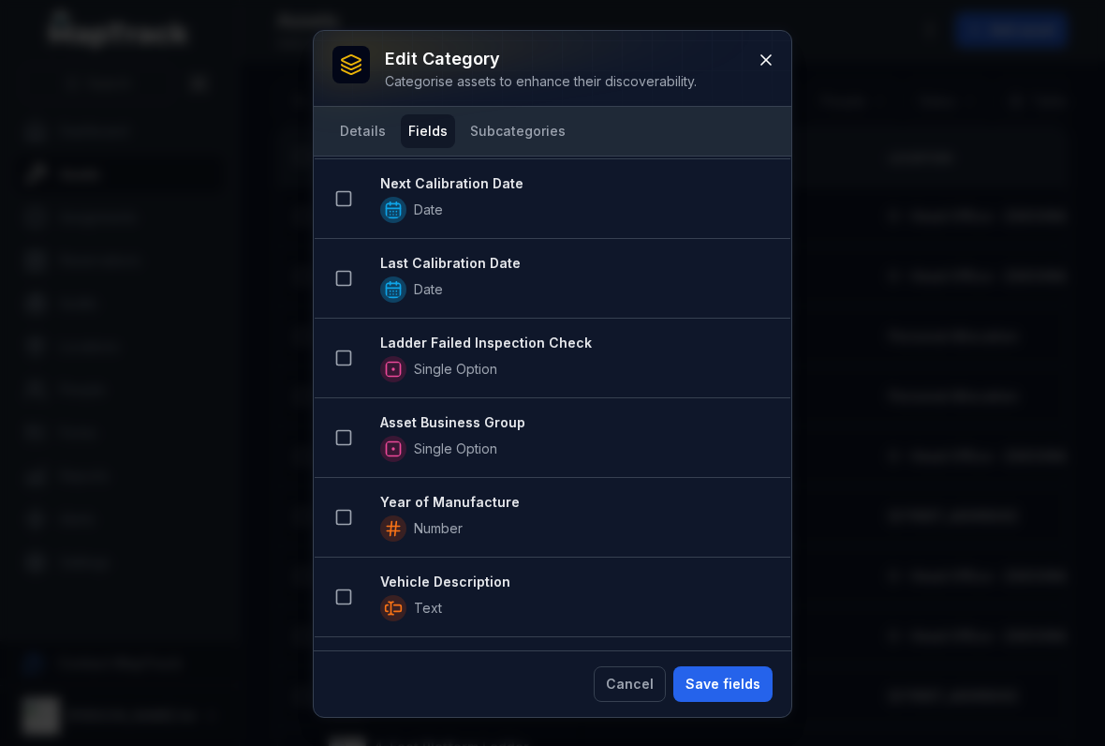
click at [340, 431] on rect at bounding box center [344, 438] width 14 height 14
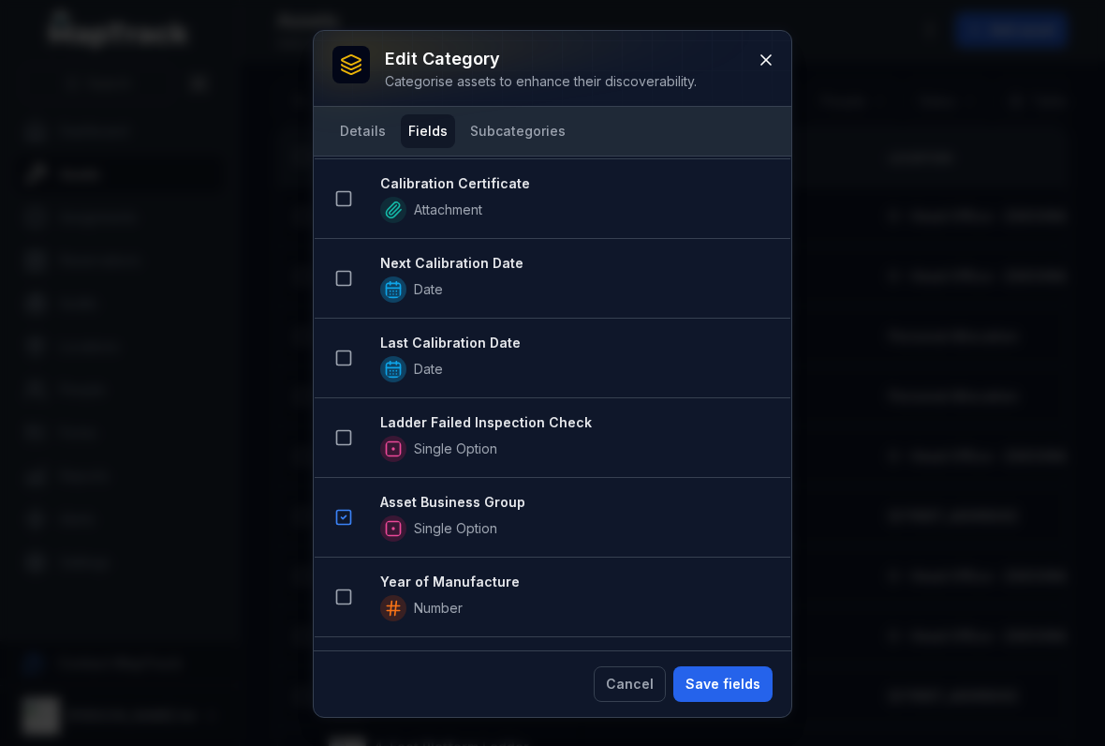
click at [731, 689] on button "Save fields" at bounding box center [723, 684] width 99 height 36
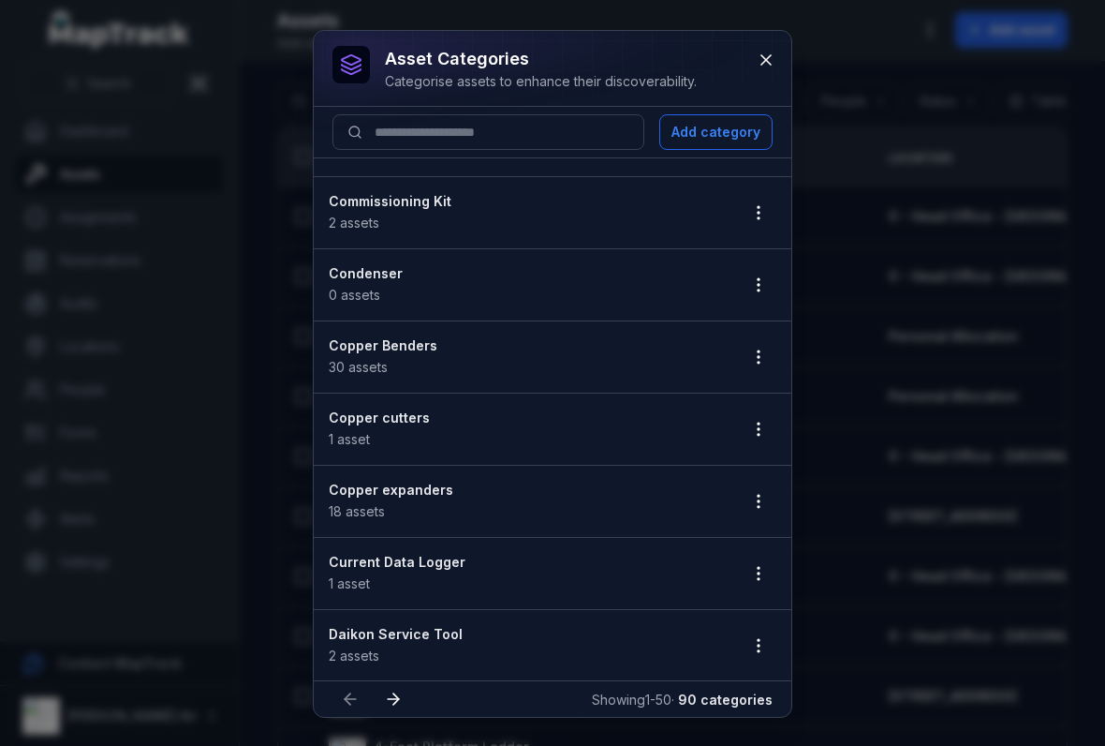
click at [749, 270] on button "button" at bounding box center [759, 285] width 36 height 36
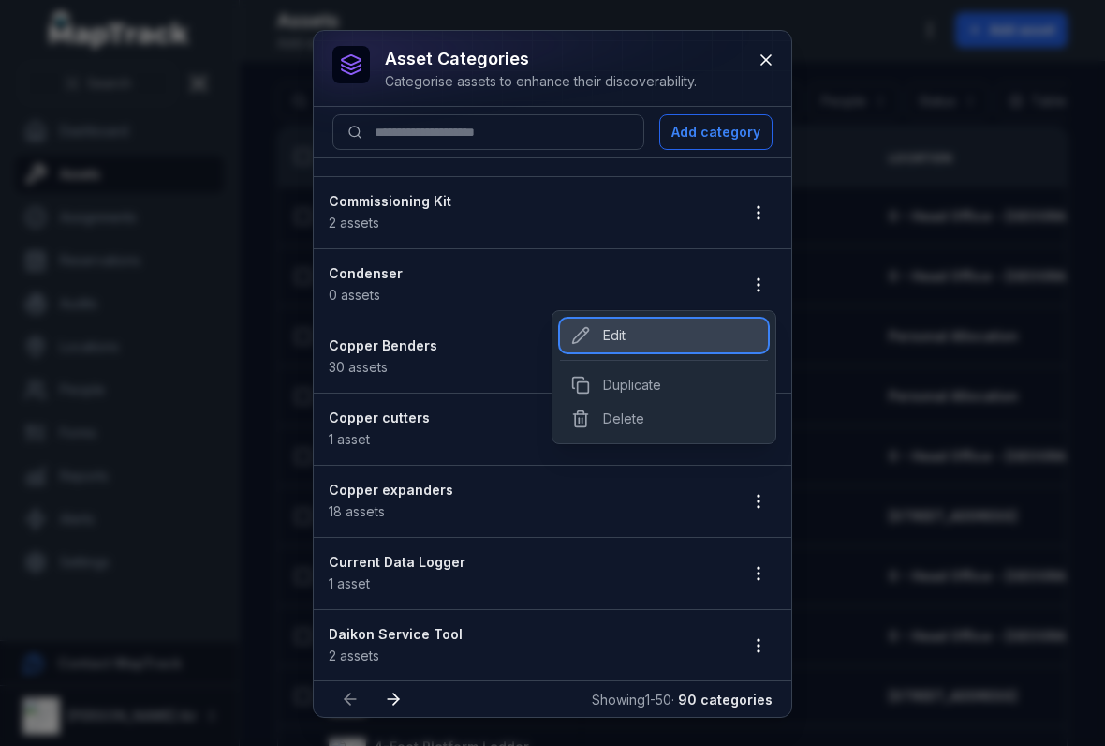
click at [599, 351] on div "Edit" at bounding box center [664, 336] width 208 height 34
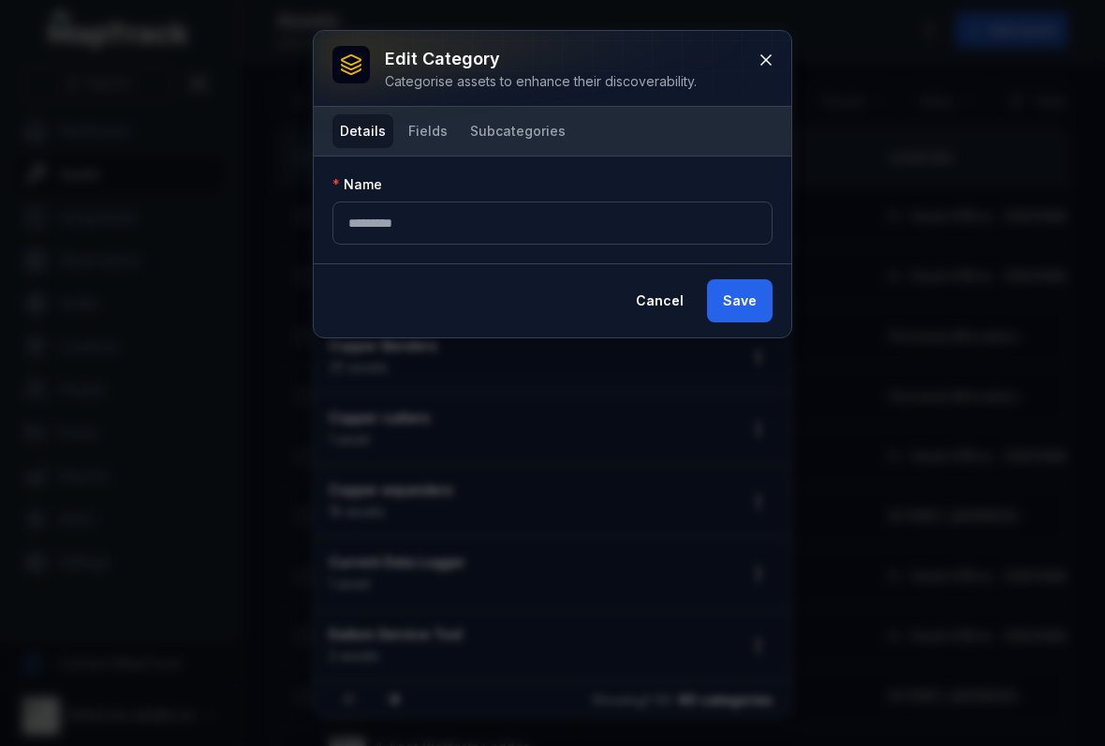
click at [441, 126] on button "Fields" at bounding box center [428, 131] width 54 height 34
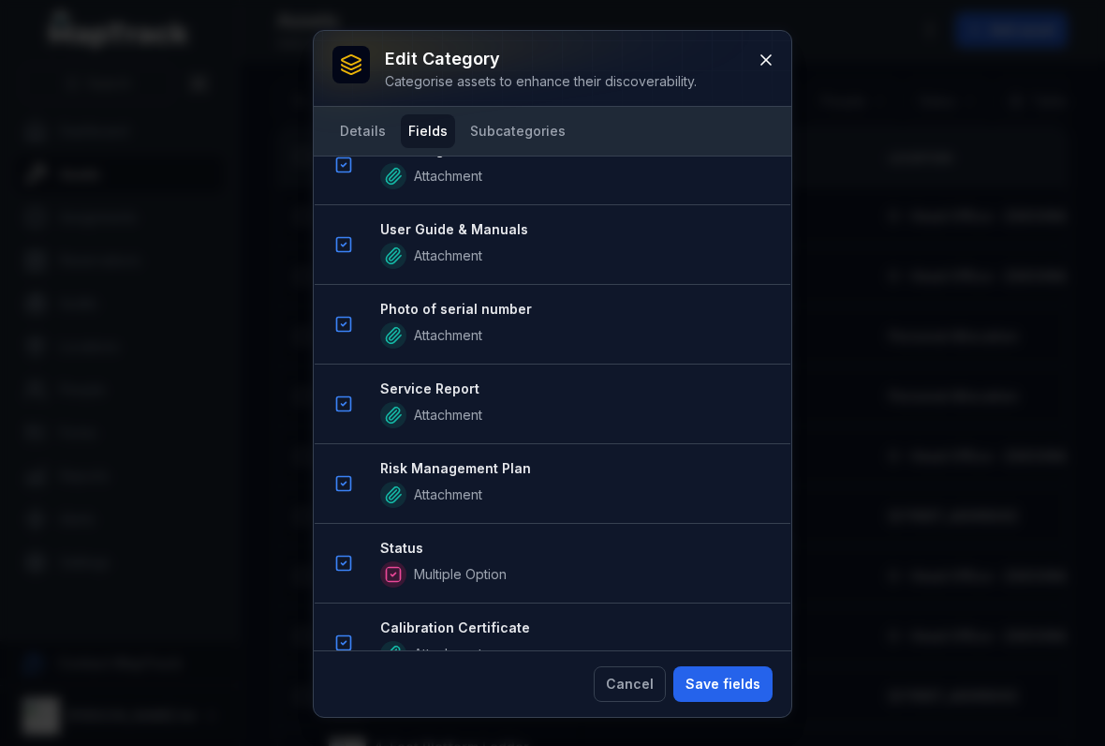
scroll to position [1717, 0]
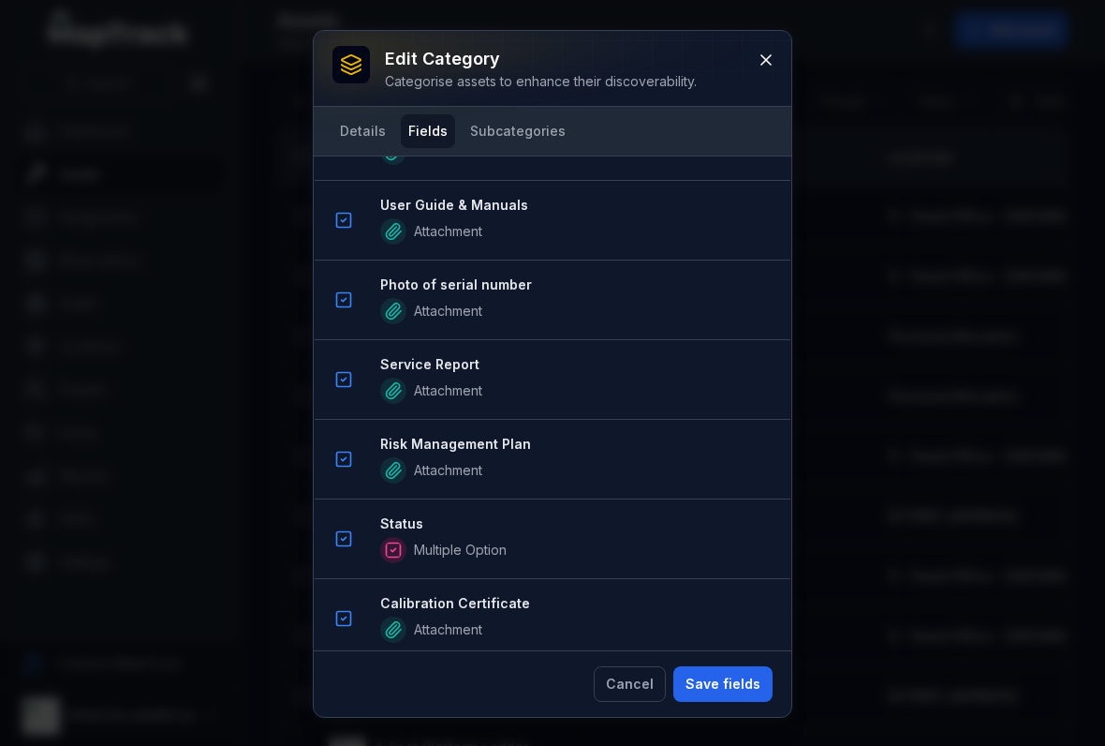
click at [704, 675] on button "Save fields" at bounding box center [723, 684] width 99 height 36
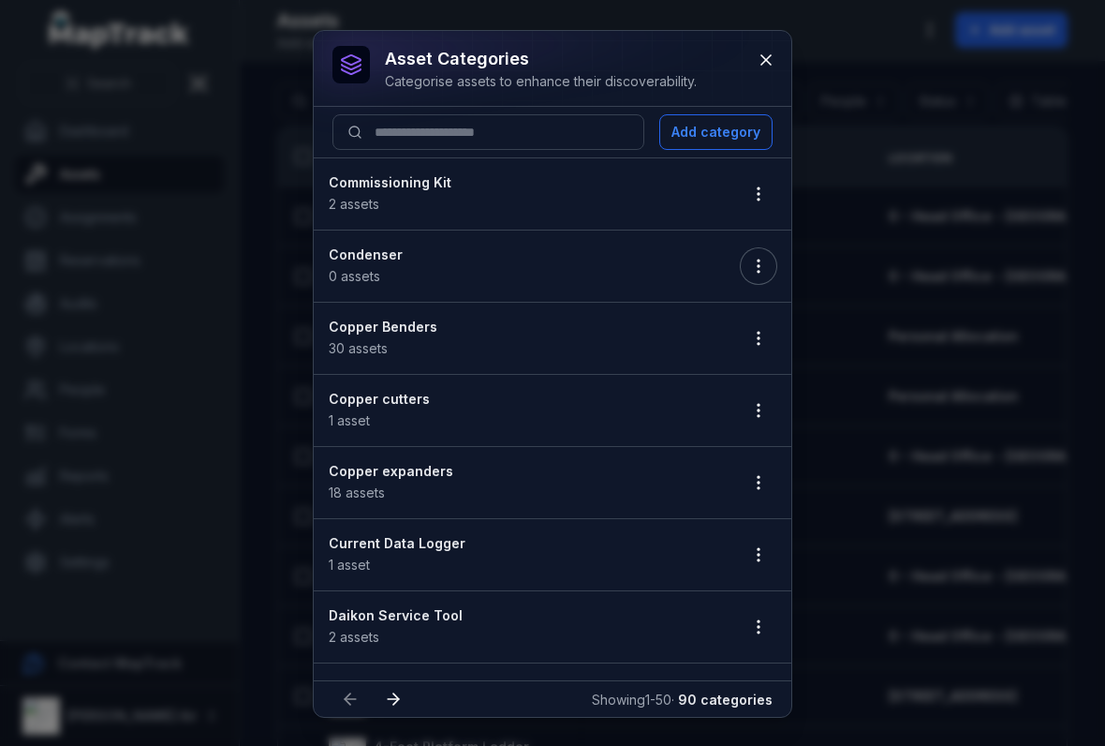
scroll to position [1089, 0]
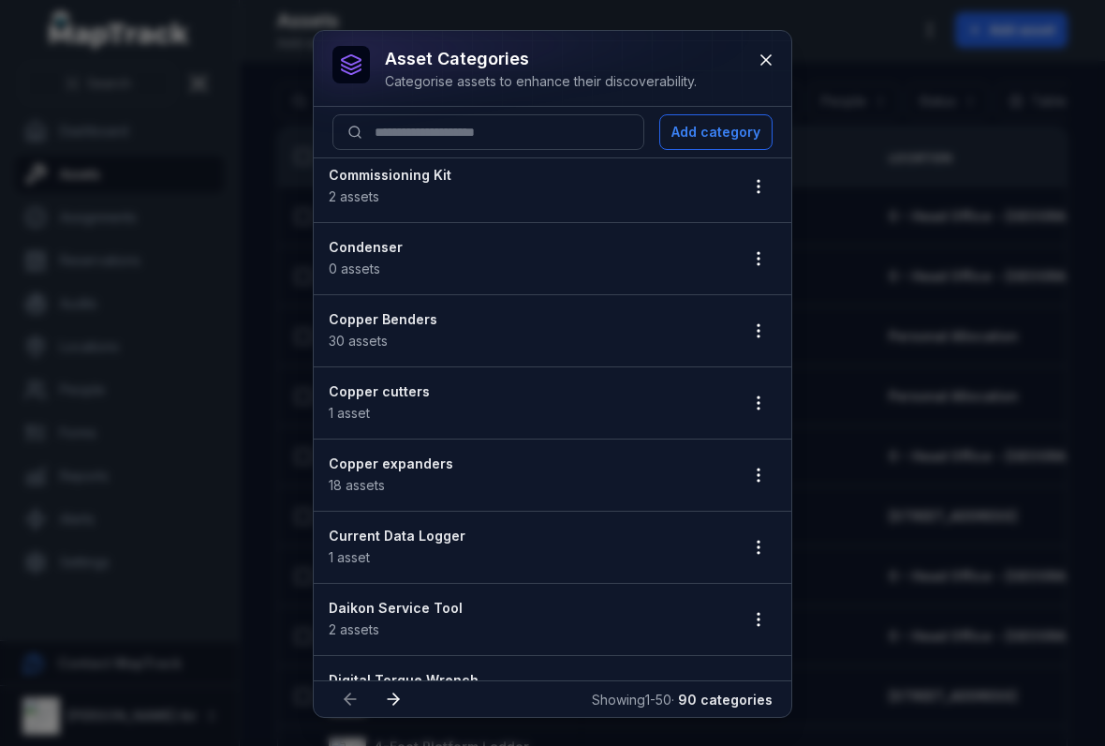
click at [752, 334] on icon "button" at bounding box center [758, 330] width 19 height 19
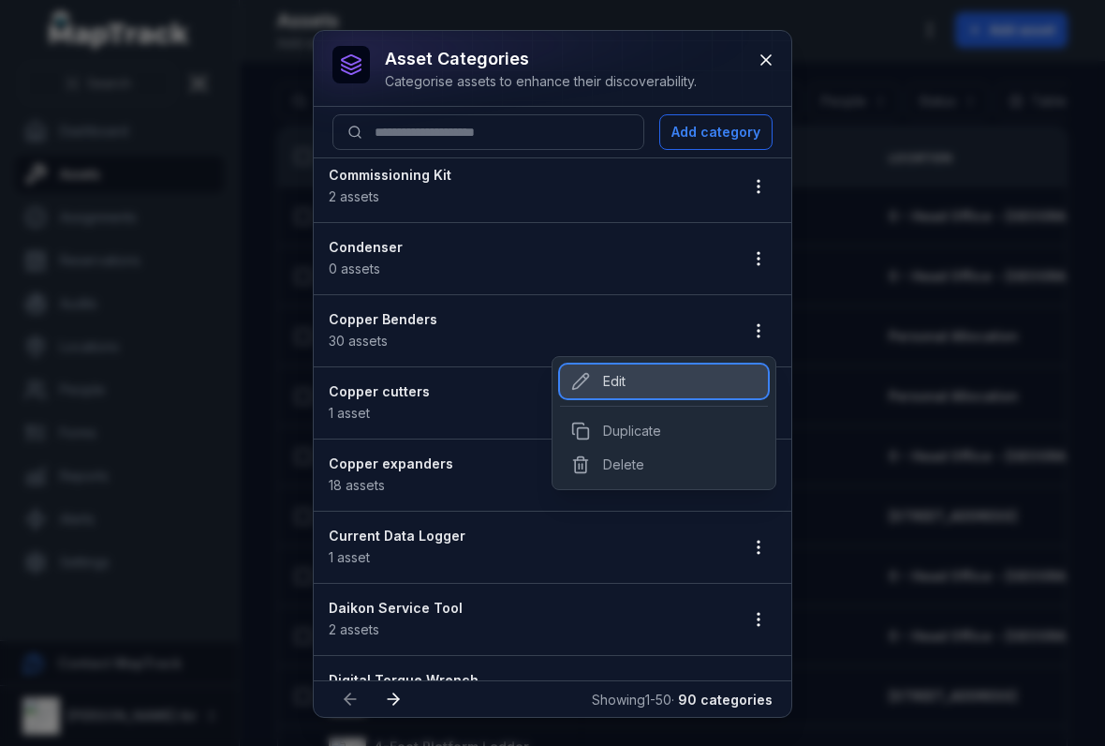
click at [615, 364] on div "Edit" at bounding box center [664, 381] width 208 height 34
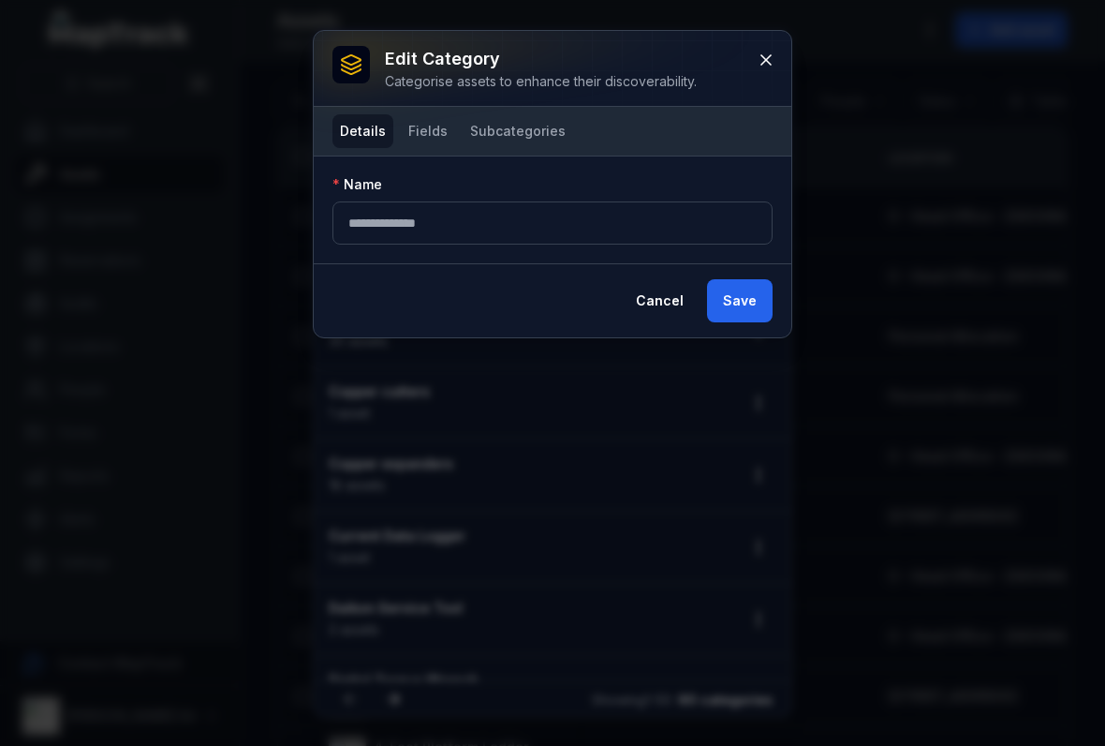
click at [420, 124] on button "Fields" at bounding box center [428, 131] width 54 height 34
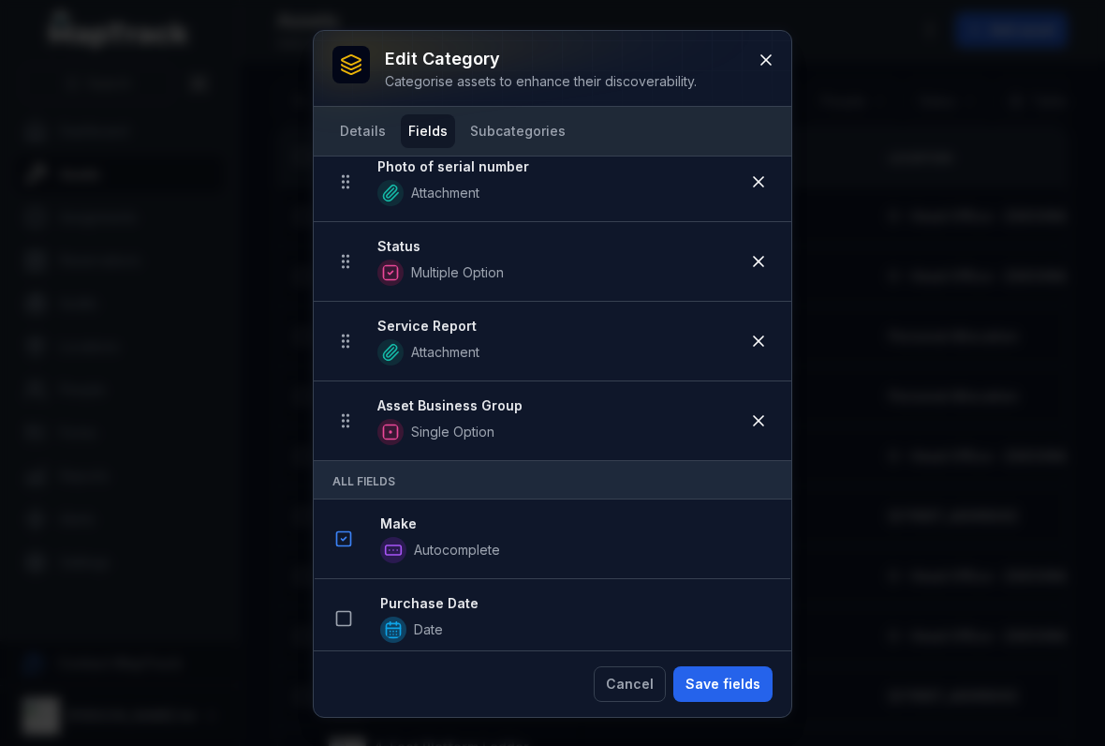
scroll to position [684, 0]
click at [718, 666] on button "Save fields" at bounding box center [723, 684] width 99 height 36
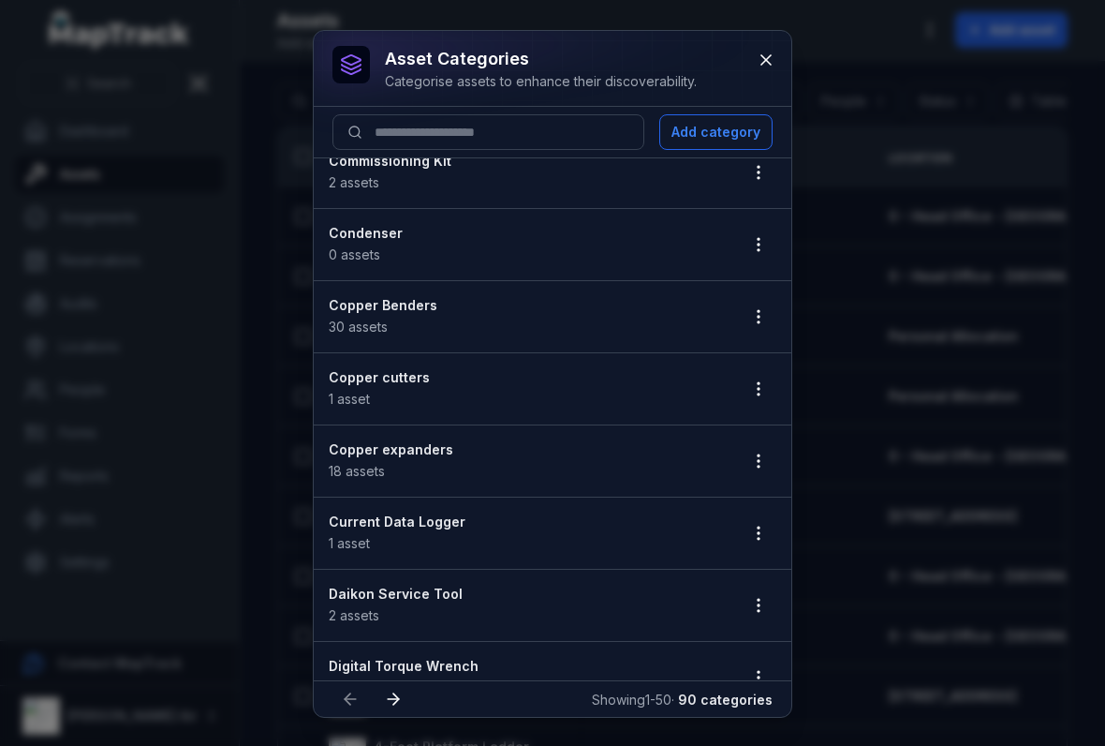
scroll to position [1107, 0]
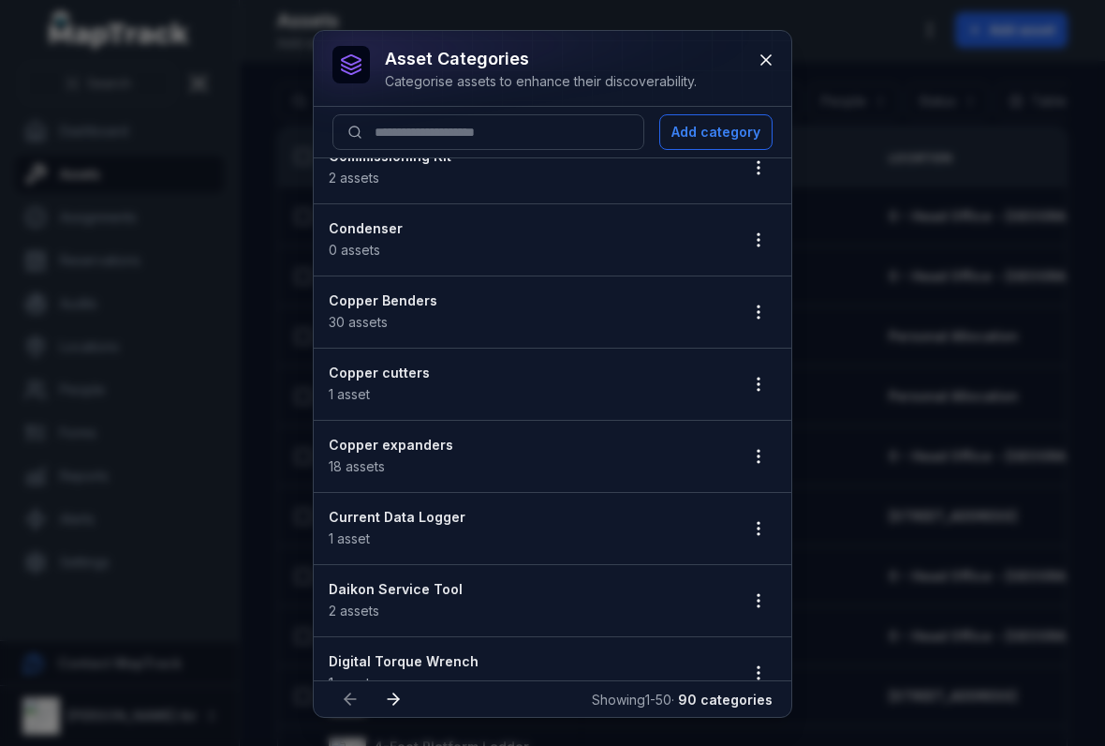
click at [776, 382] on button "button" at bounding box center [759, 384] width 36 height 36
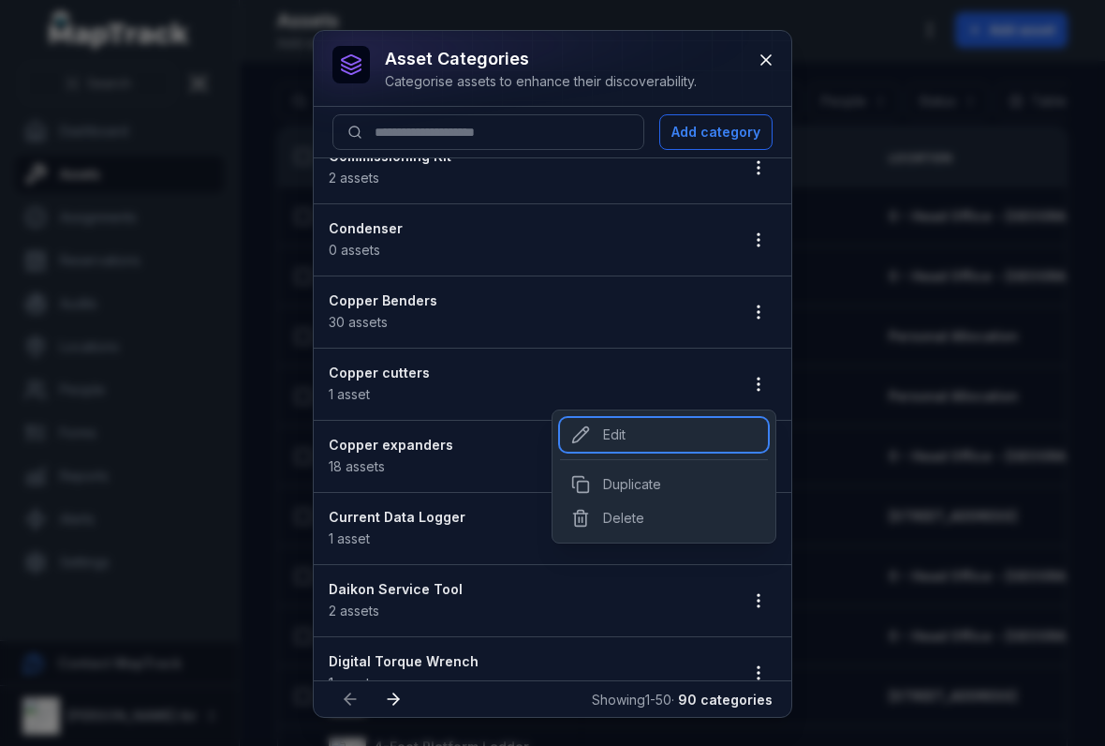
click at [663, 419] on div "Edit" at bounding box center [664, 435] width 208 height 34
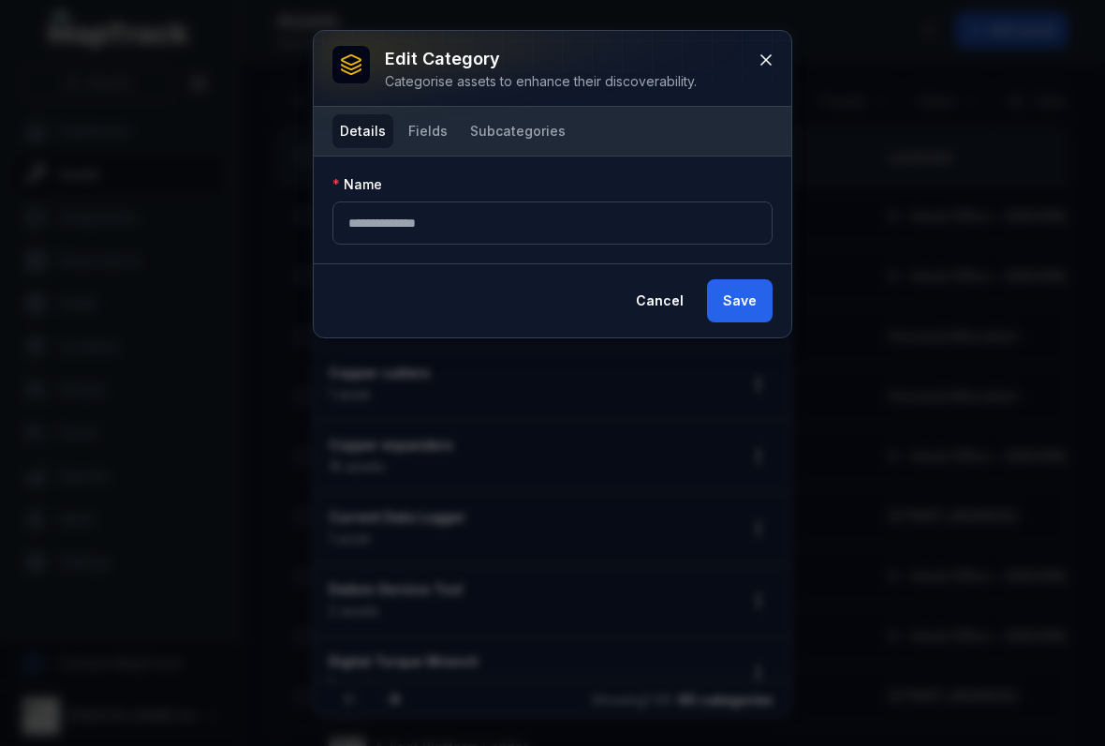
click at [427, 132] on button "Fields" at bounding box center [428, 131] width 54 height 34
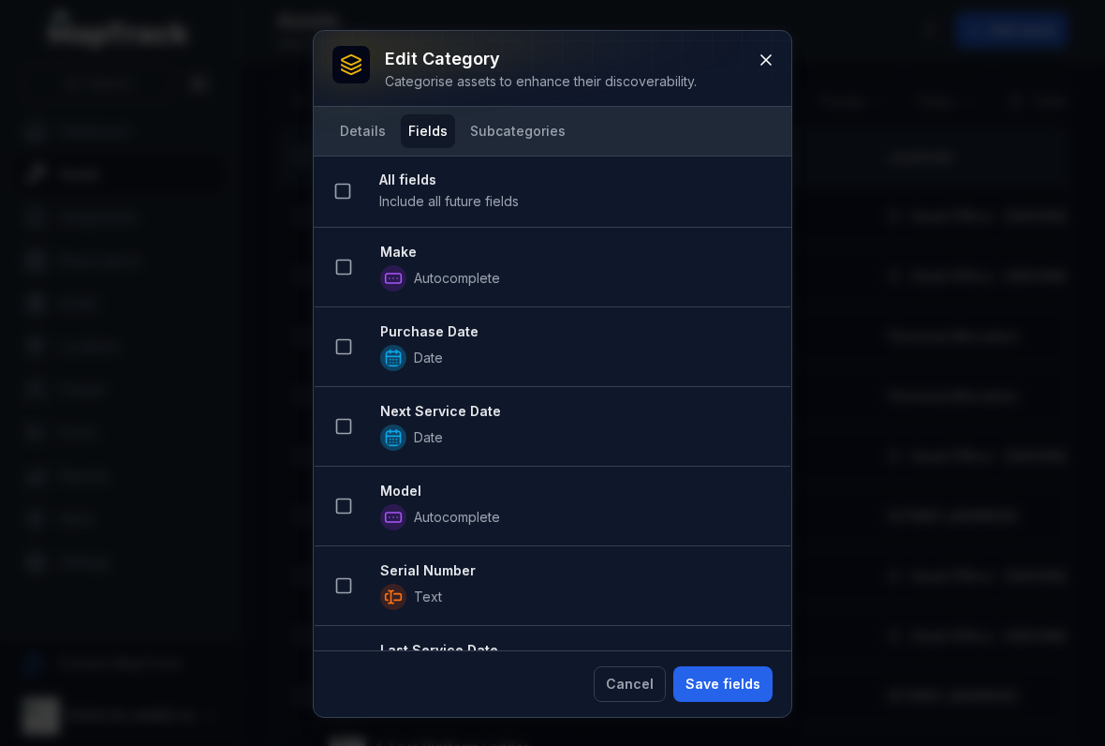
click at [331, 259] on button at bounding box center [344, 267] width 36 height 36
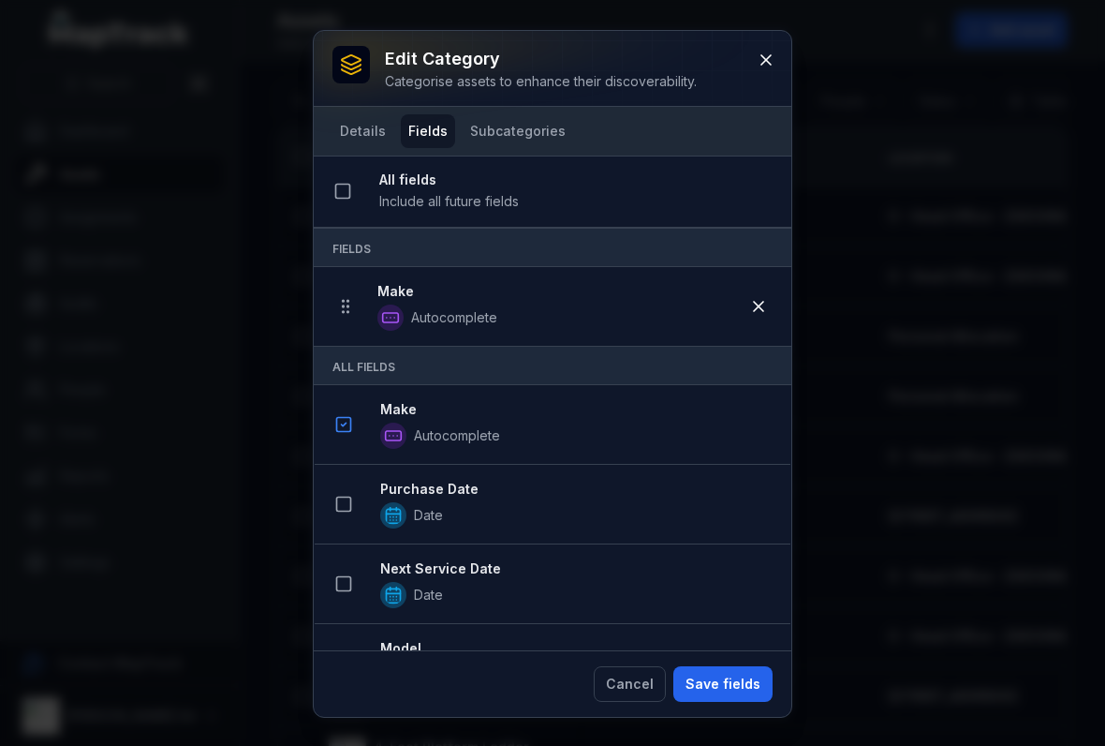
click at [742, 47] on div at bounding box center [553, 68] width 478 height 75
click at [751, 52] on button at bounding box center [767, 60] width 36 height 36
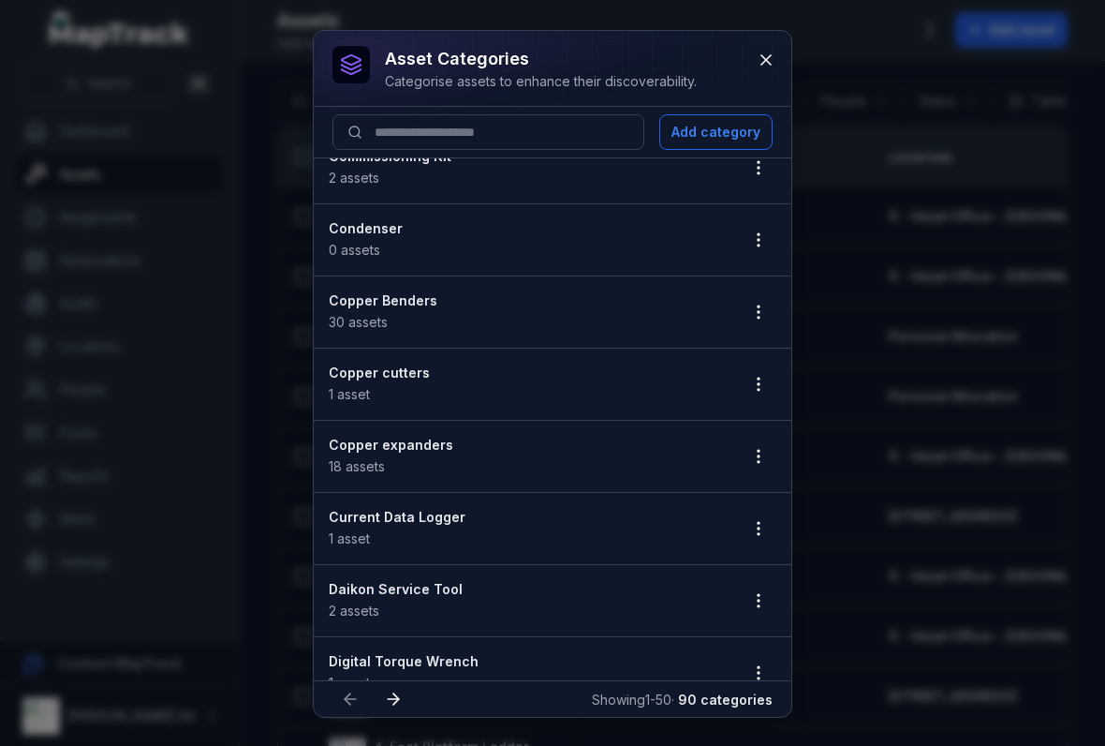
click at [750, 400] on button "button" at bounding box center [759, 384] width 36 height 36
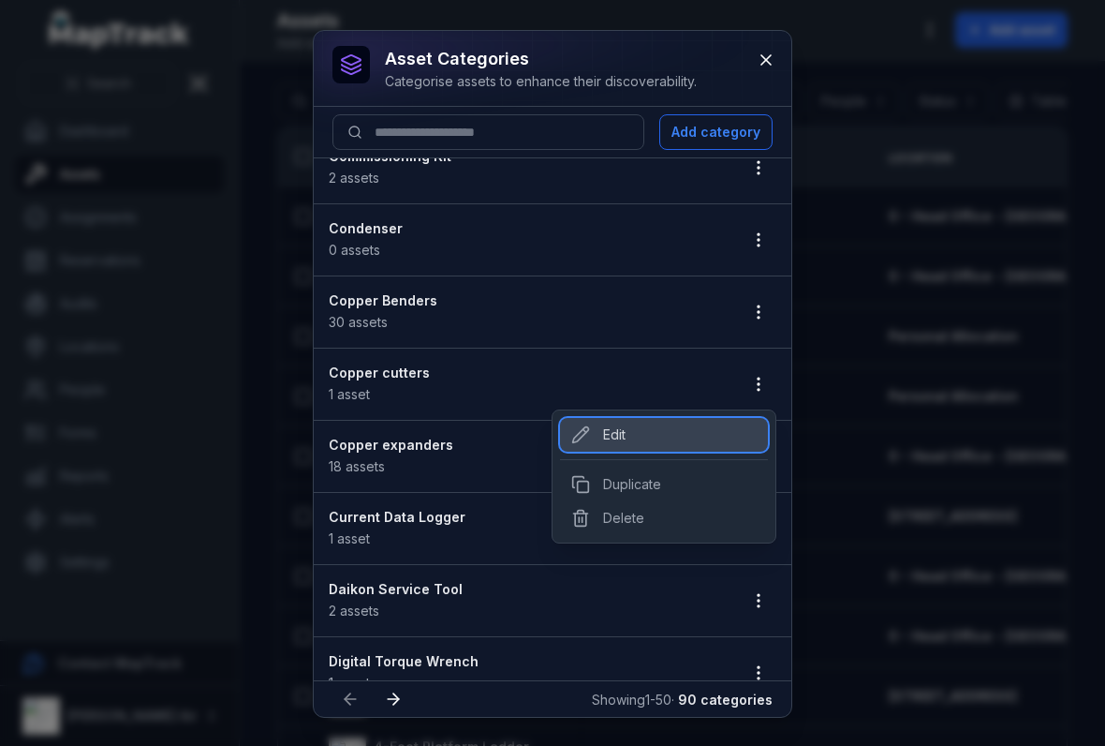
click at [625, 443] on div "Edit" at bounding box center [664, 435] width 208 height 34
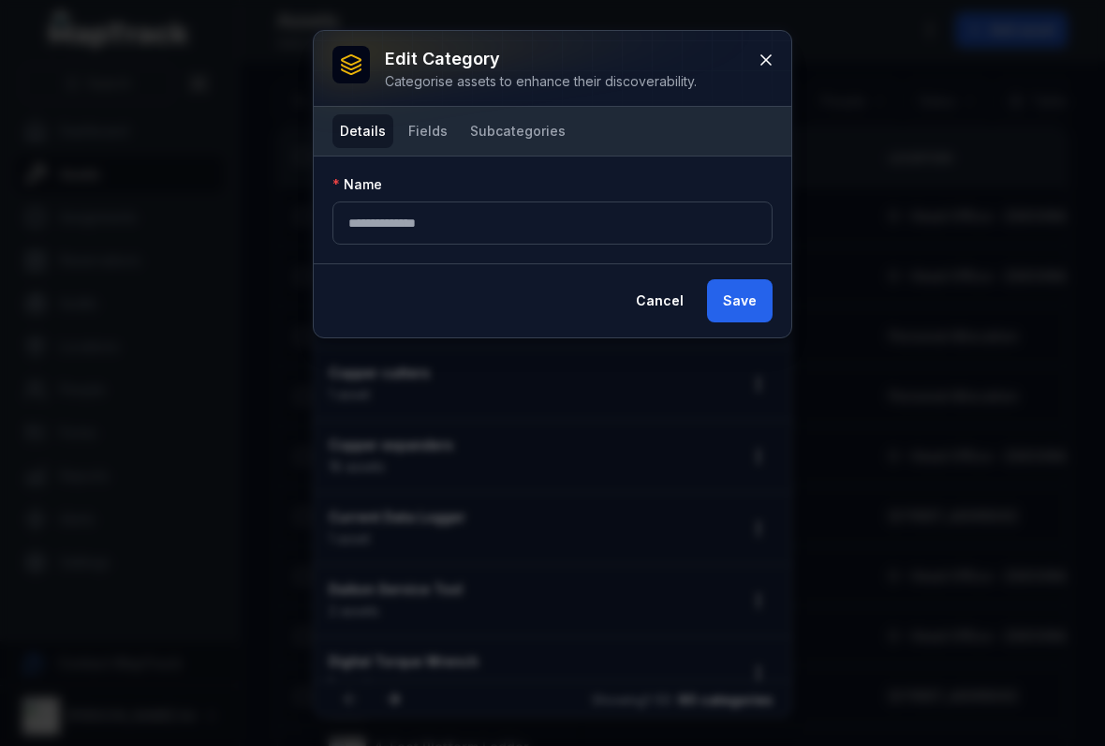
click at [427, 143] on button "Fields" at bounding box center [428, 131] width 54 height 34
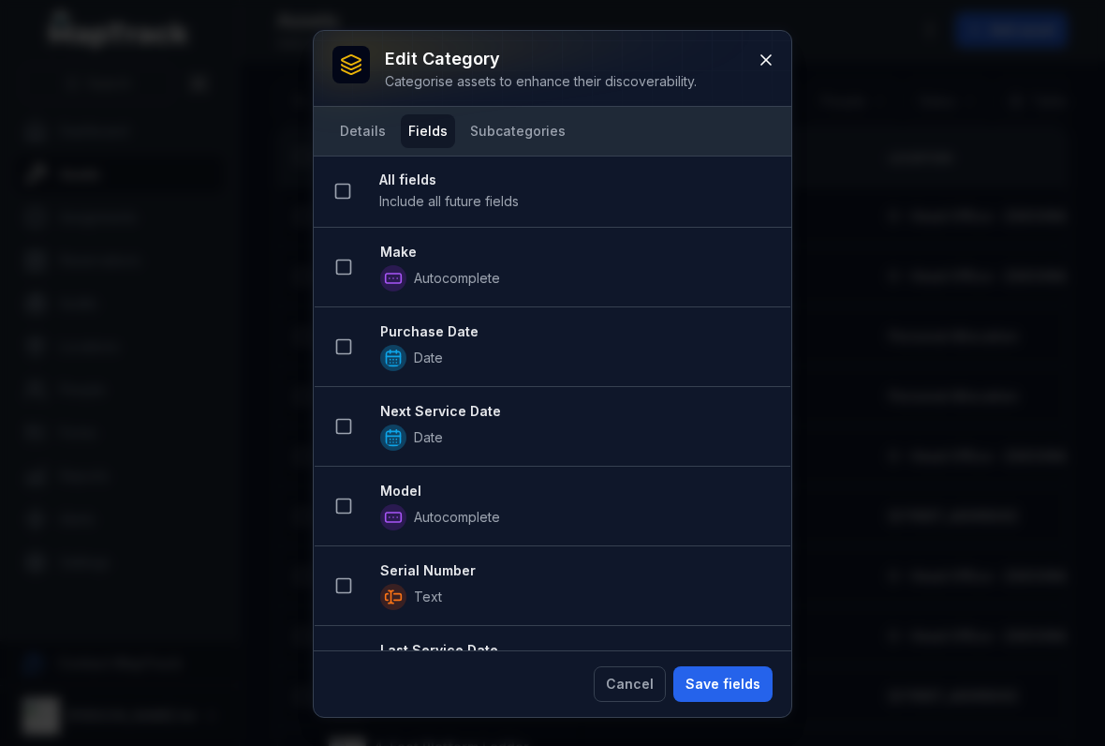
click at [347, 268] on icon at bounding box center [343, 267] width 19 height 19
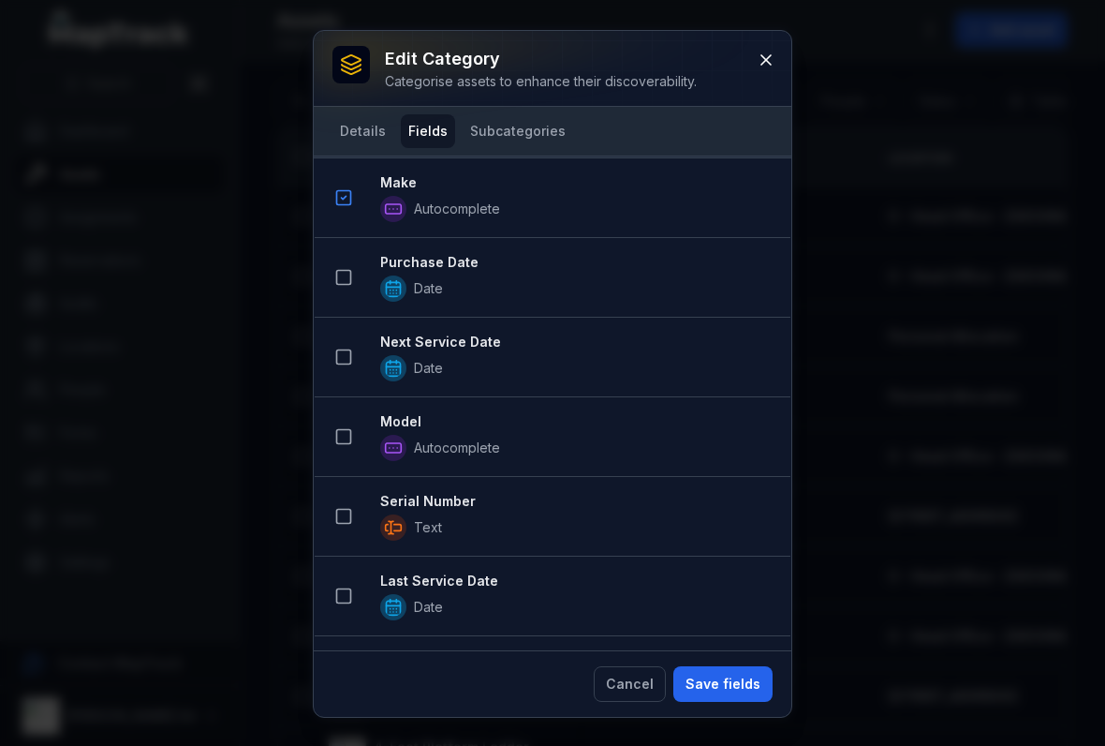
click at [350, 350] on rect at bounding box center [344, 357] width 14 height 14
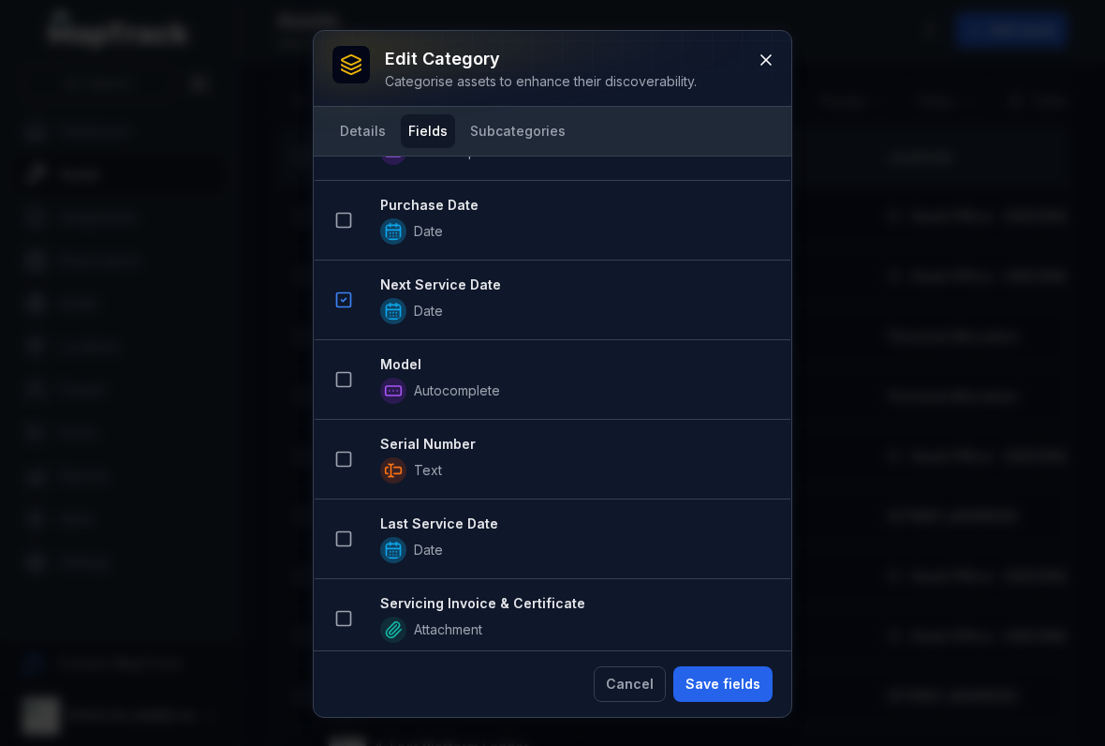
click at [336, 391] on button at bounding box center [344, 380] width 36 height 36
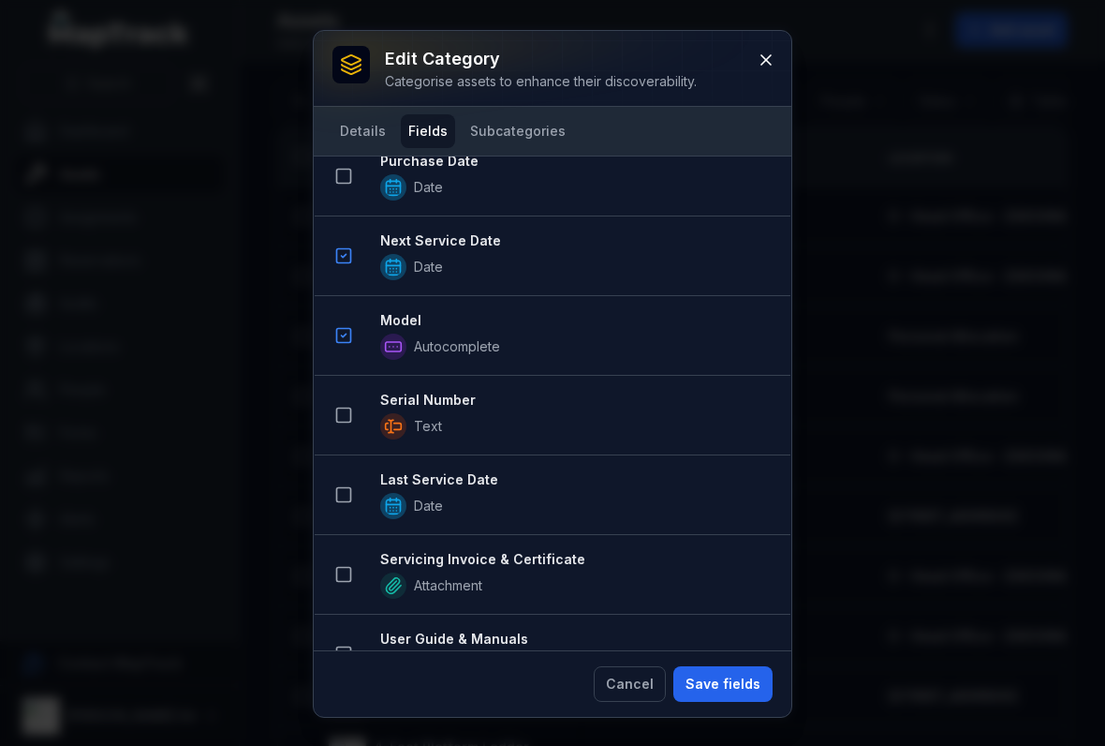
click at [337, 419] on rect at bounding box center [344, 415] width 14 height 14
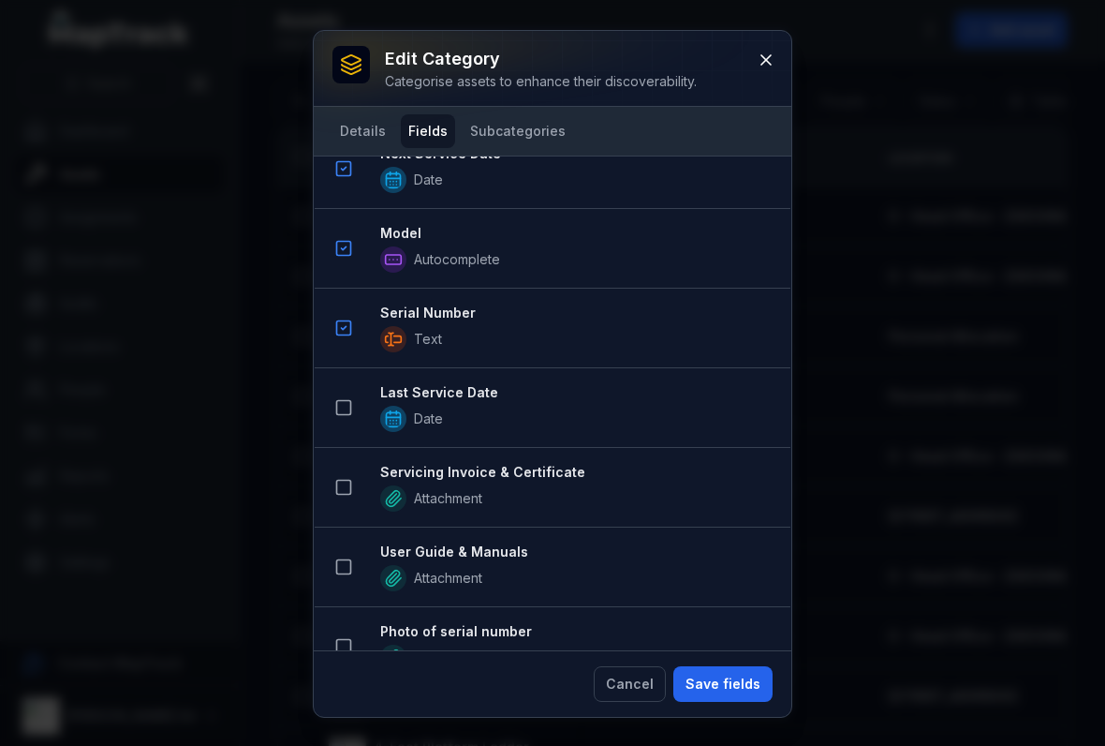
click at [340, 420] on button at bounding box center [344, 408] width 36 height 36
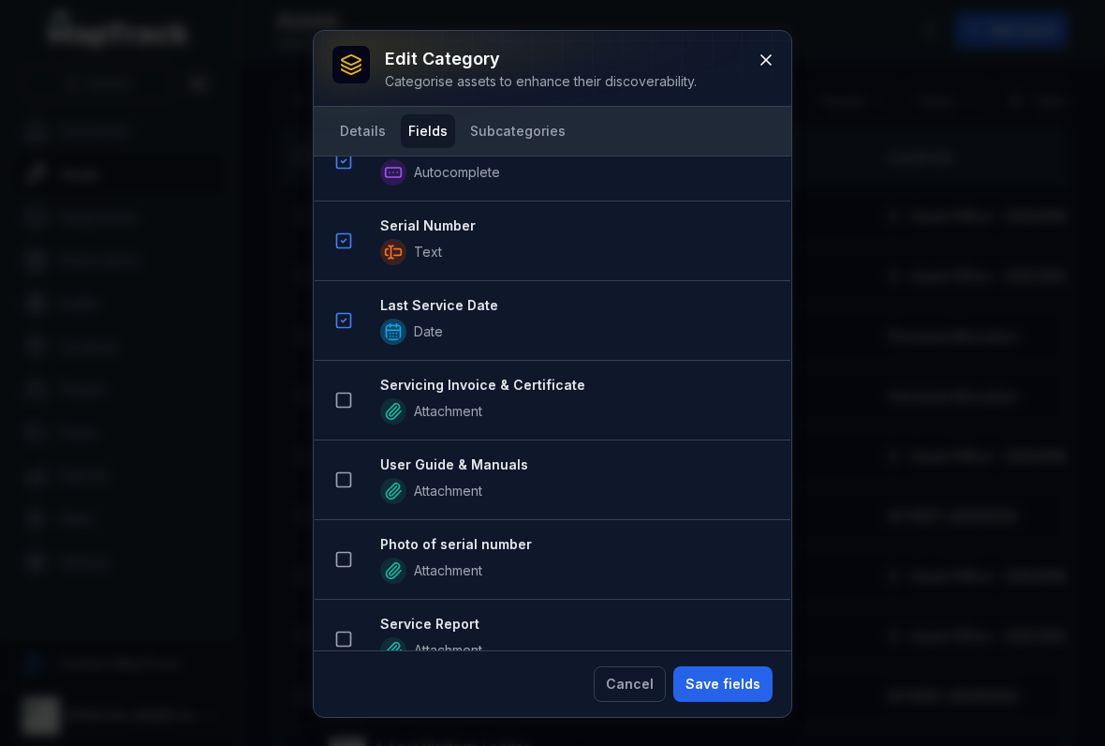
click at [346, 394] on icon at bounding box center [343, 400] width 19 height 19
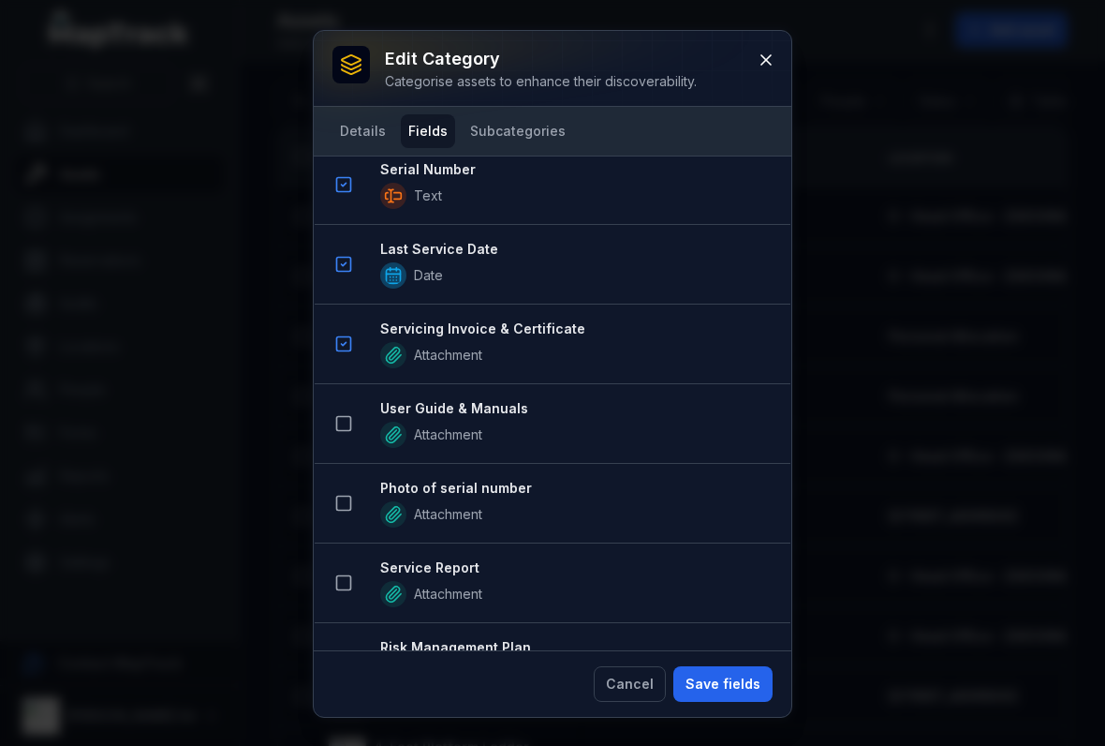
click at [329, 419] on button at bounding box center [344, 424] width 36 height 36
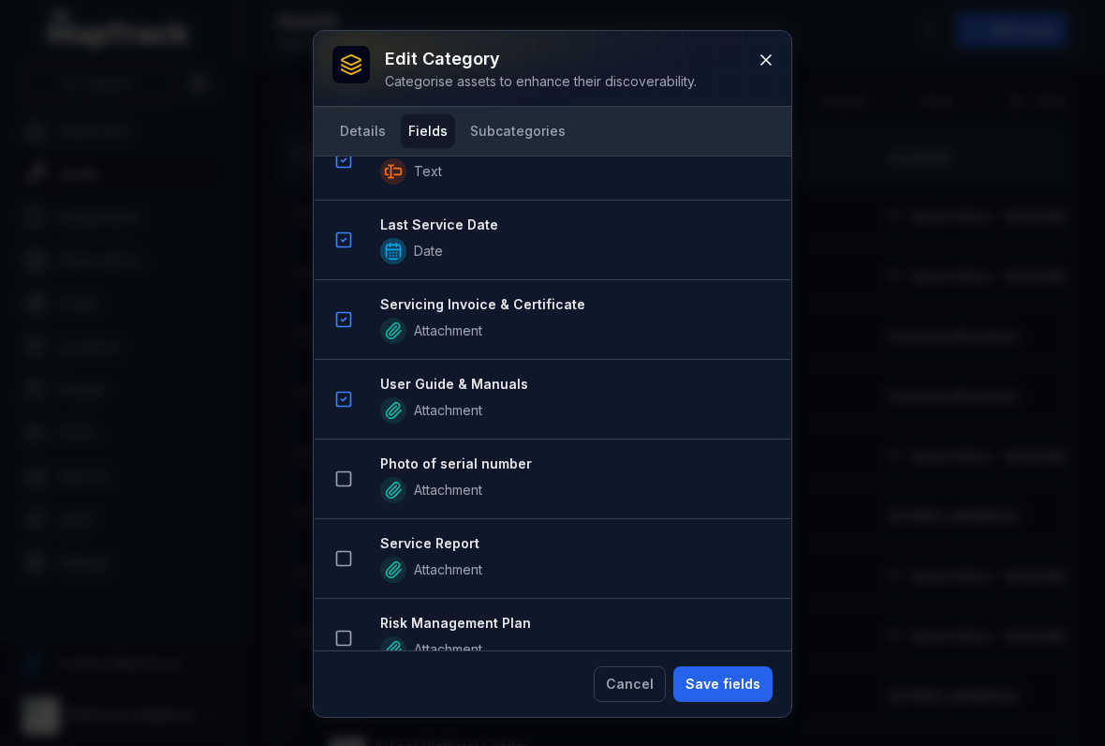
click at [344, 484] on icon at bounding box center [343, 478] width 19 height 19
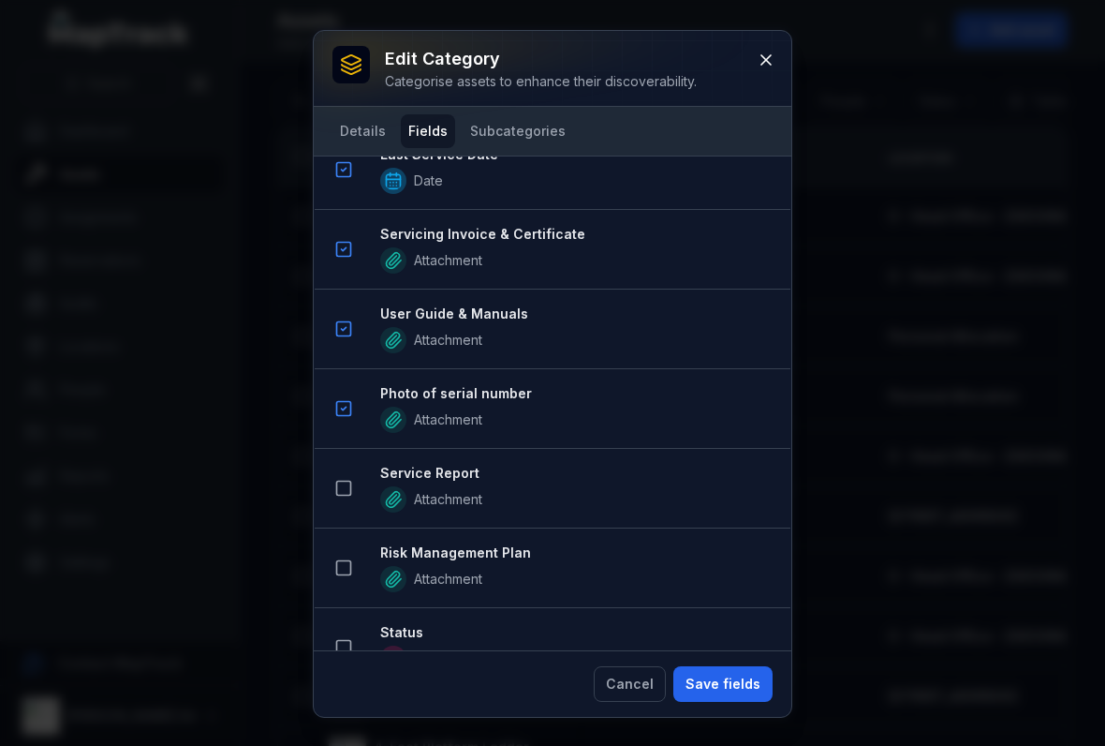
scroll to position [1228, 0]
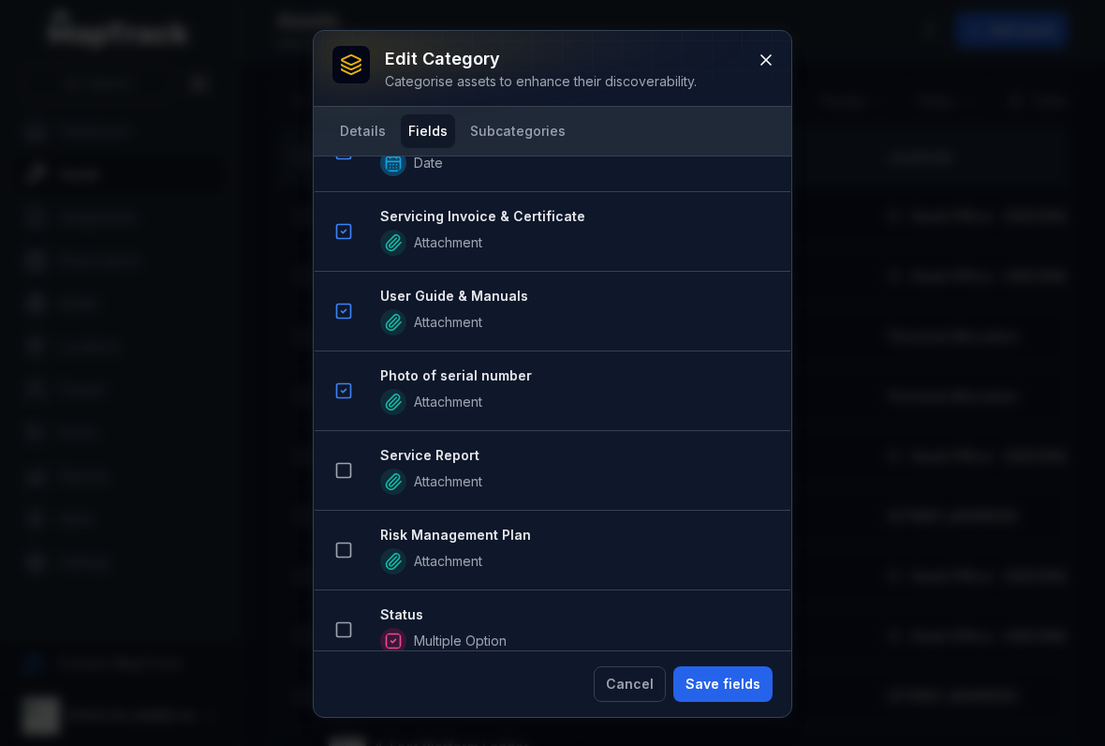
click at [342, 476] on icon at bounding box center [343, 470] width 19 height 19
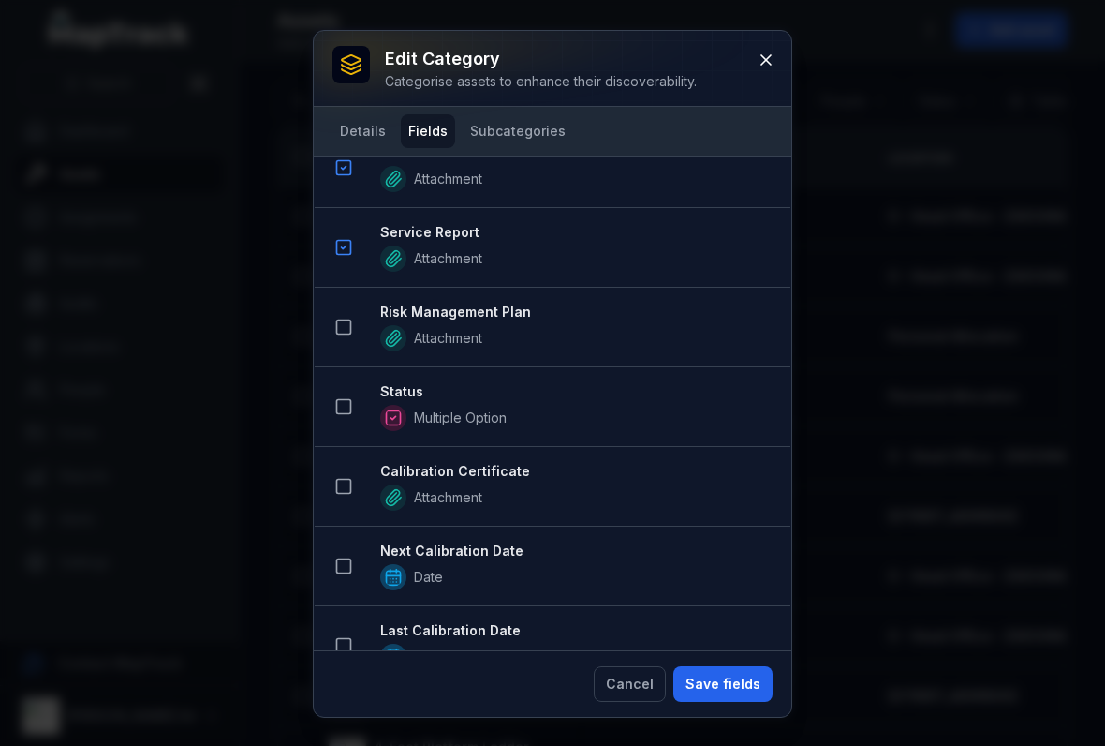
click at [332, 400] on button at bounding box center [344, 407] width 36 height 36
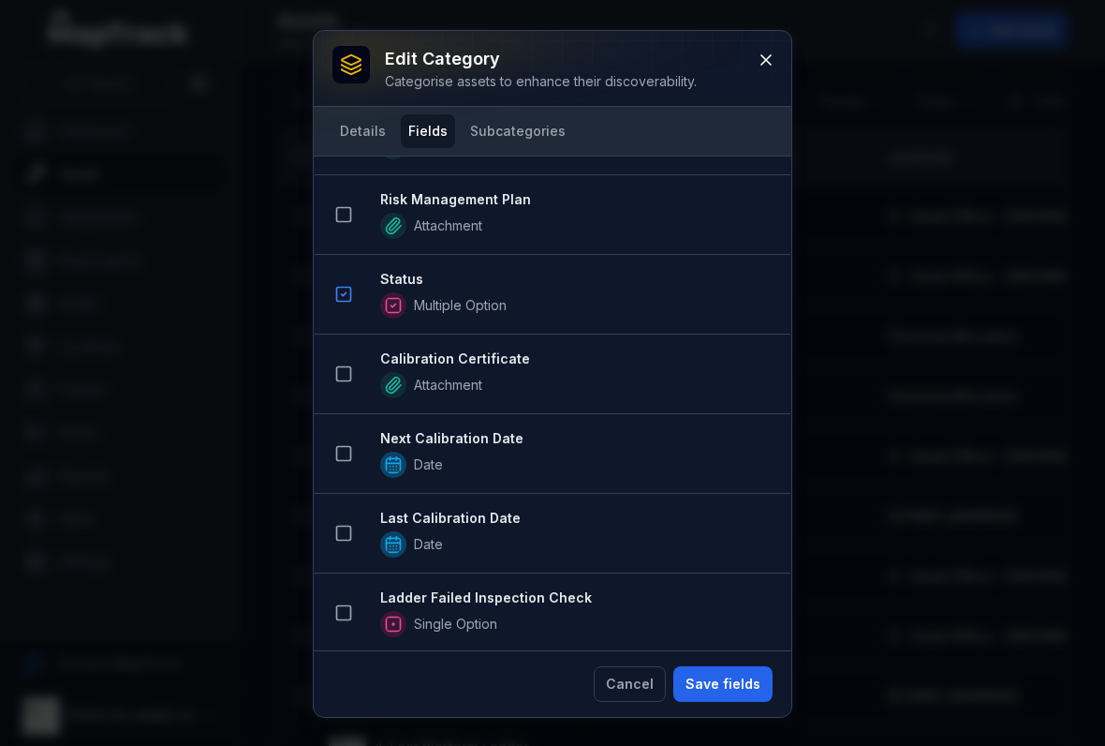
scroll to position [1729, 0]
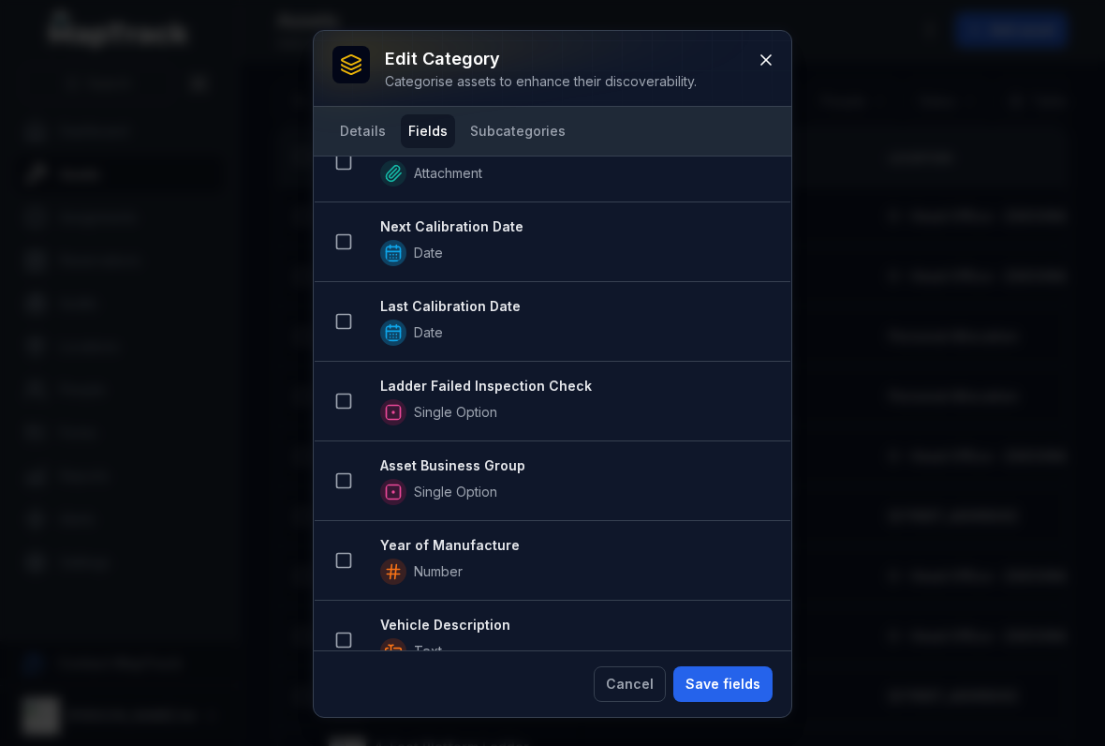
click at [343, 490] on button at bounding box center [344, 481] width 36 height 36
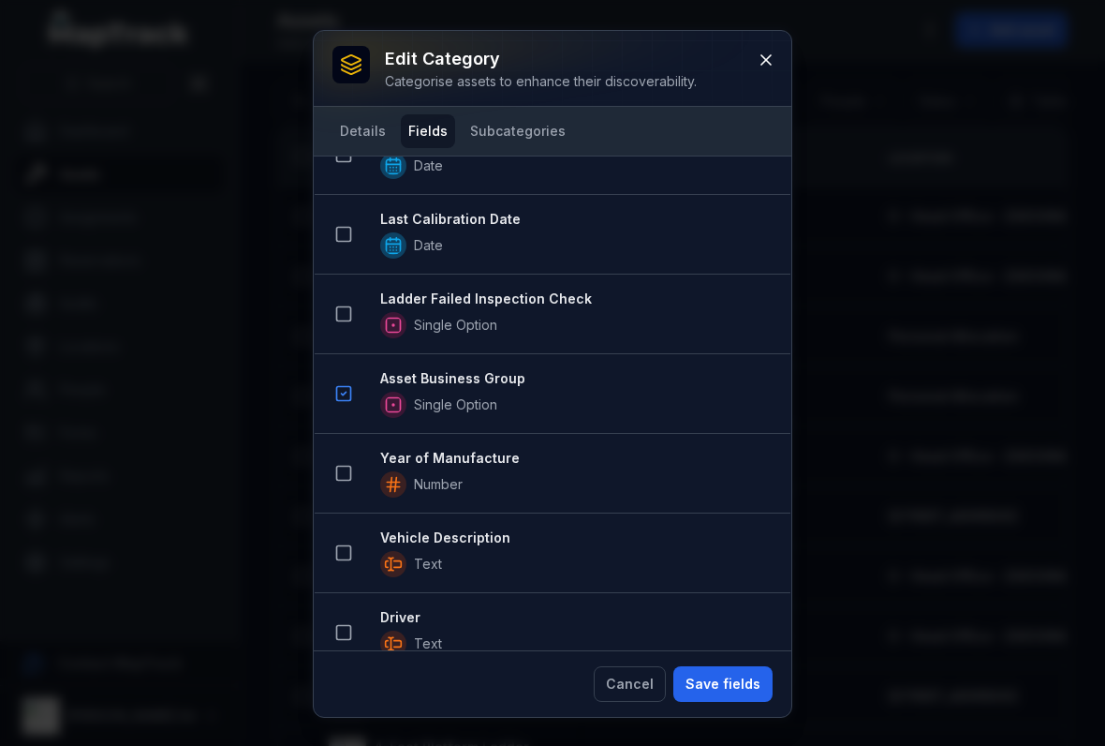
scroll to position [2127, 0]
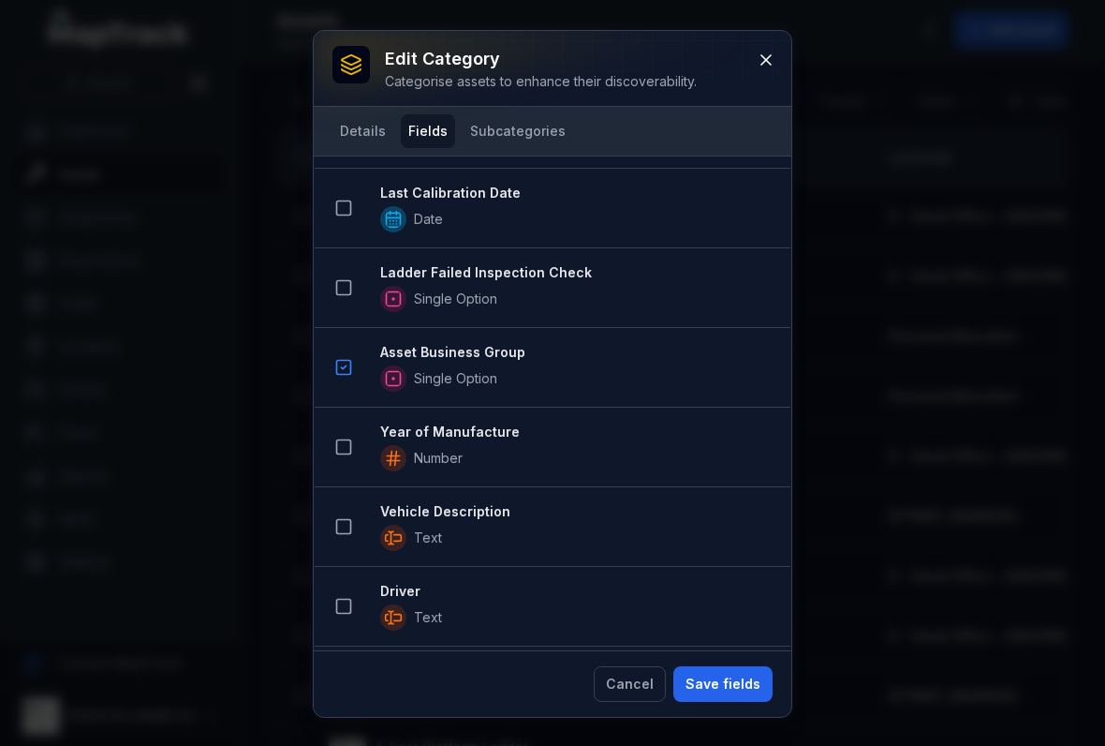
click at [713, 659] on div "Cancel Save fields" at bounding box center [553, 683] width 478 height 67
click at [731, 677] on button "Save fields" at bounding box center [723, 684] width 99 height 36
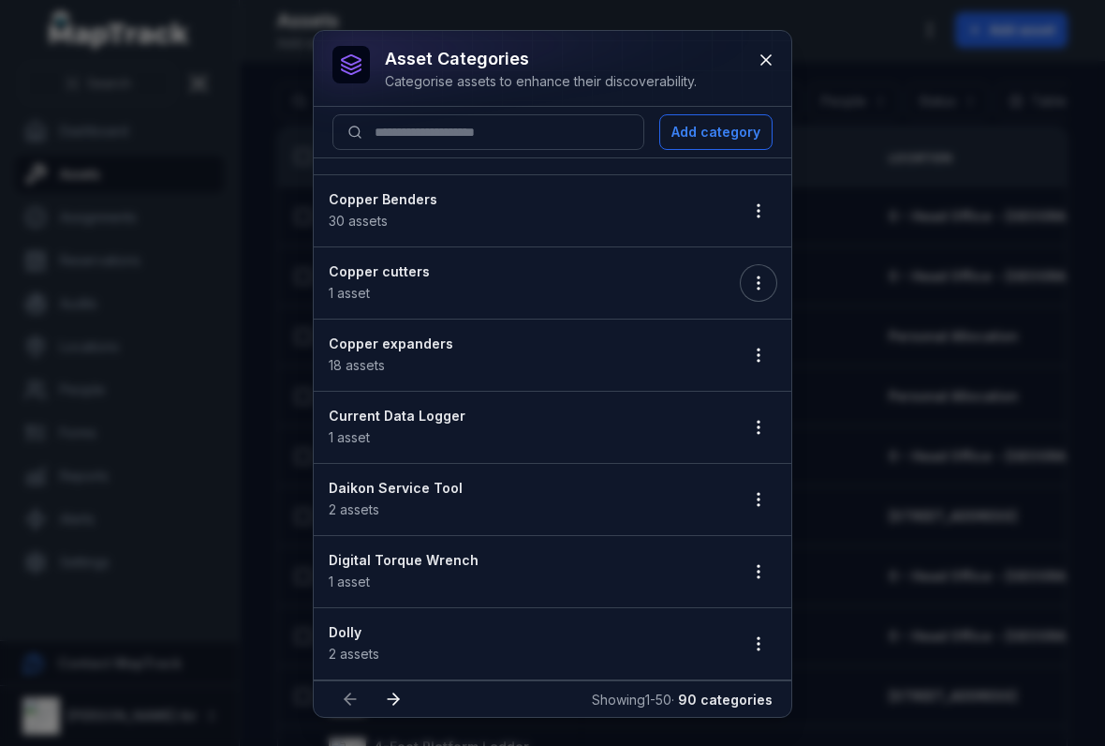
scroll to position [1210, 0]
click at [753, 341] on button "button" at bounding box center [759, 353] width 36 height 36
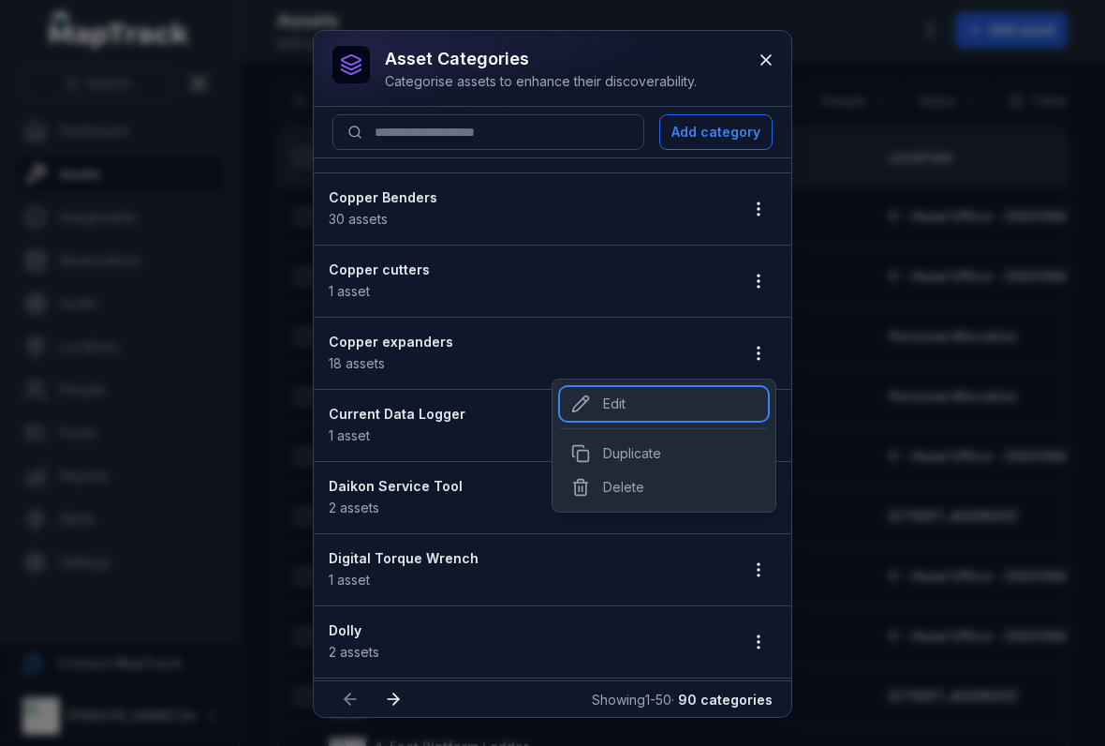
click at [615, 403] on div "Edit" at bounding box center [664, 404] width 208 height 34
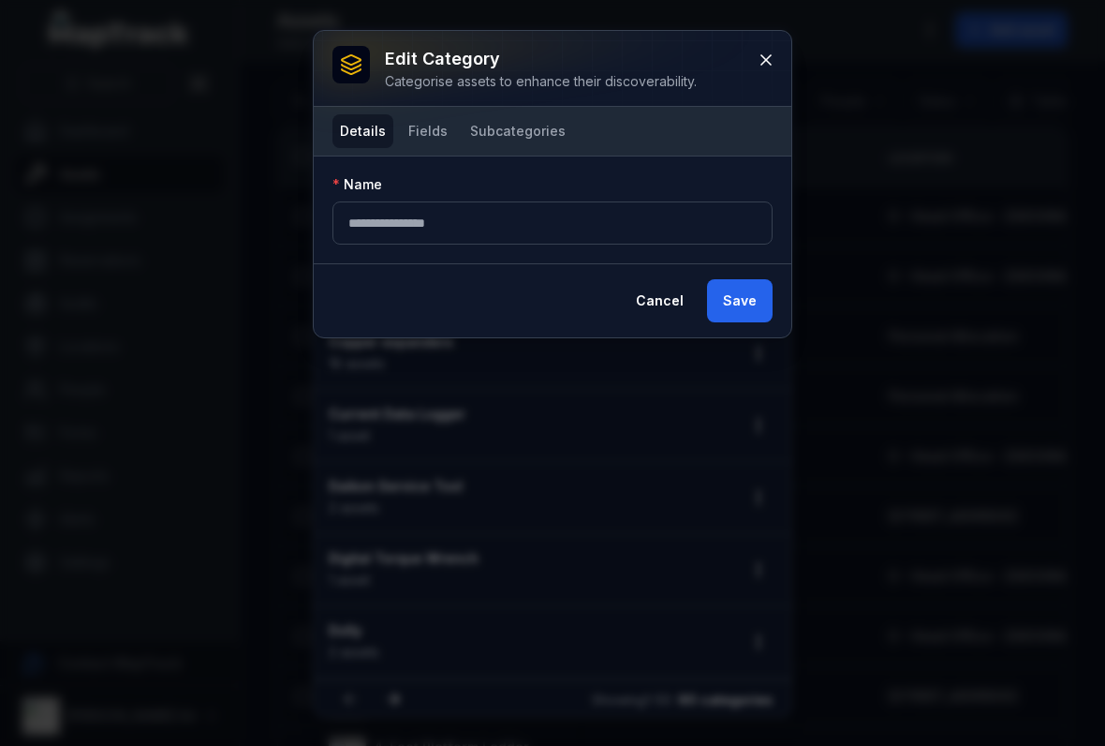
click at [389, 130] on button "Details" at bounding box center [363, 131] width 61 height 34
click at [416, 147] on button "Fields" at bounding box center [428, 131] width 54 height 34
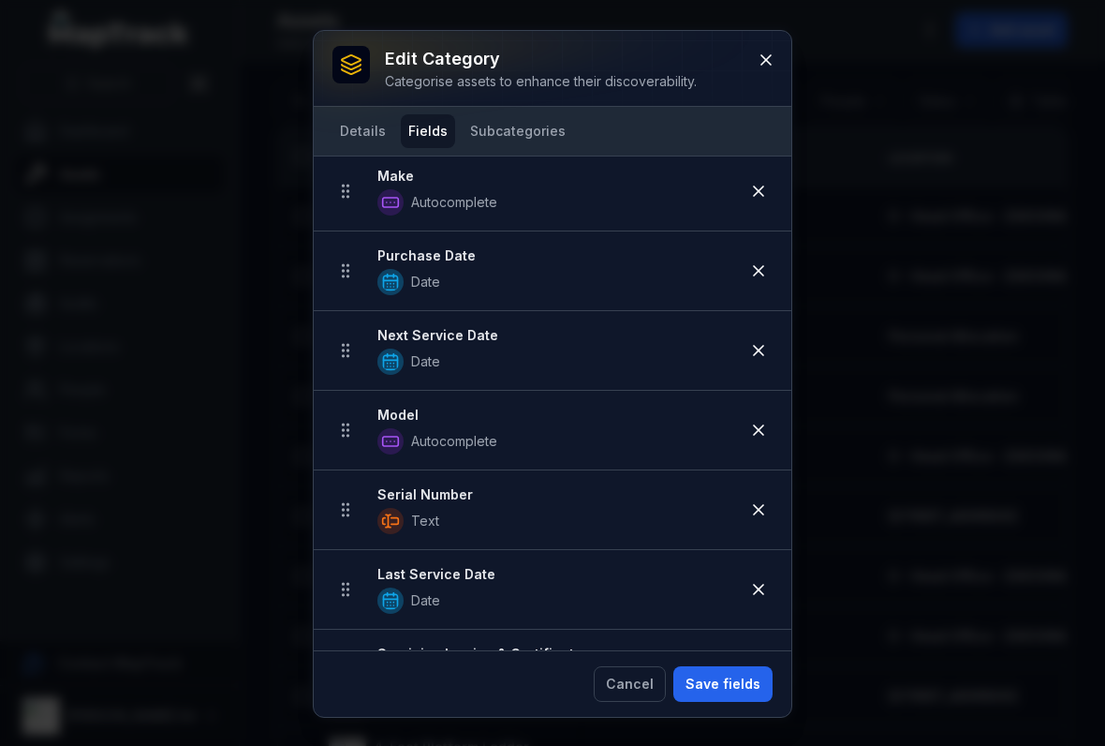
scroll to position [132, 0]
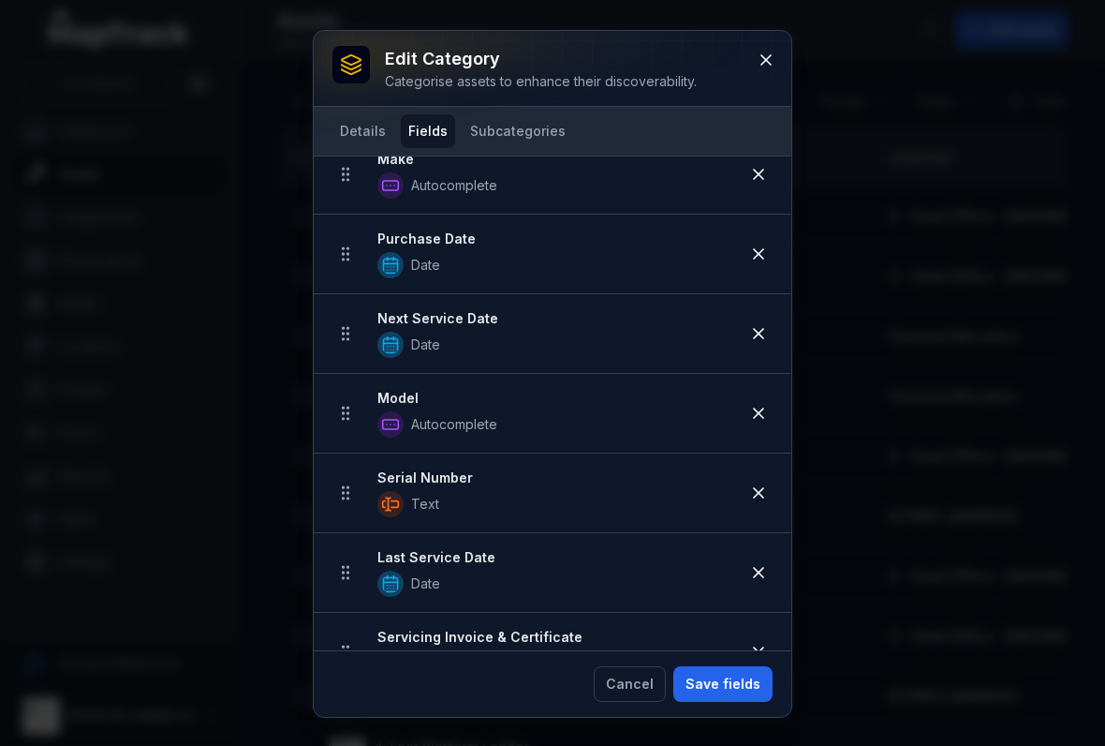
click at [762, 252] on icon at bounding box center [758, 253] width 9 height 9
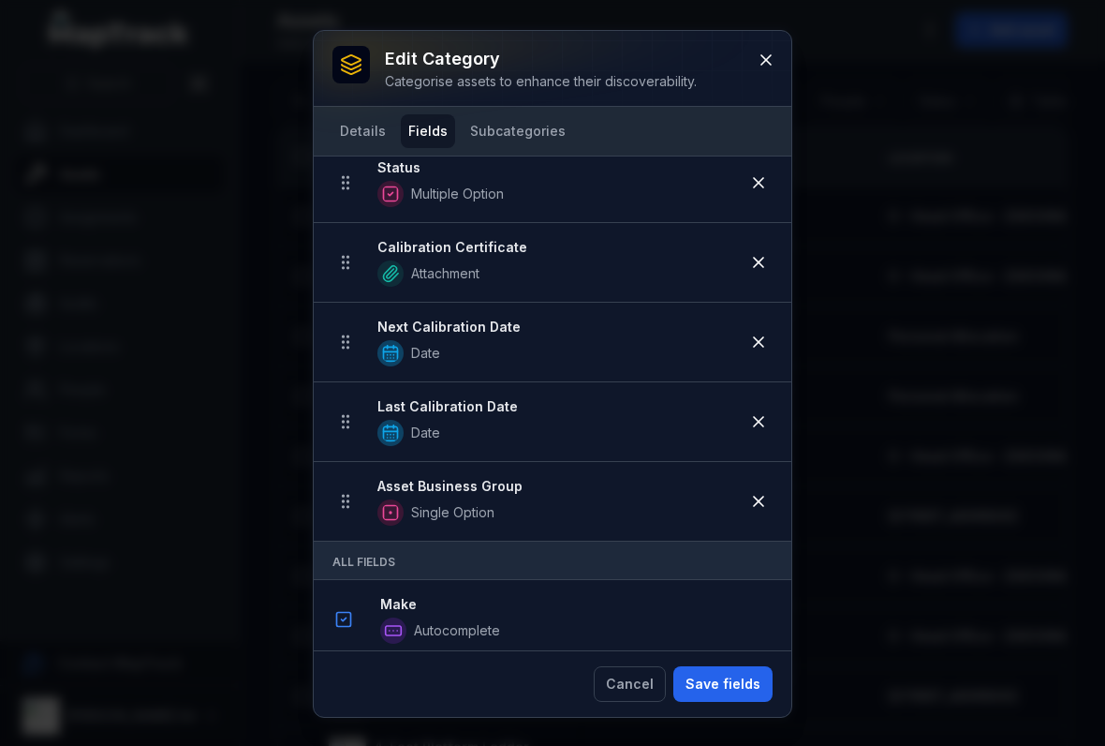
scroll to position [919, 0]
click at [747, 256] on button at bounding box center [759, 263] width 36 height 36
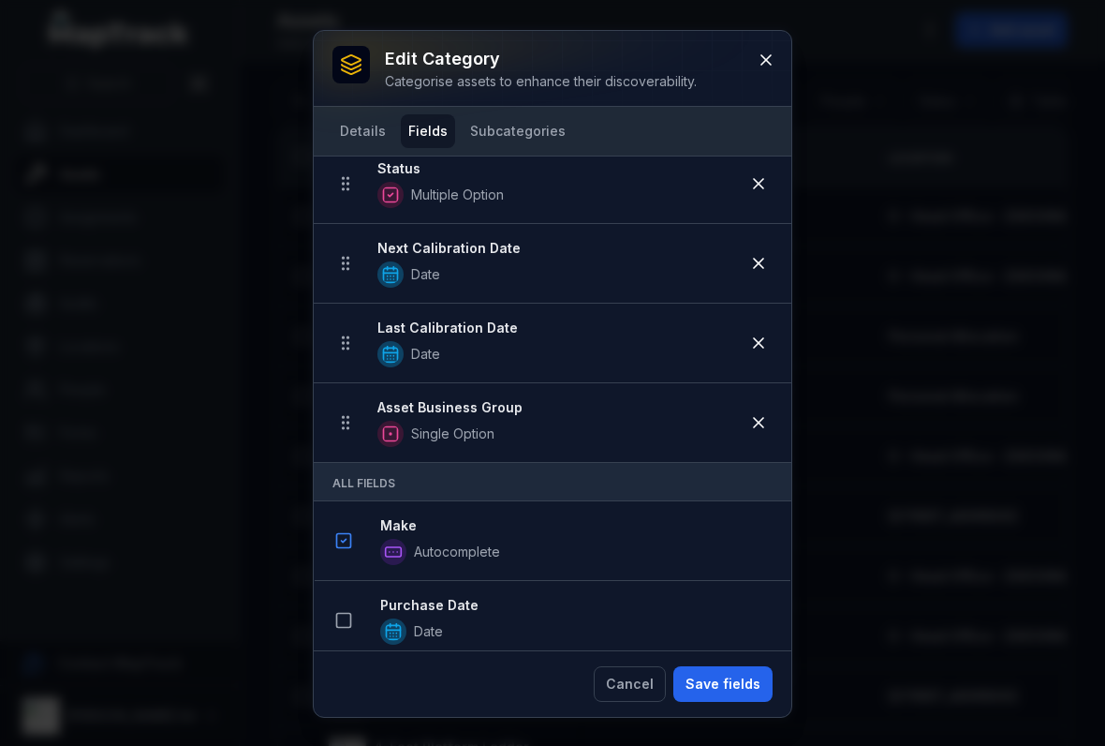
click at [753, 255] on icon at bounding box center [758, 263] width 19 height 19
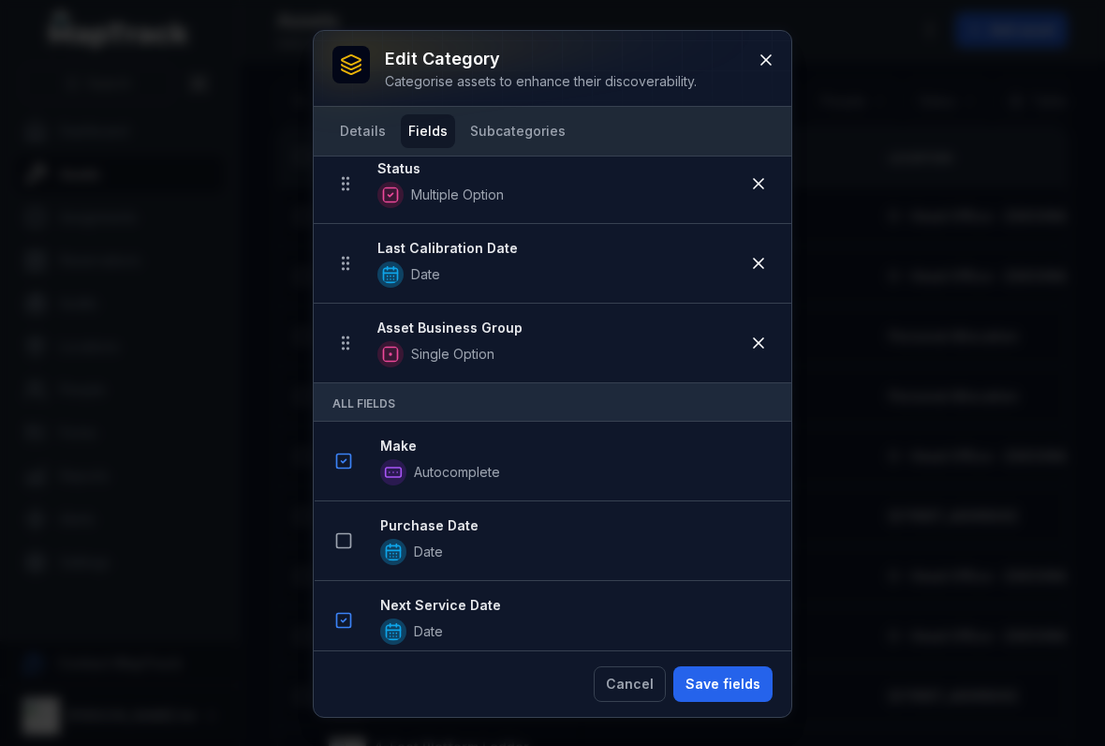
click at [754, 254] on icon at bounding box center [758, 263] width 19 height 19
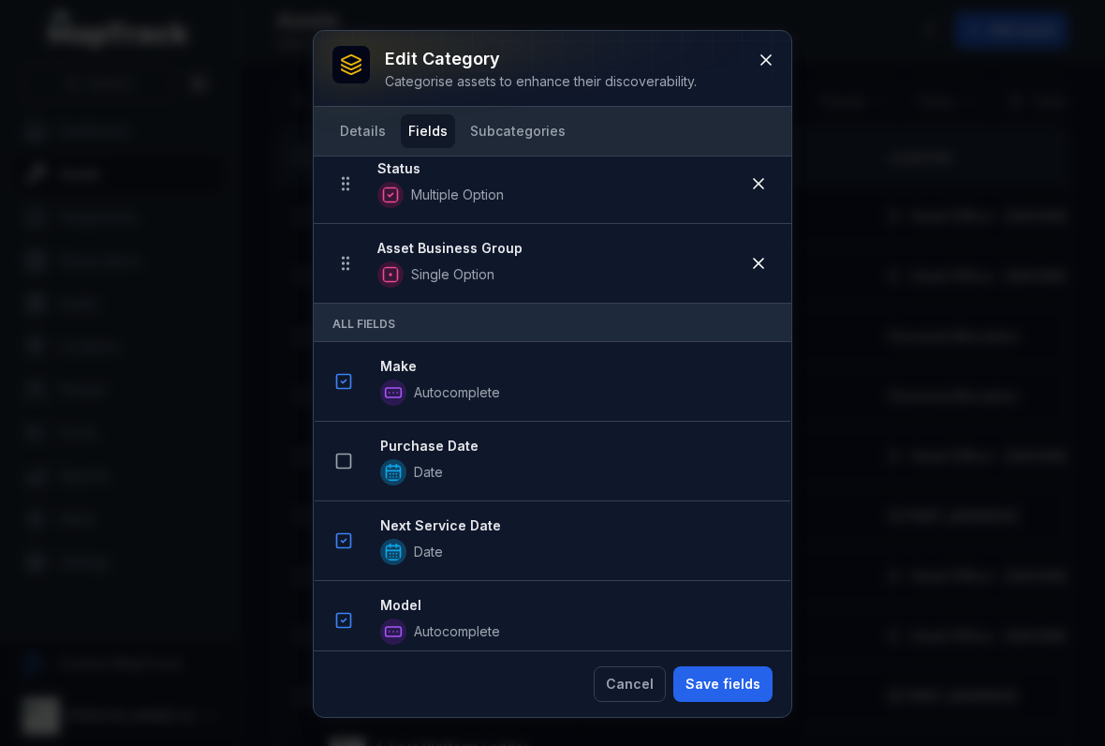
click at [705, 672] on button "Save fields" at bounding box center [723, 684] width 99 height 36
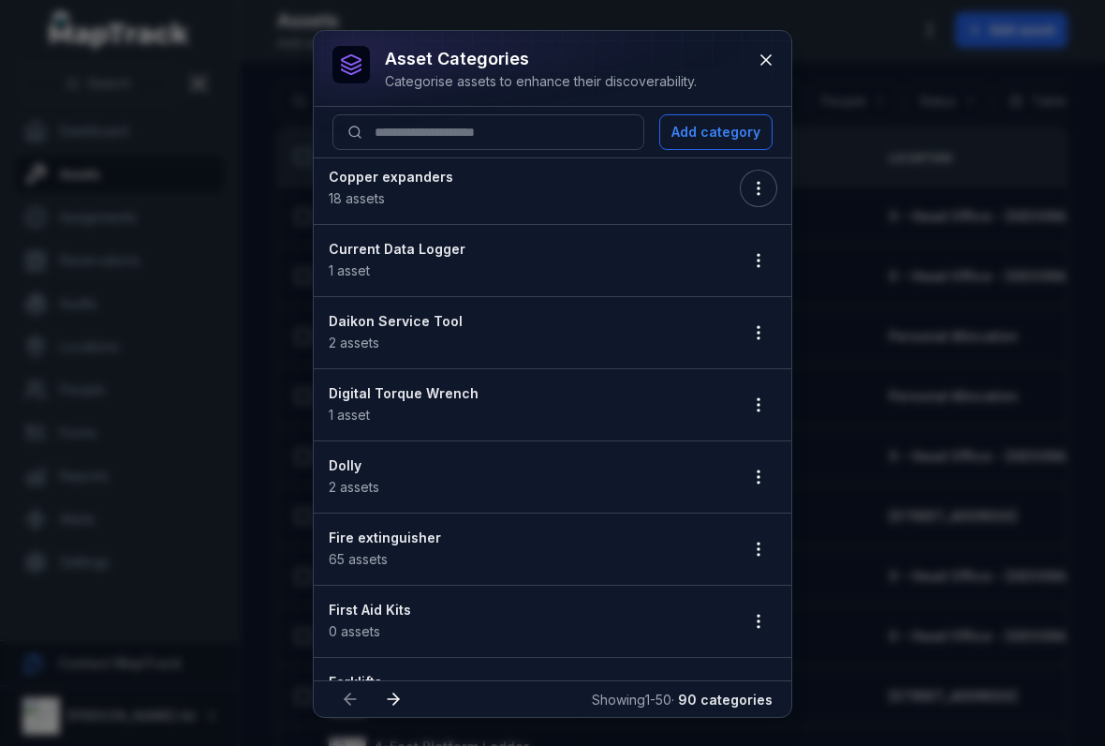
scroll to position [1377, 0]
click at [753, 478] on icon "button" at bounding box center [758, 475] width 19 height 19
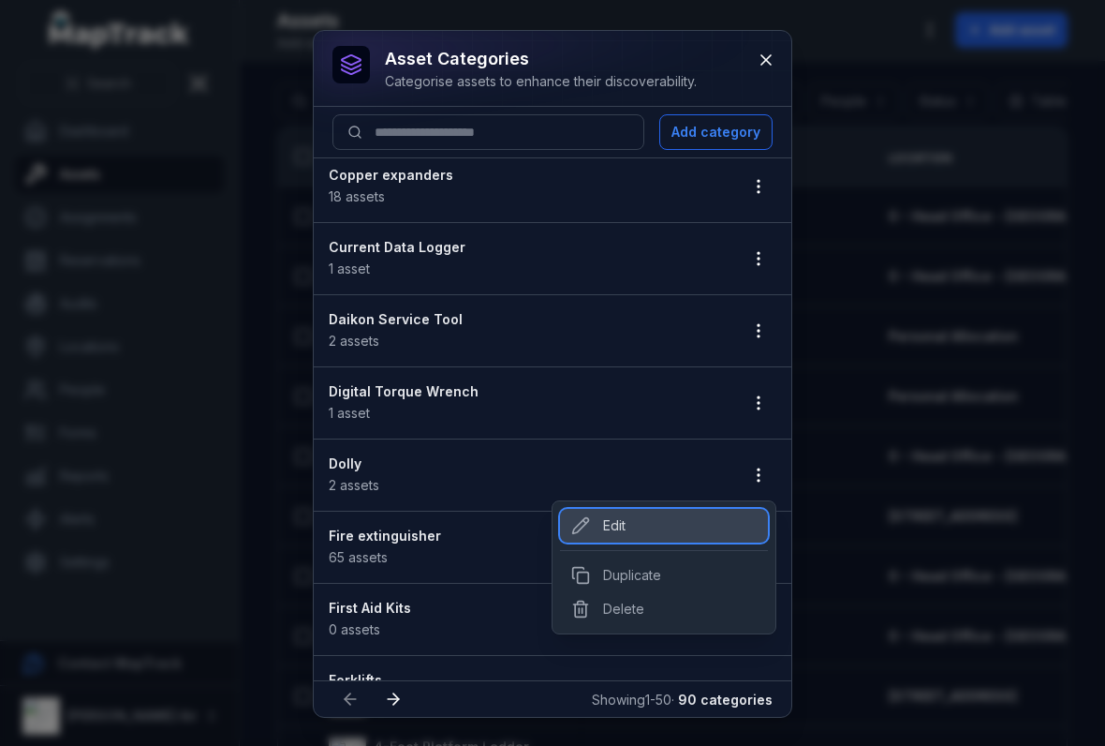
click at [657, 524] on div "Edit" at bounding box center [664, 526] width 208 height 34
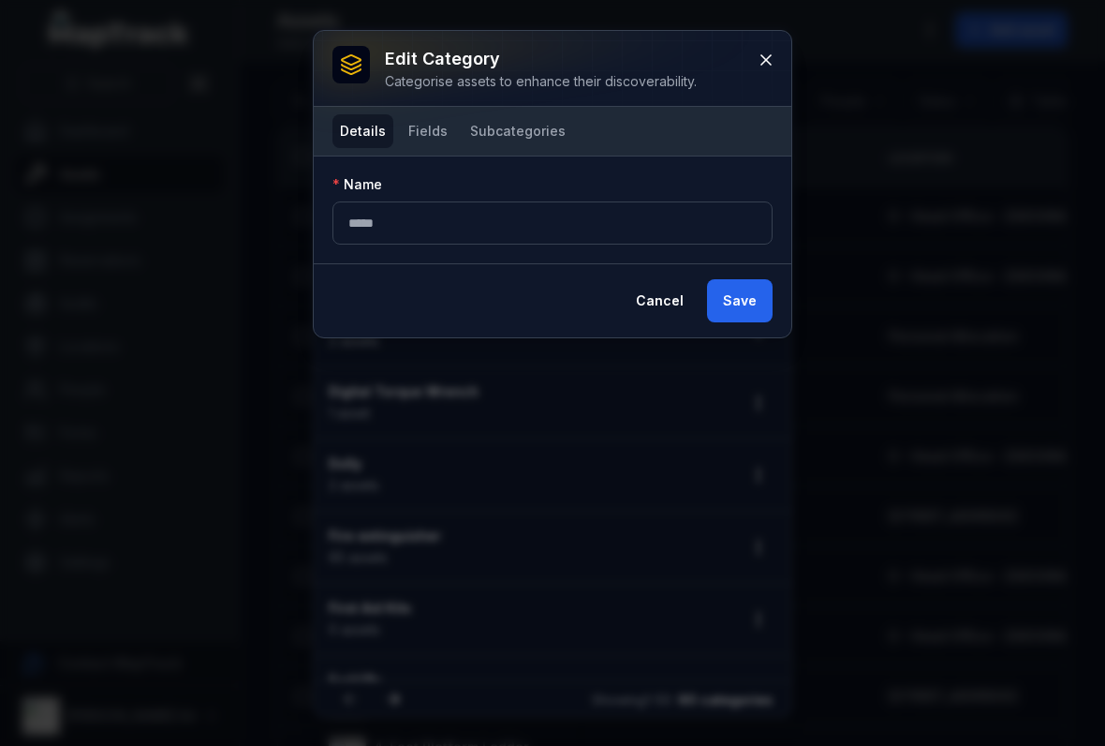
click at [405, 138] on button "Fields" at bounding box center [428, 131] width 54 height 34
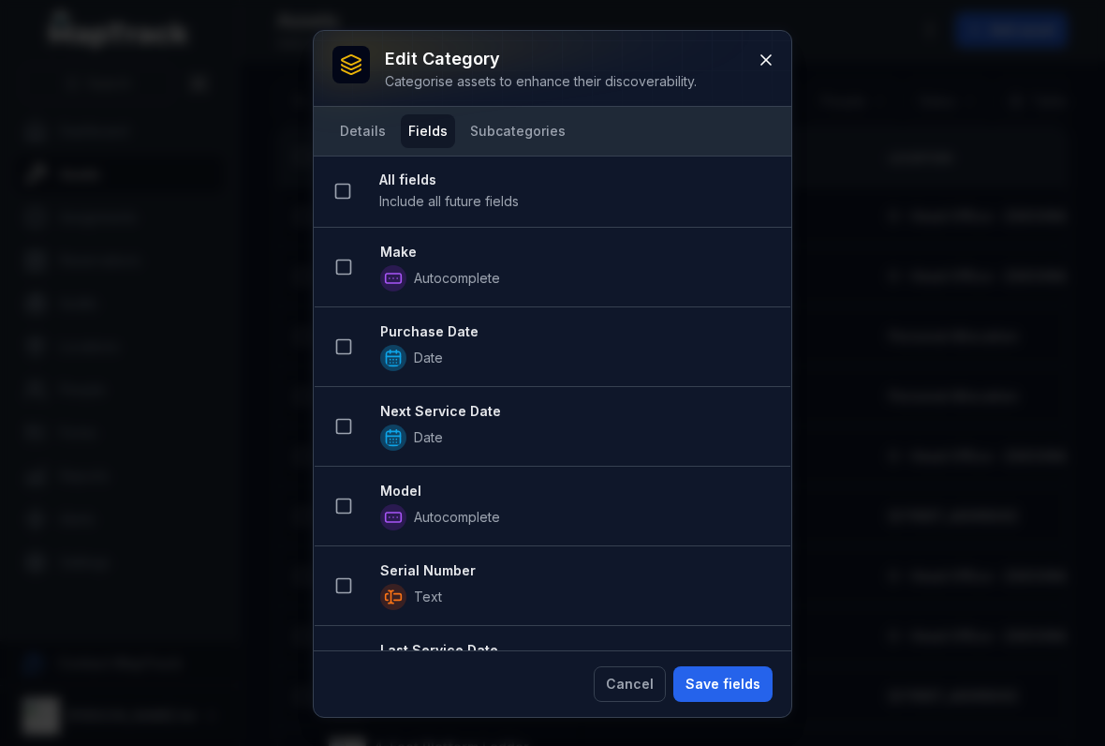
click at [349, 235] on li "Make Autocomplete" at bounding box center [553, 268] width 476 height 80
click at [353, 250] on div at bounding box center [344, 267] width 36 height 36
click at [338, 272] on icon at bounding box center [343, 267] width 19 height 19
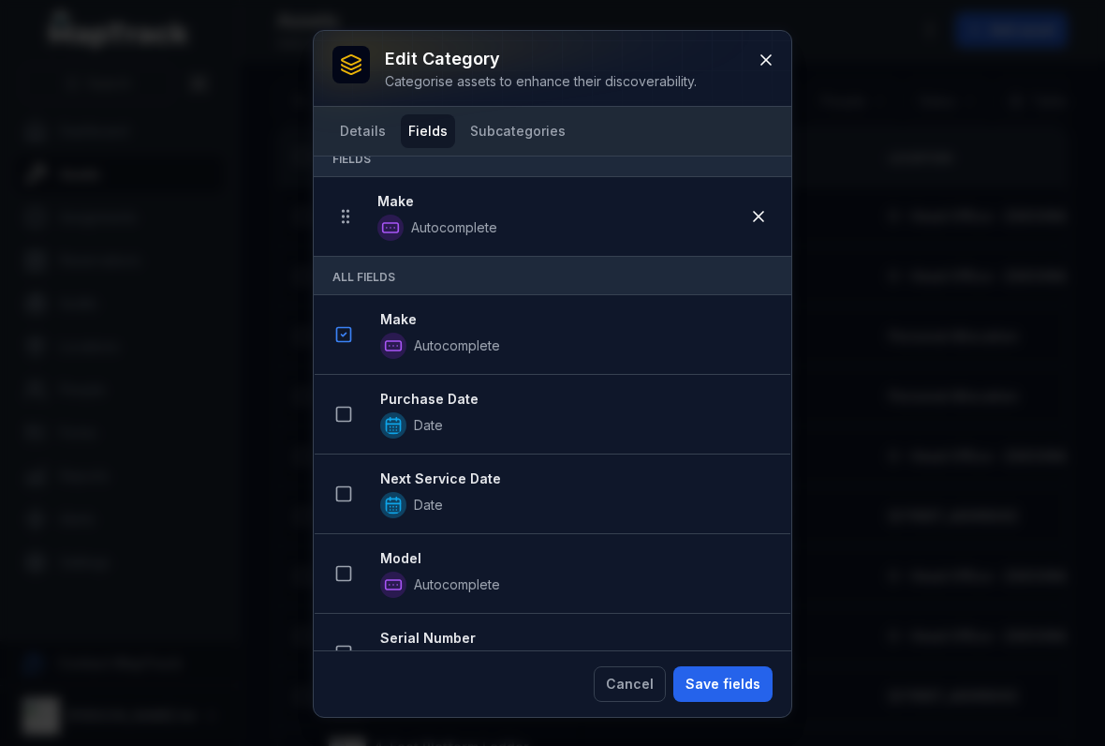
click at [336, 503] on button at bounding box center [344, 494] width 36 height 36
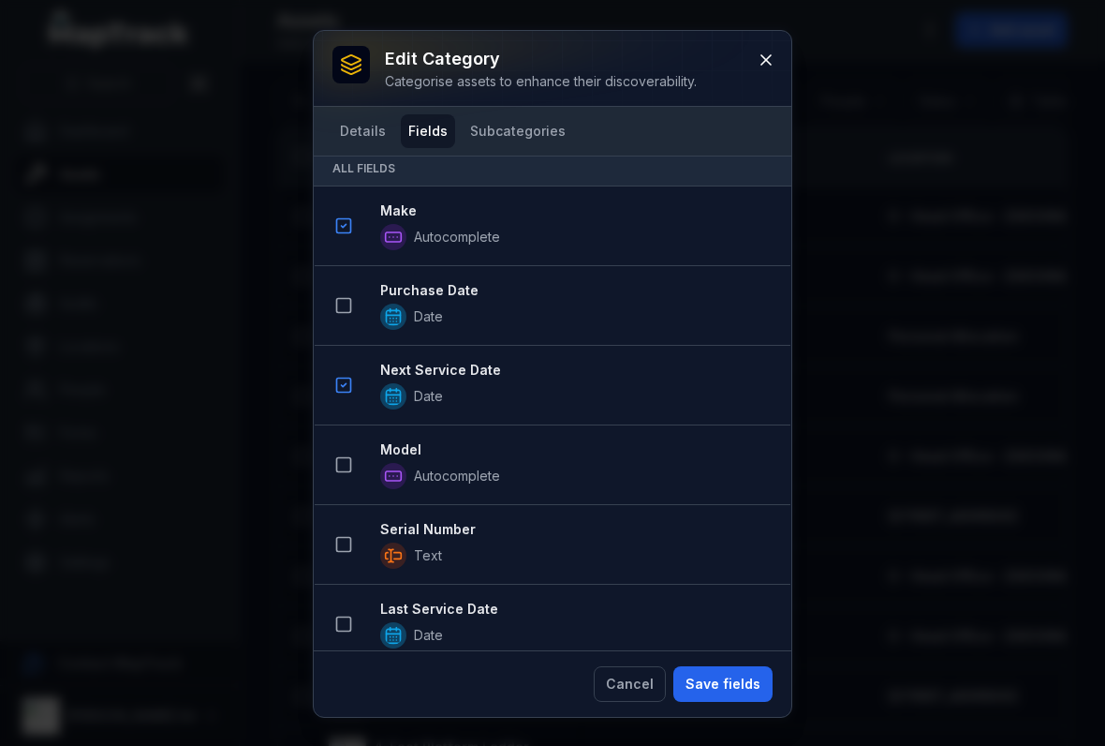
click at [345, 383] on icon at bounding box center [343, 385] width 19 height 19
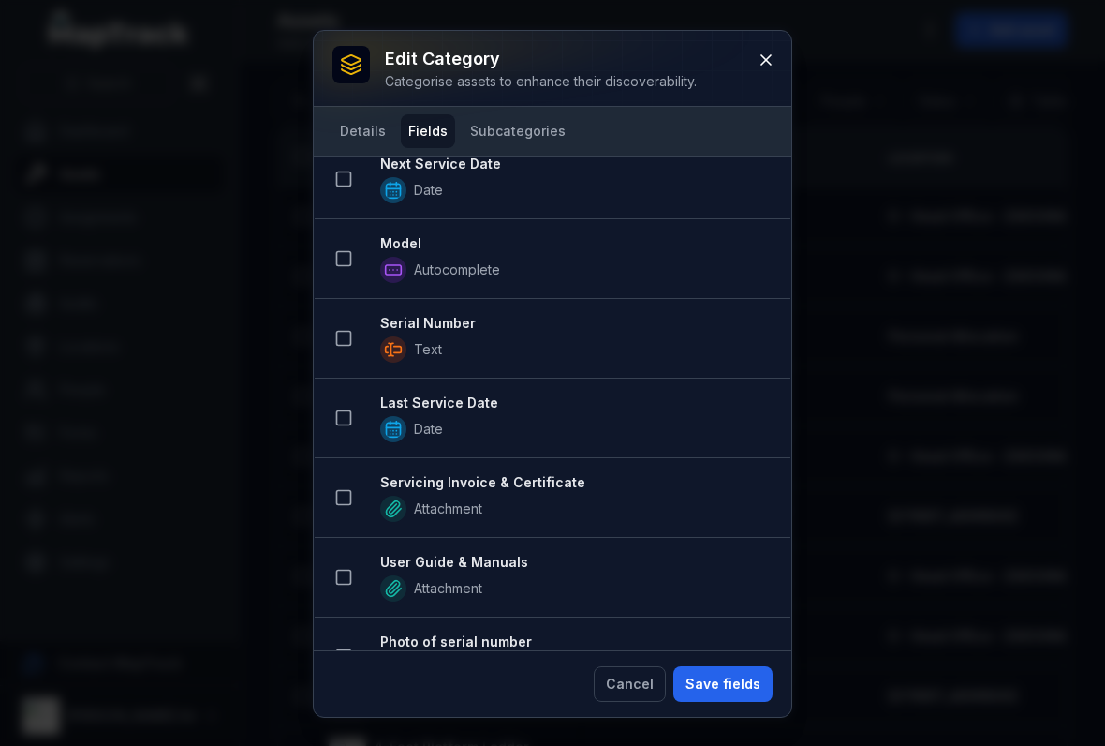
scroll to position [417, 0]
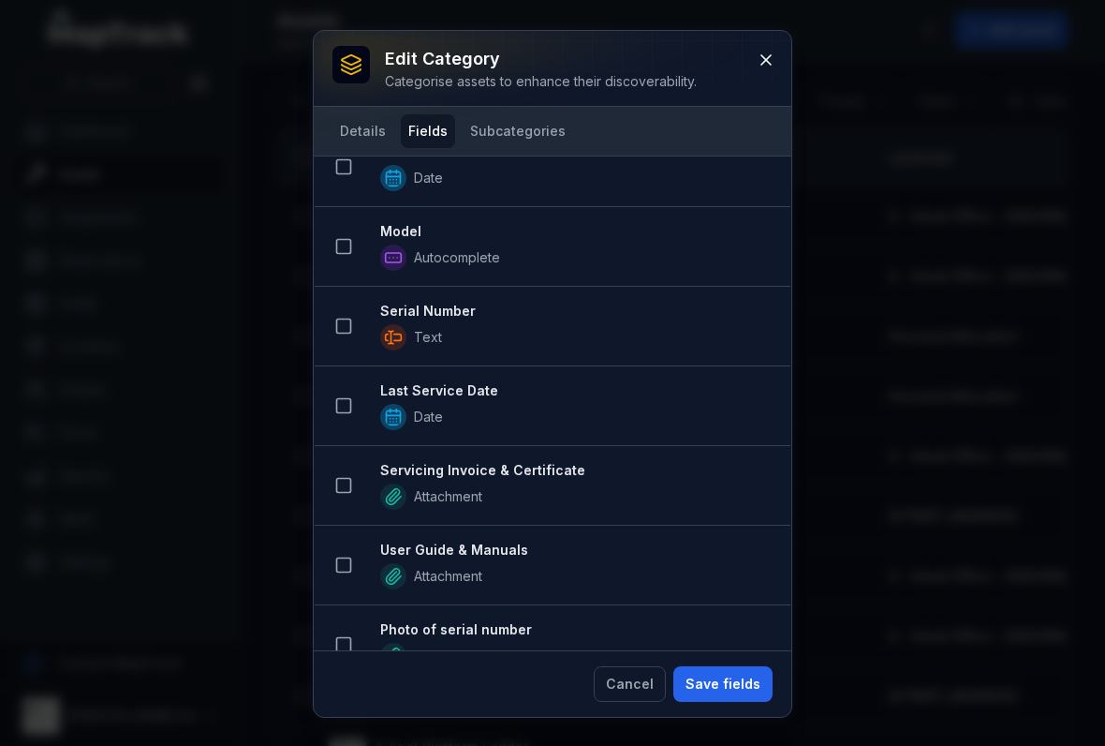
click at [344, 261] on button at bounding box center [344, 247] width 36 height 36
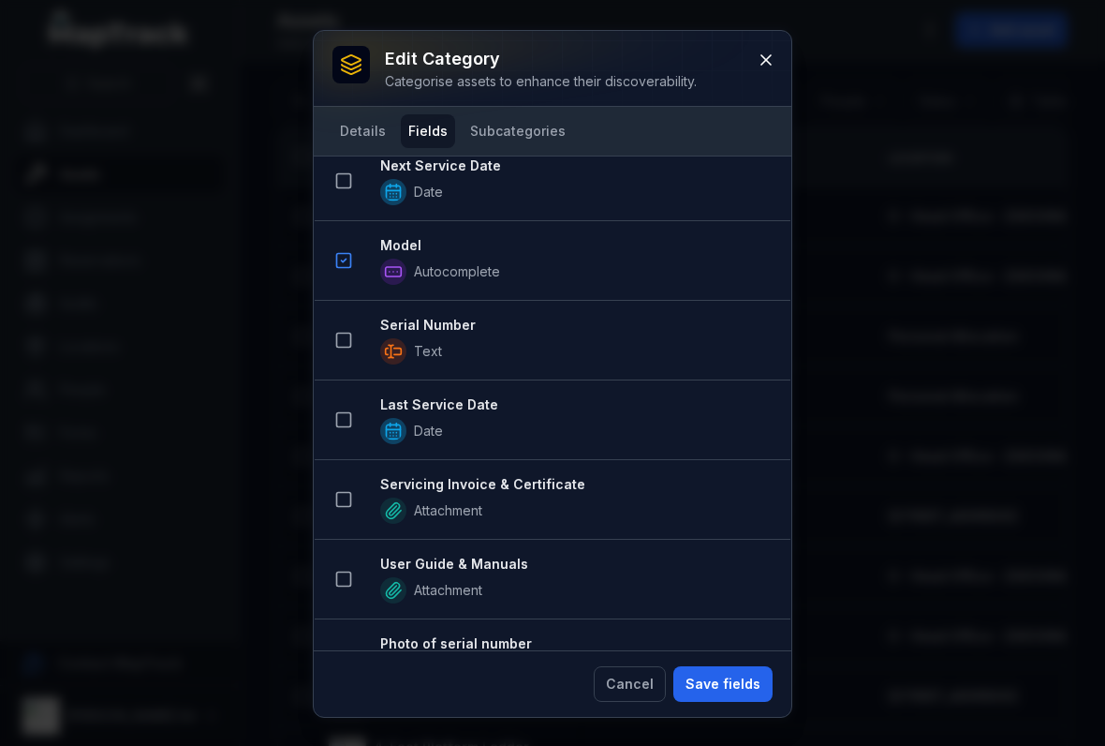
scroll to position [484, 0]
click at [348, 340] on icon at bounding box center [343, 338] width 19 height 19
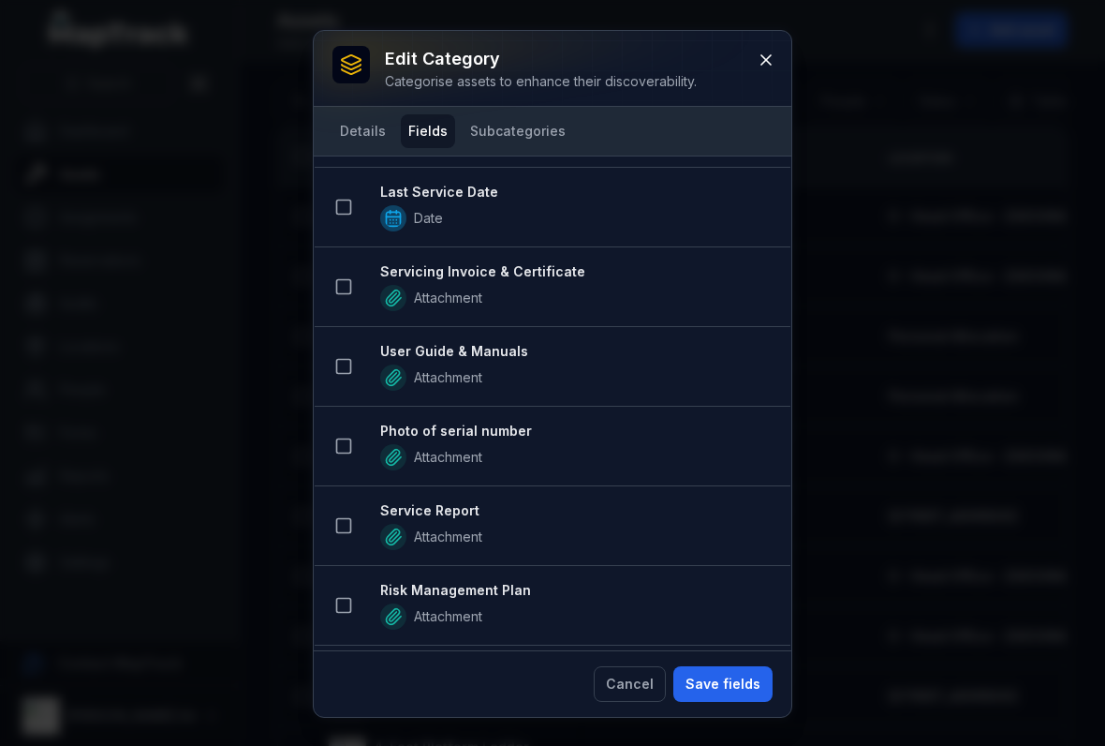
scroll to position [777, 0]
click at [346, 370] on icon at bounding box center [343, 364] width 19 height 19
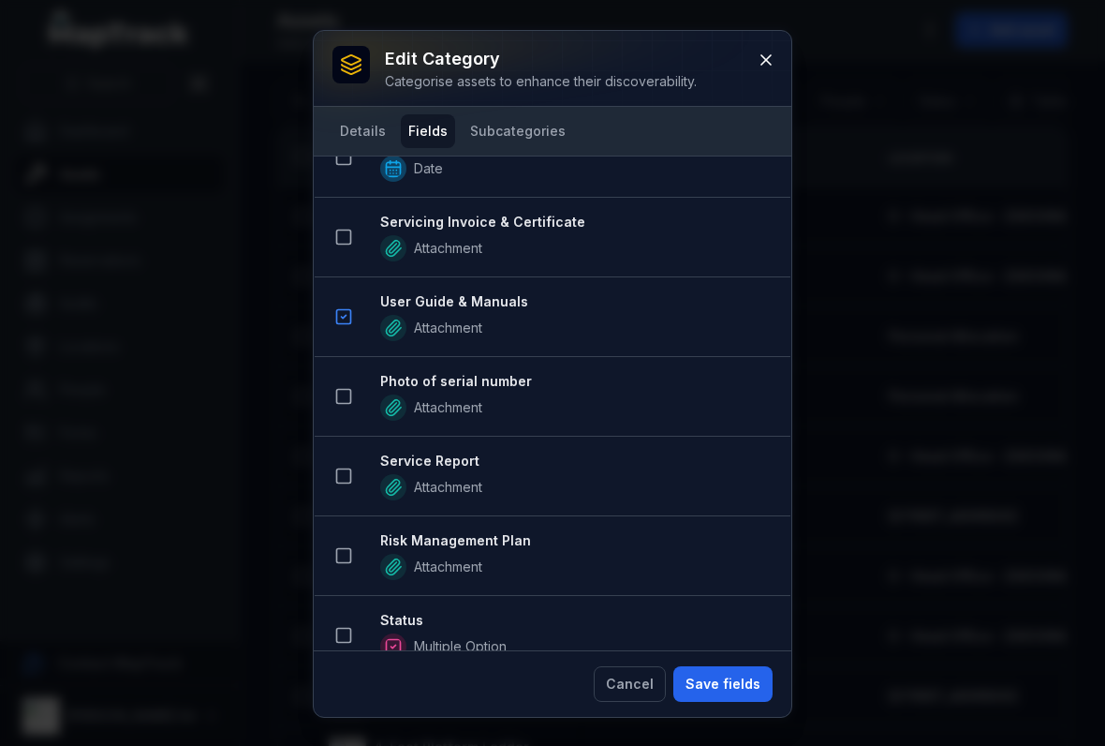
click at [345, 396] on icon at bounding box center [343, 396] width 19 height 19
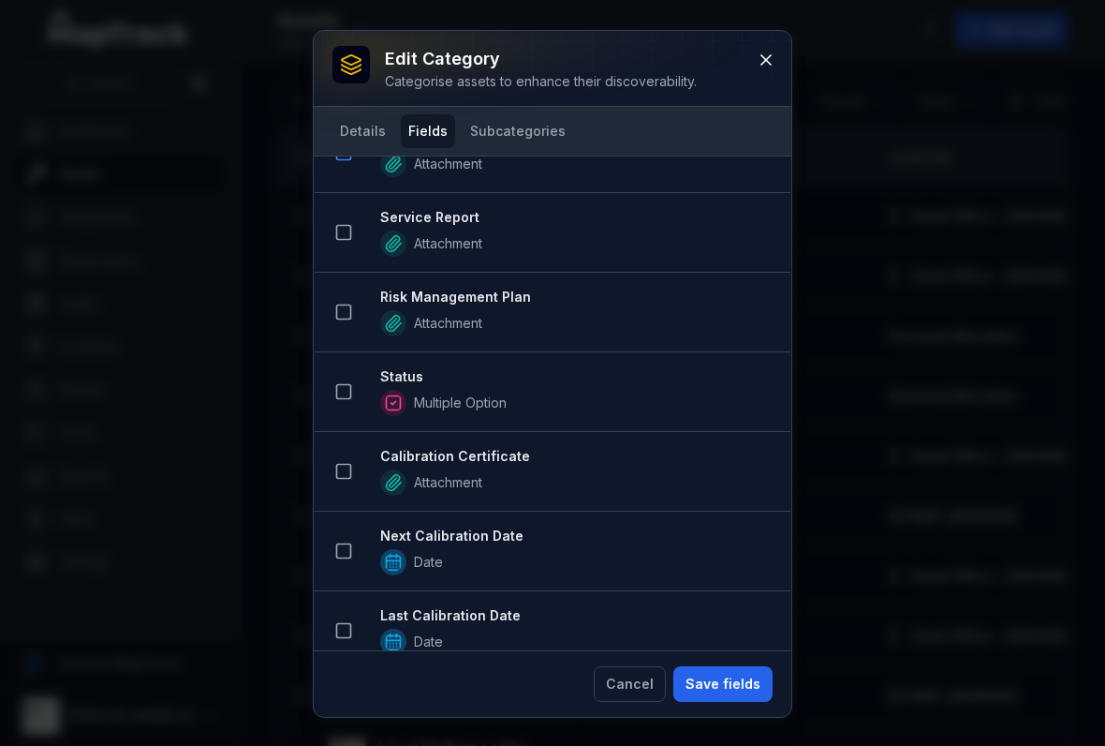
click at [347, 396] on icon at bounding box center [343, 391] width 19 height 19
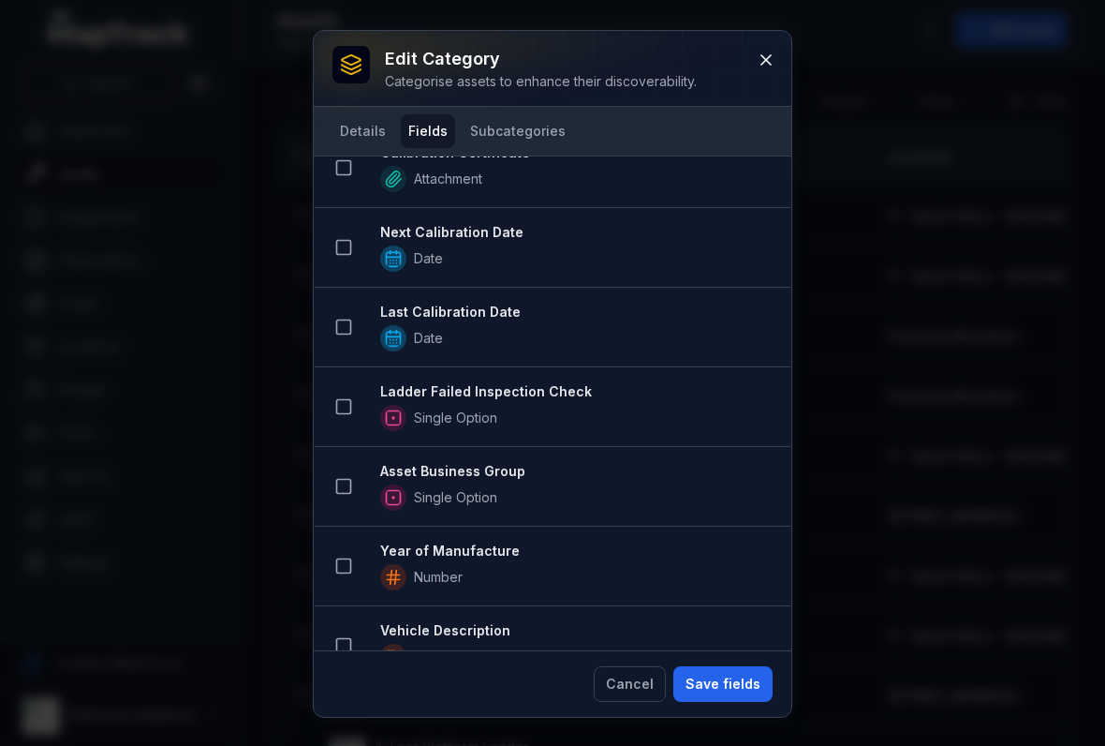
scroll to position [1611, 0]
click at [339, 480] on icon at bounding box center [343, 485] width 19 height 19
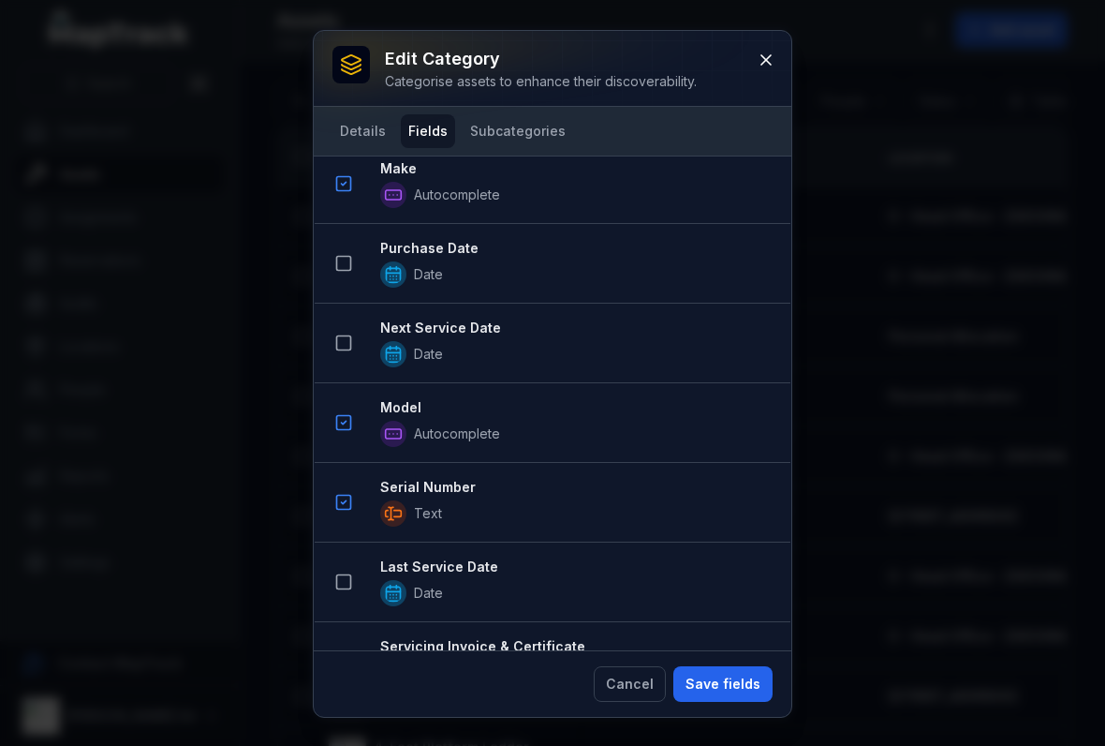
scroll to position [710, 0]
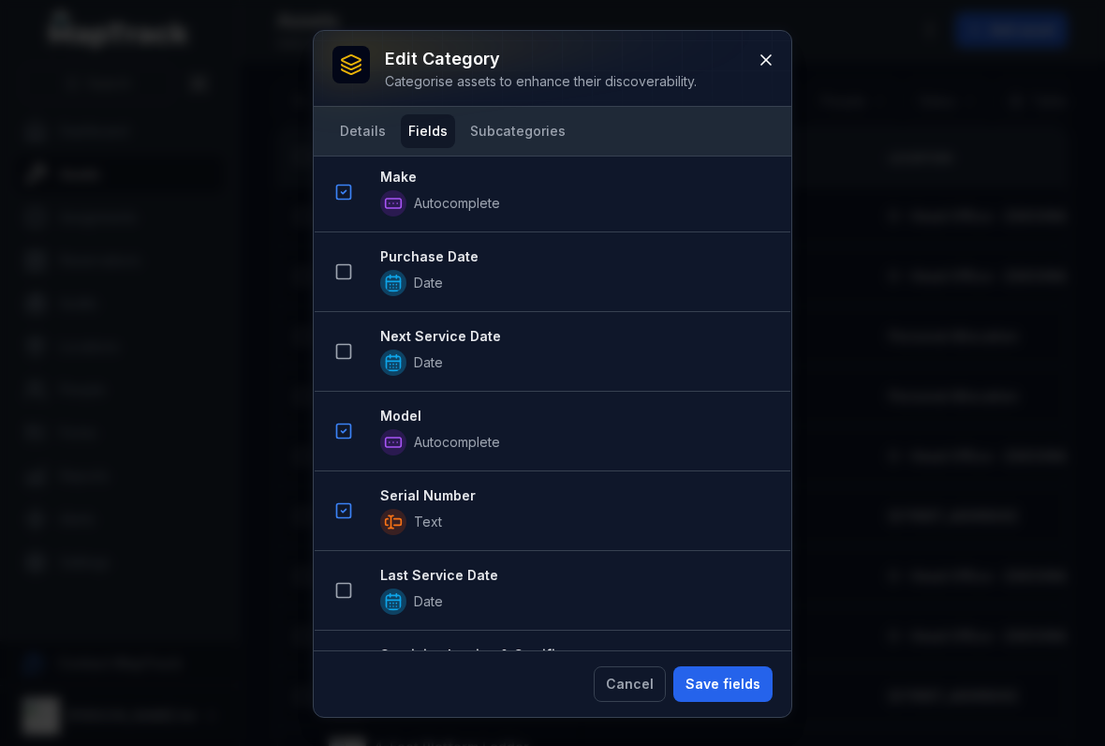
click at [741, 685] on button "Save fields" at bounding box center [723, 684] width 99 height 36
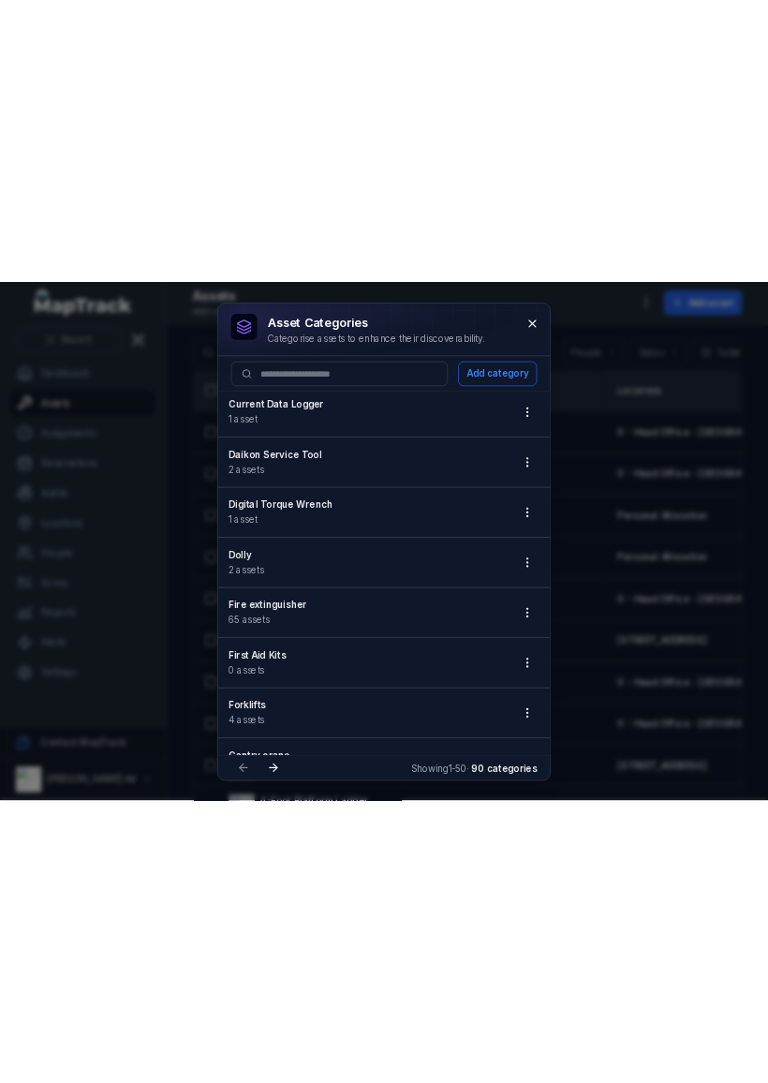
scroll to position [1450, 0]
